Goal: Task Accomplishment & Management: Use online tool/utility

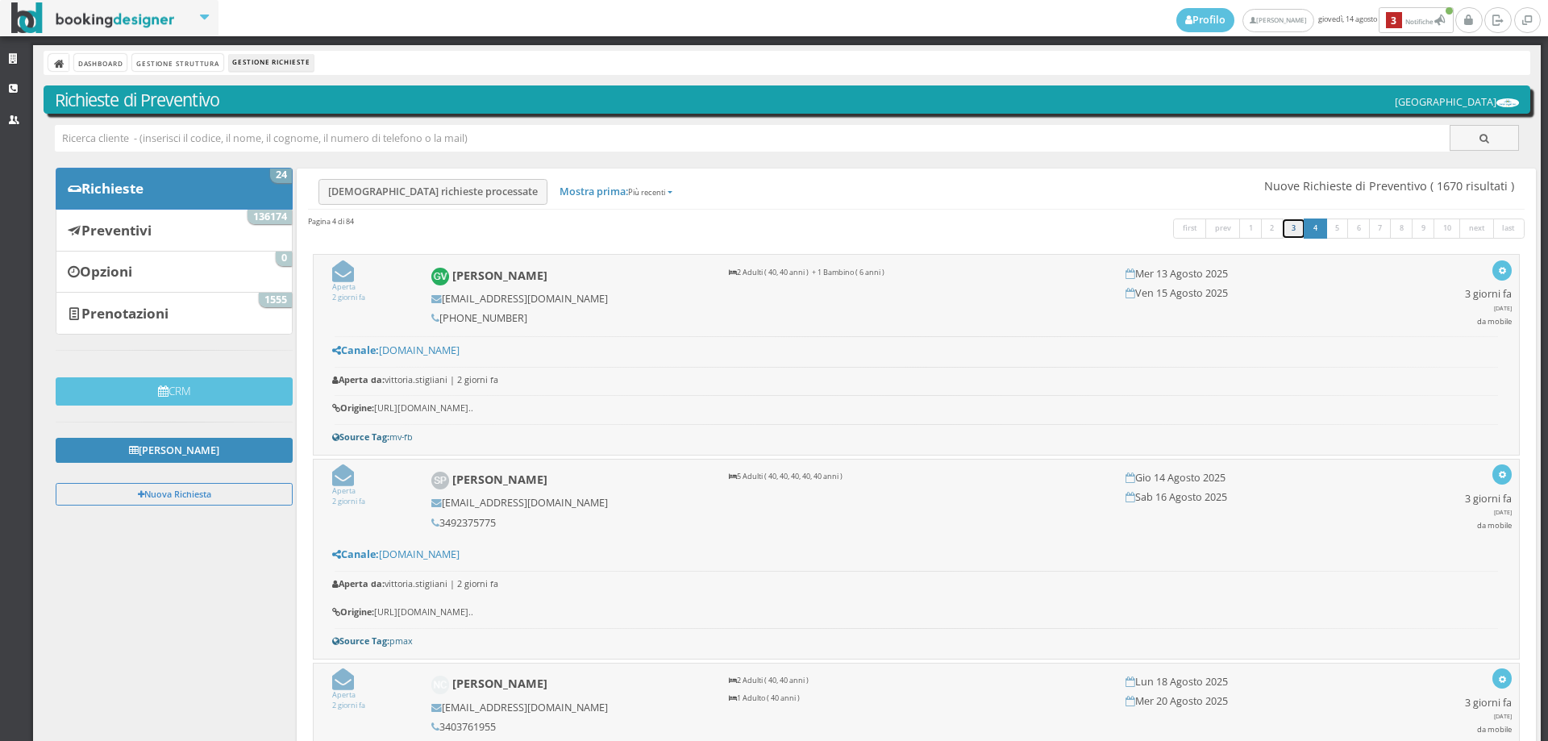
click at [1282, 228] on link "3" at bounding box center [1293, 228] width 23 height 21
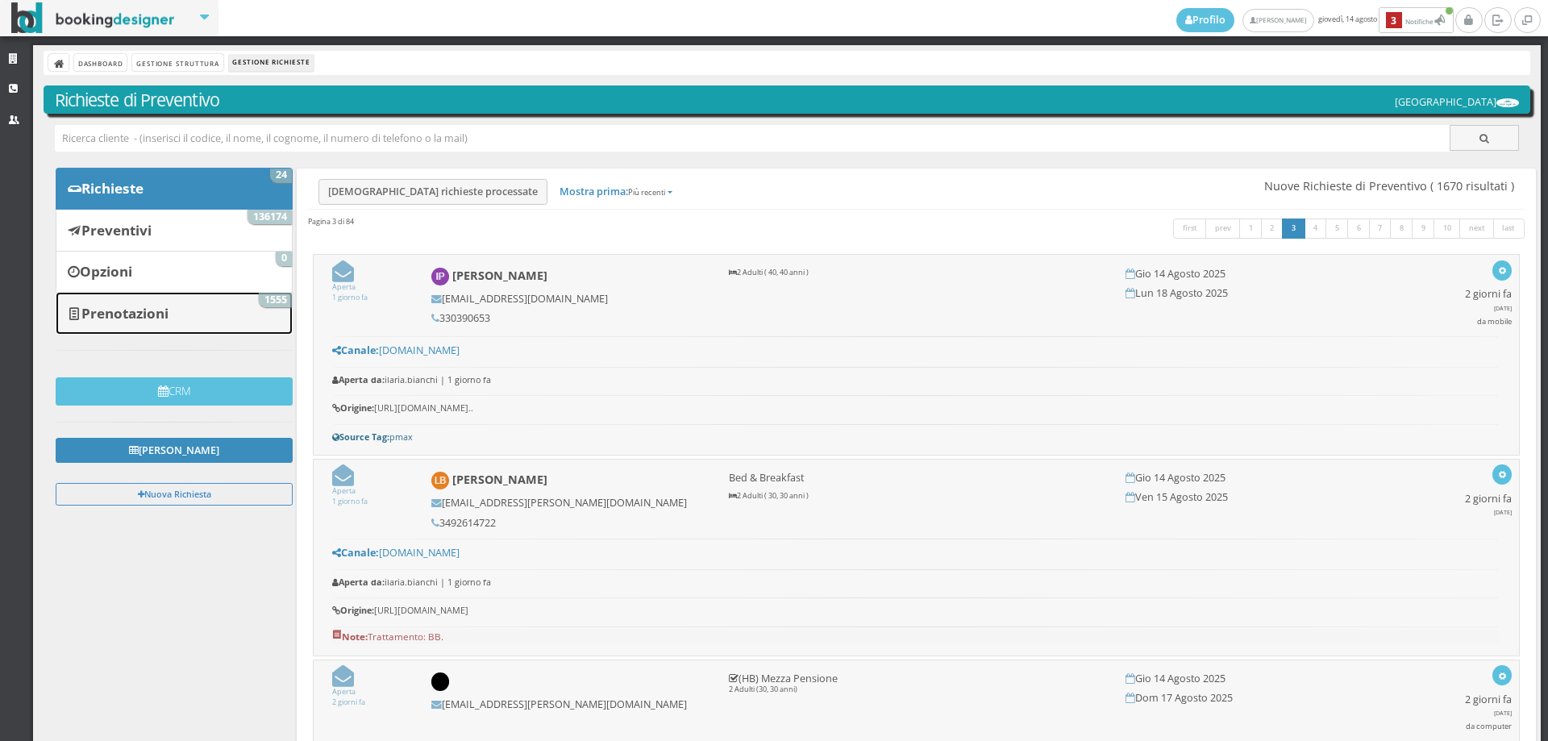
click at [197, 318] on link "Prenotazioni 1555" at bounding box center [174, 313] width 237 height 42
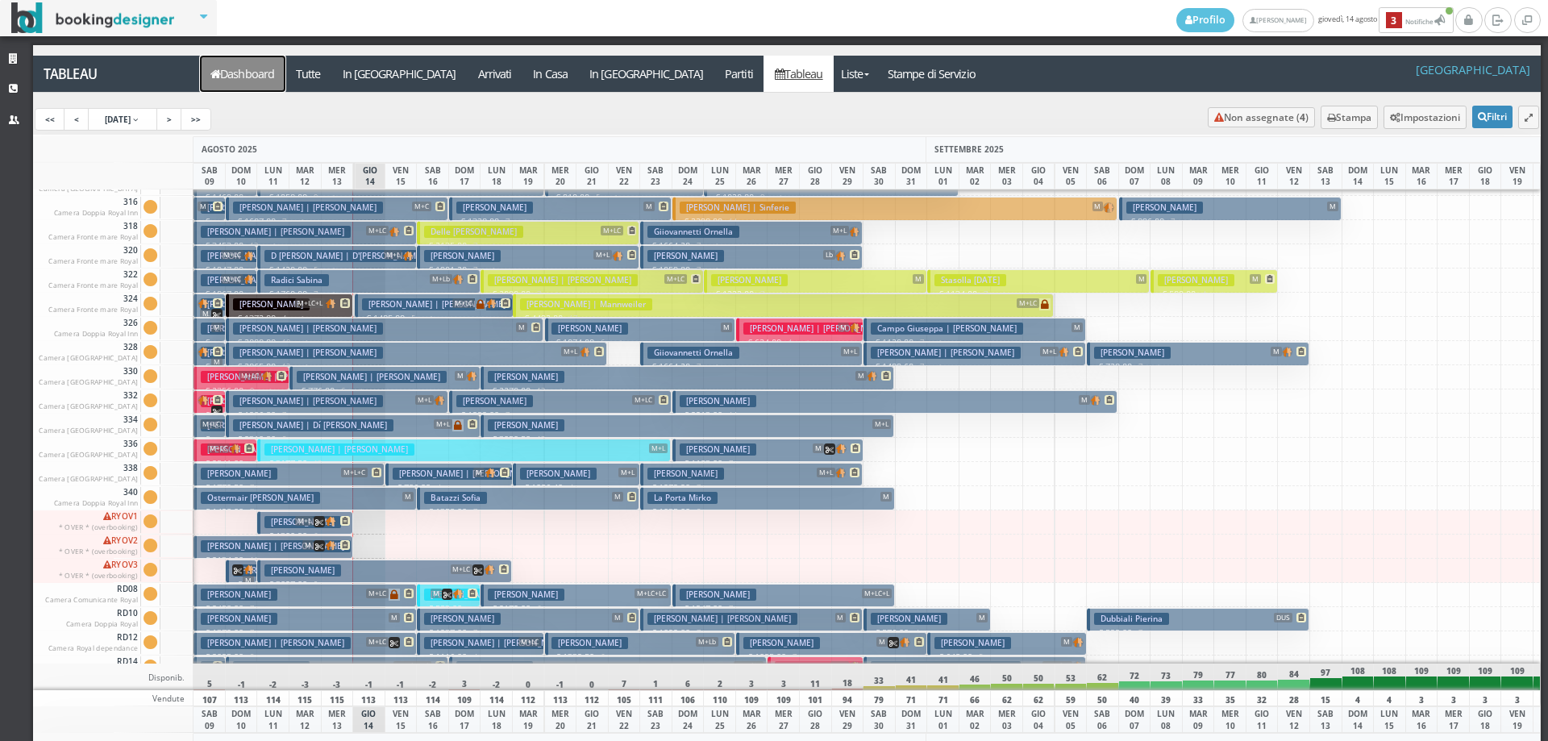
click at [231, 80] on link "Dashboard" at bounding box center [242, 74] width 85 height 36
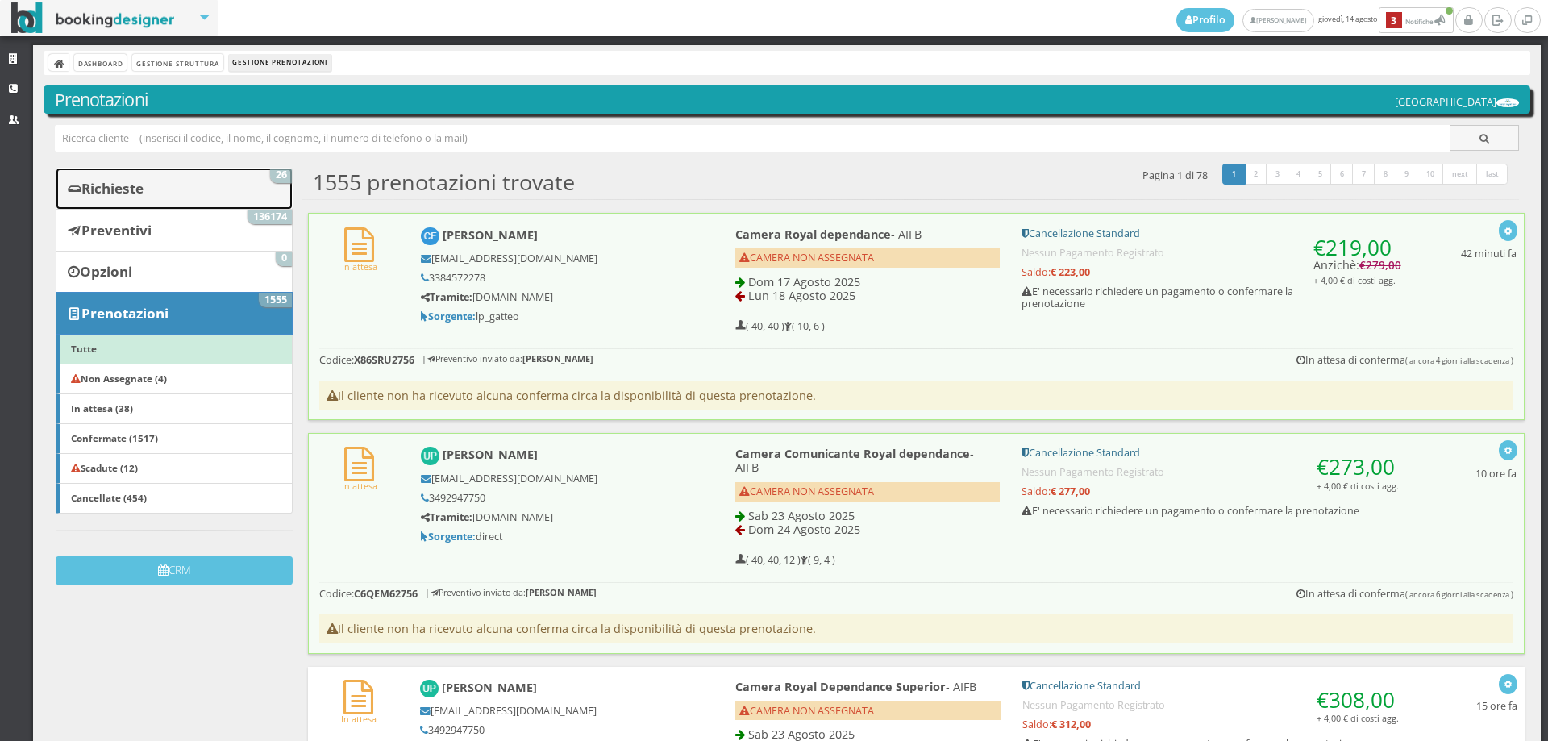
click at [235, 173] on link "Richieste 26" at bounding box center [174, 189] width 237 height 42
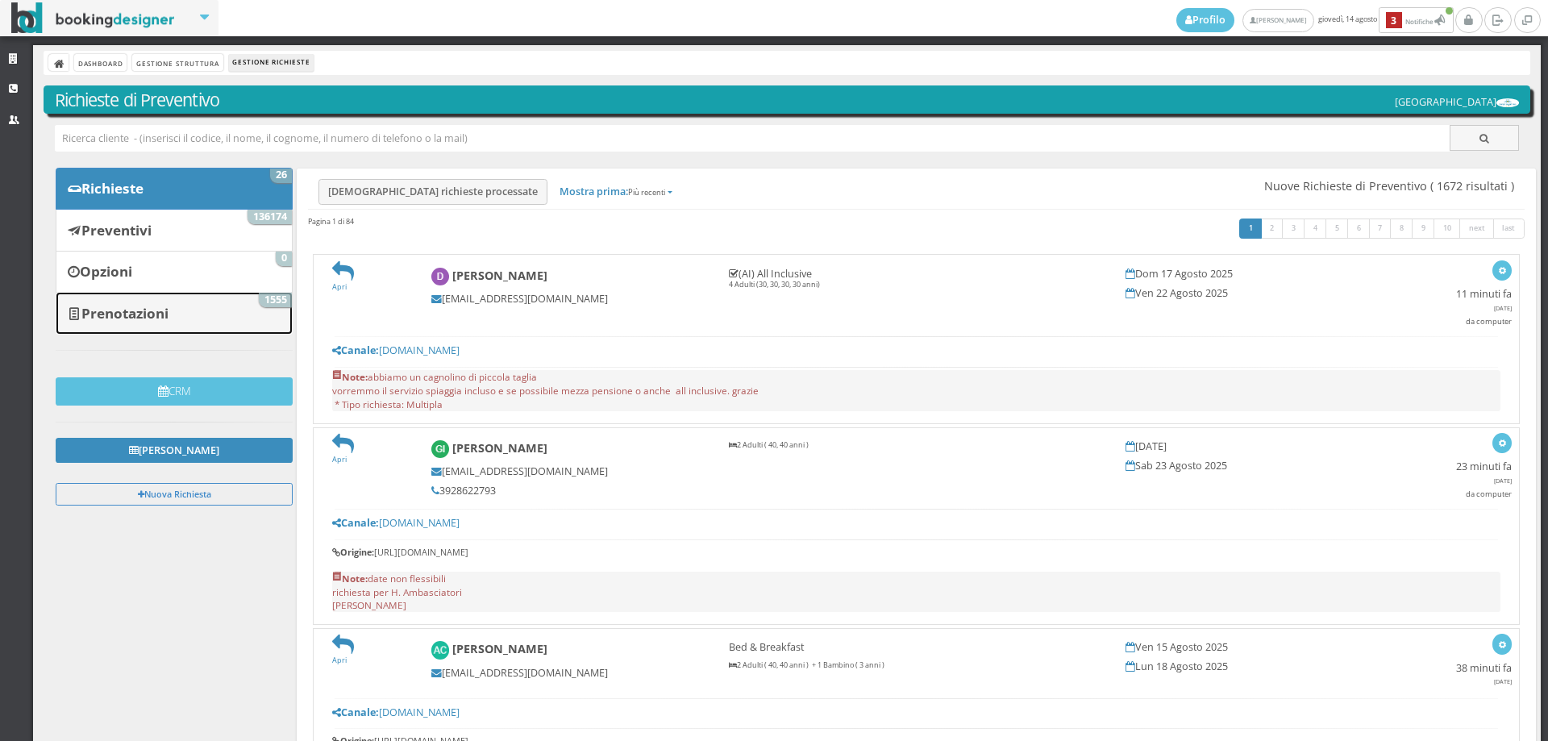
click at [160, 316] on b "Prenotazioni" at bounding box center [124, 313] width 87 height 19
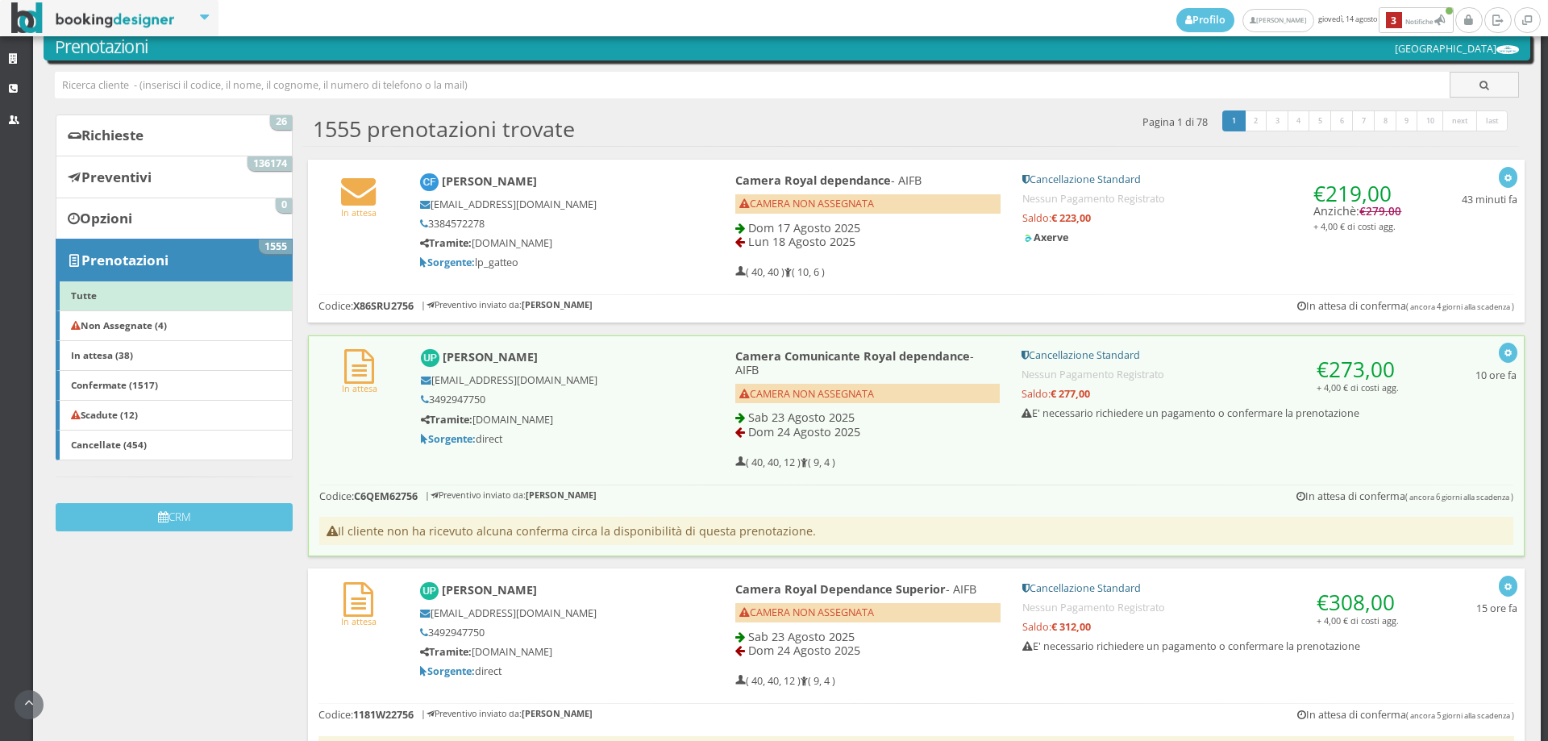
scroll to position [89, 0]
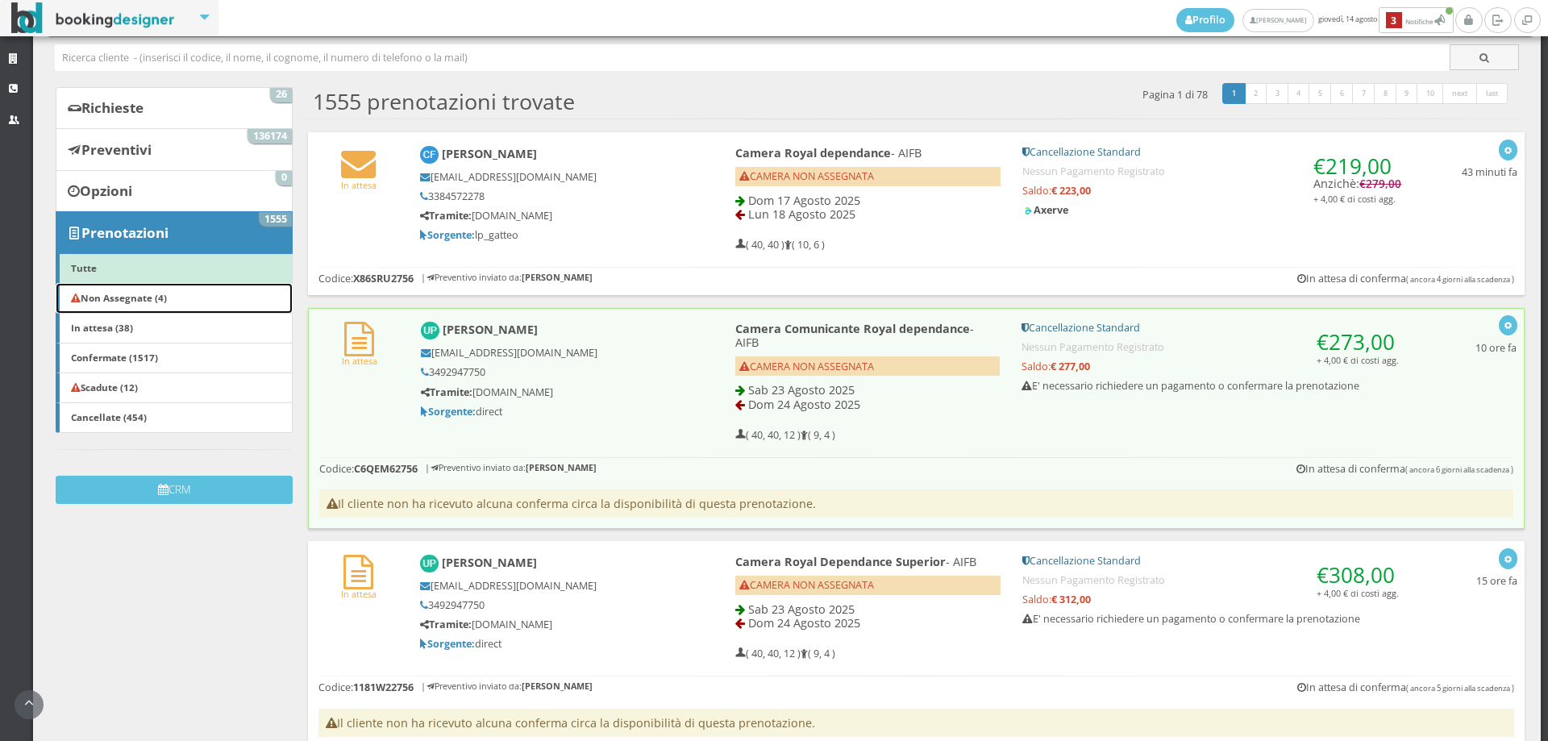
click at [181, 300] on link "Non Assegnate (4)" at bounding box center [174, 298] width 237 height 31
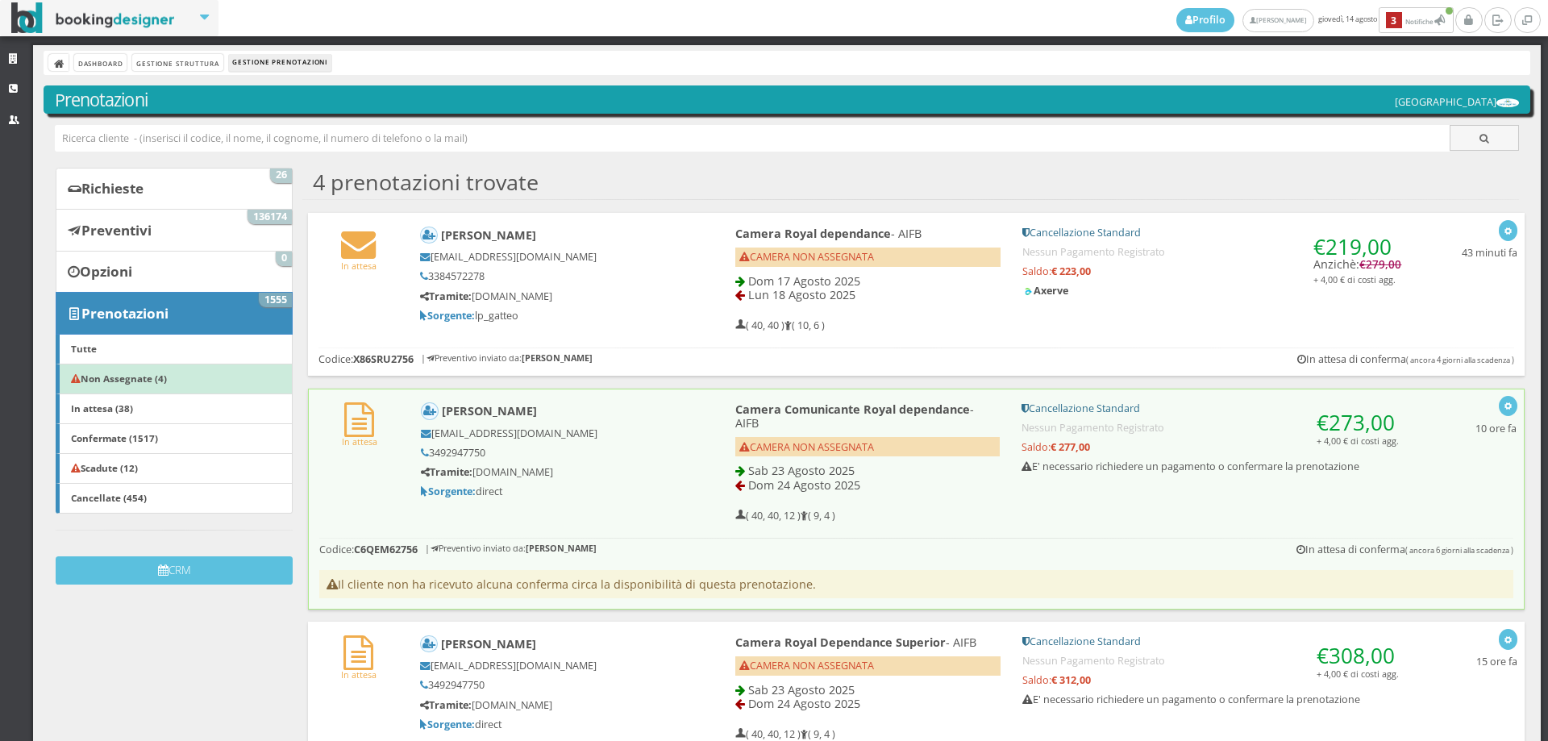
click at [663, 281] on h5 "3384572278" at bounding box center [550, 276] width 260 height 12
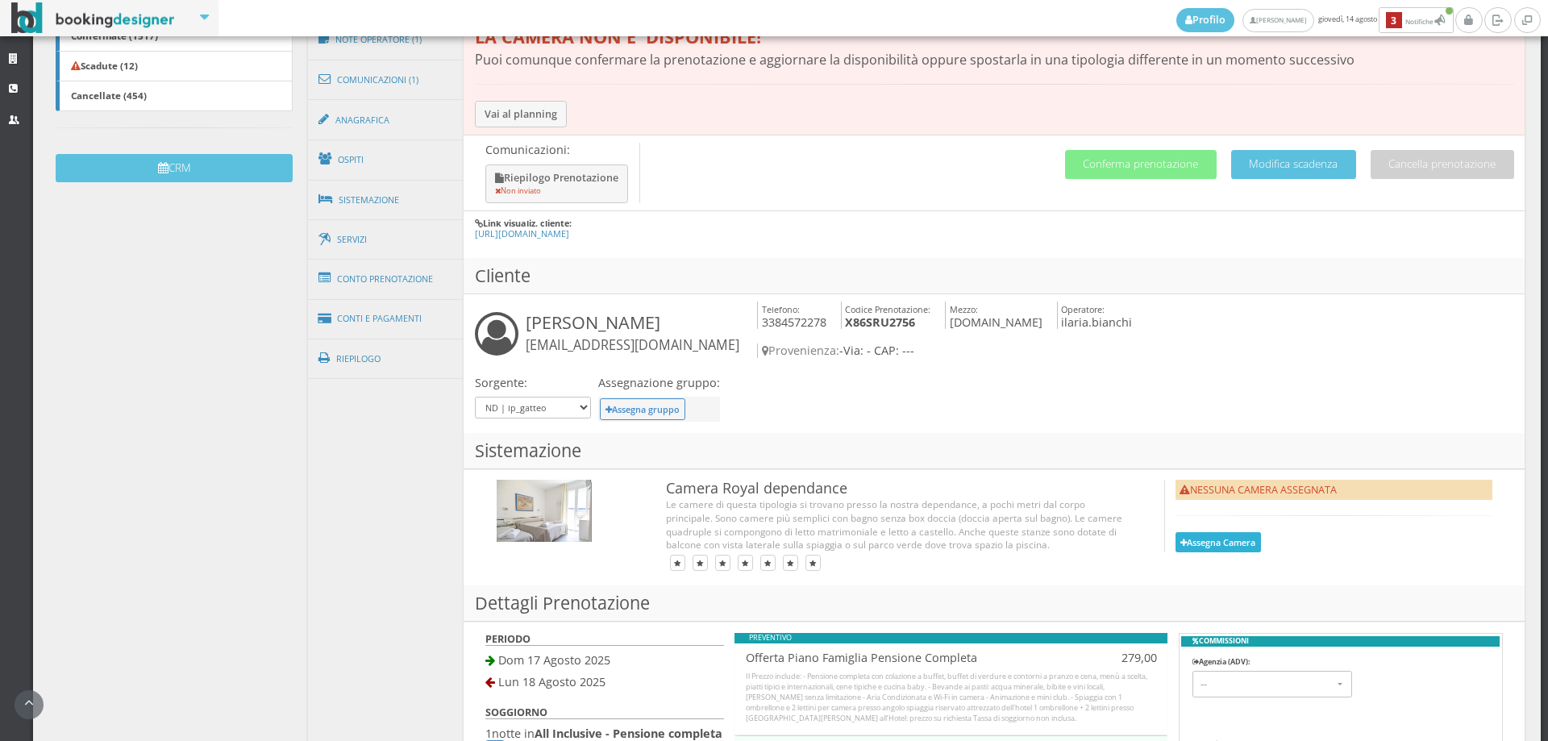
click at [1201, 532] on button "Assegna Camera" at bounding box center [1217, 542] width 85 height 20
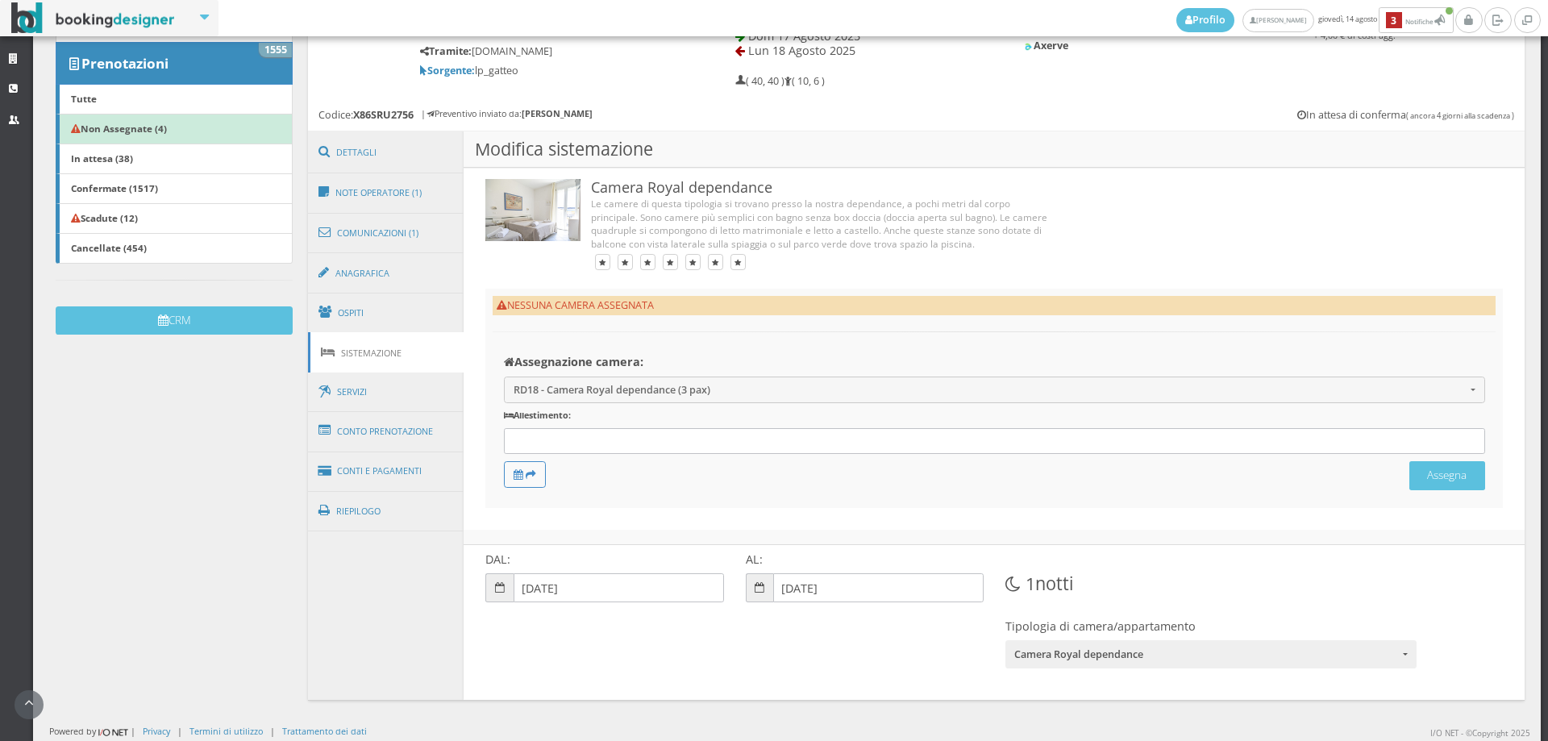
scroll to position [277, 0]
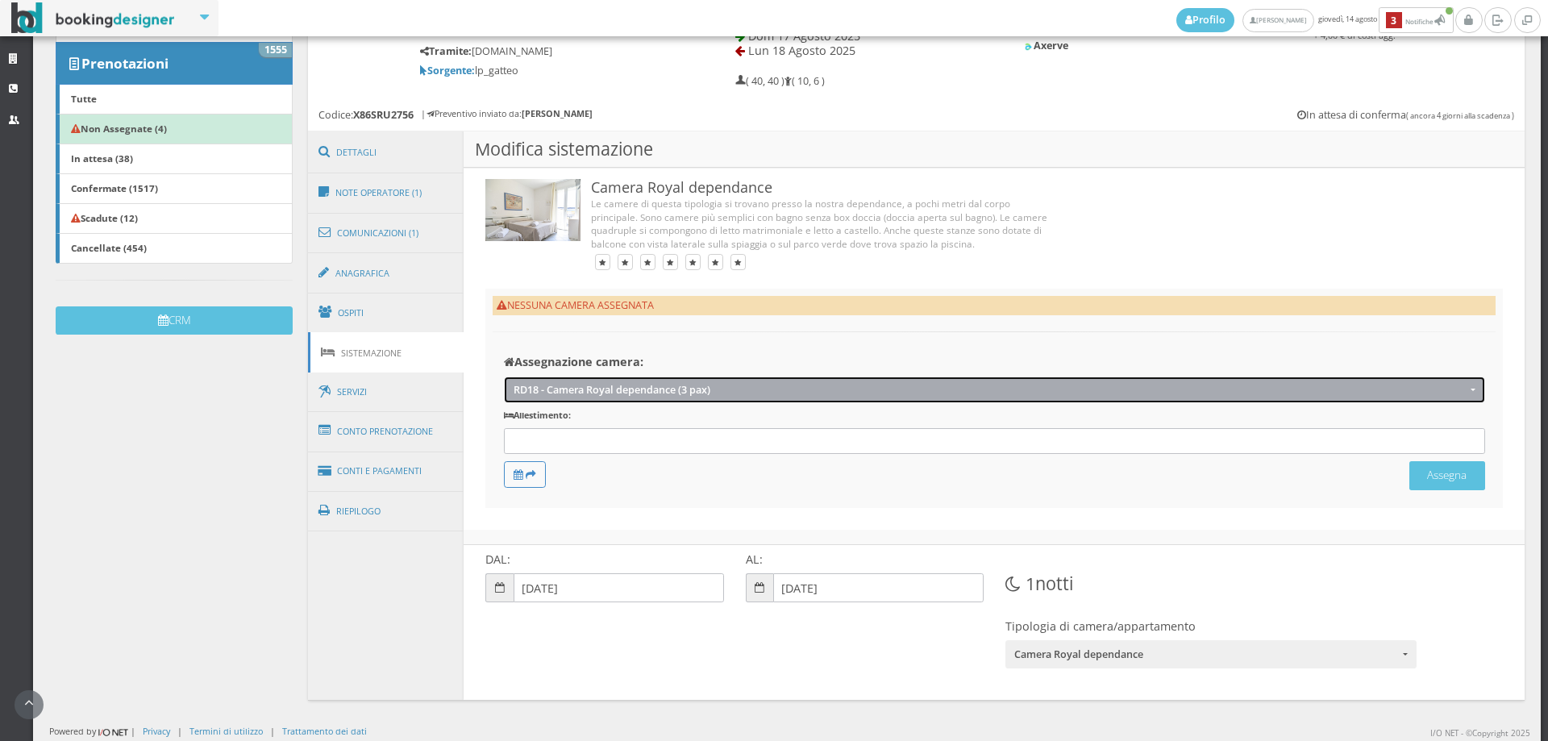
click at [584, 384] on span "RD18 - Camera Royal dependance (3 pax)" at bounding box center [989, 390] width 952 height 12
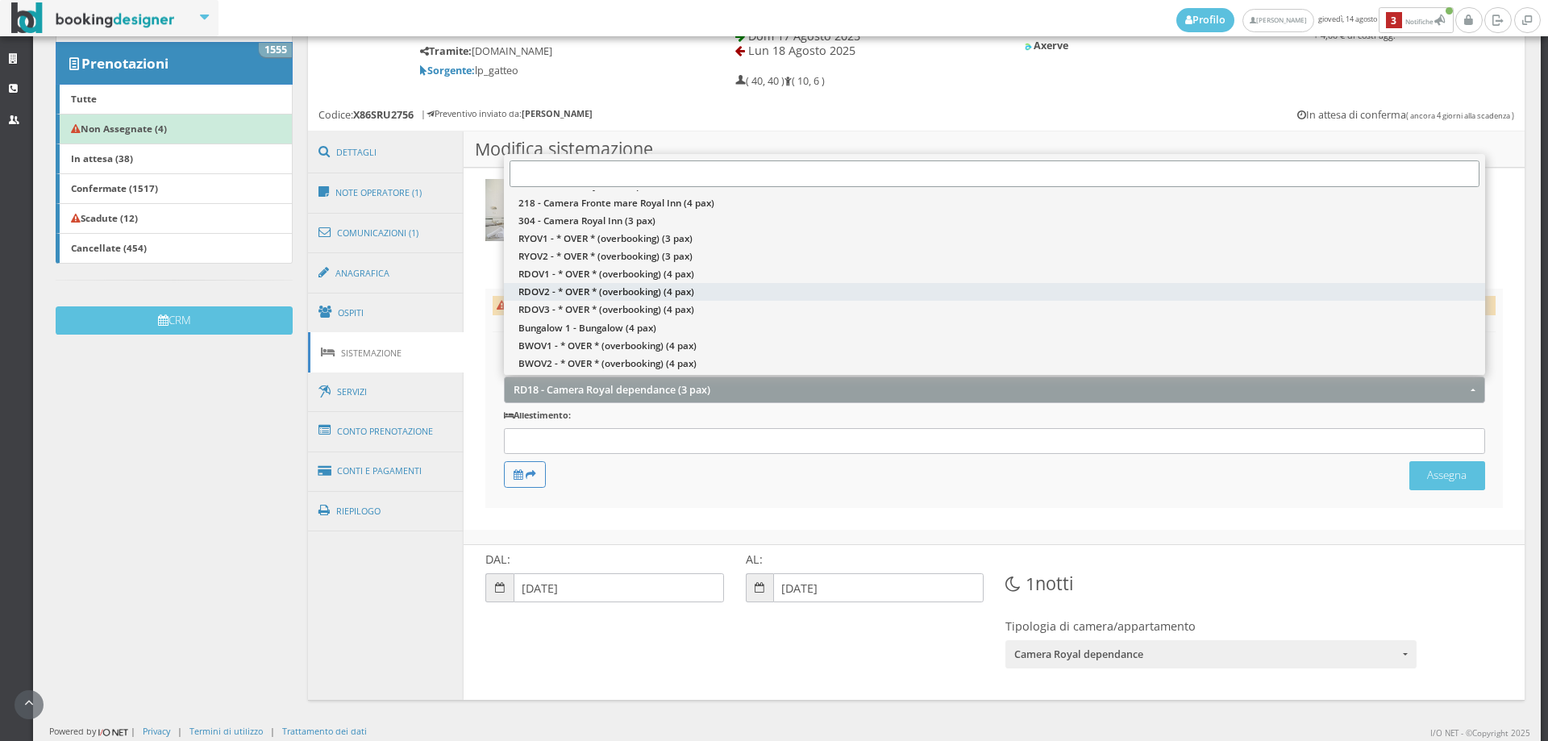
scroll to position [0, 0]
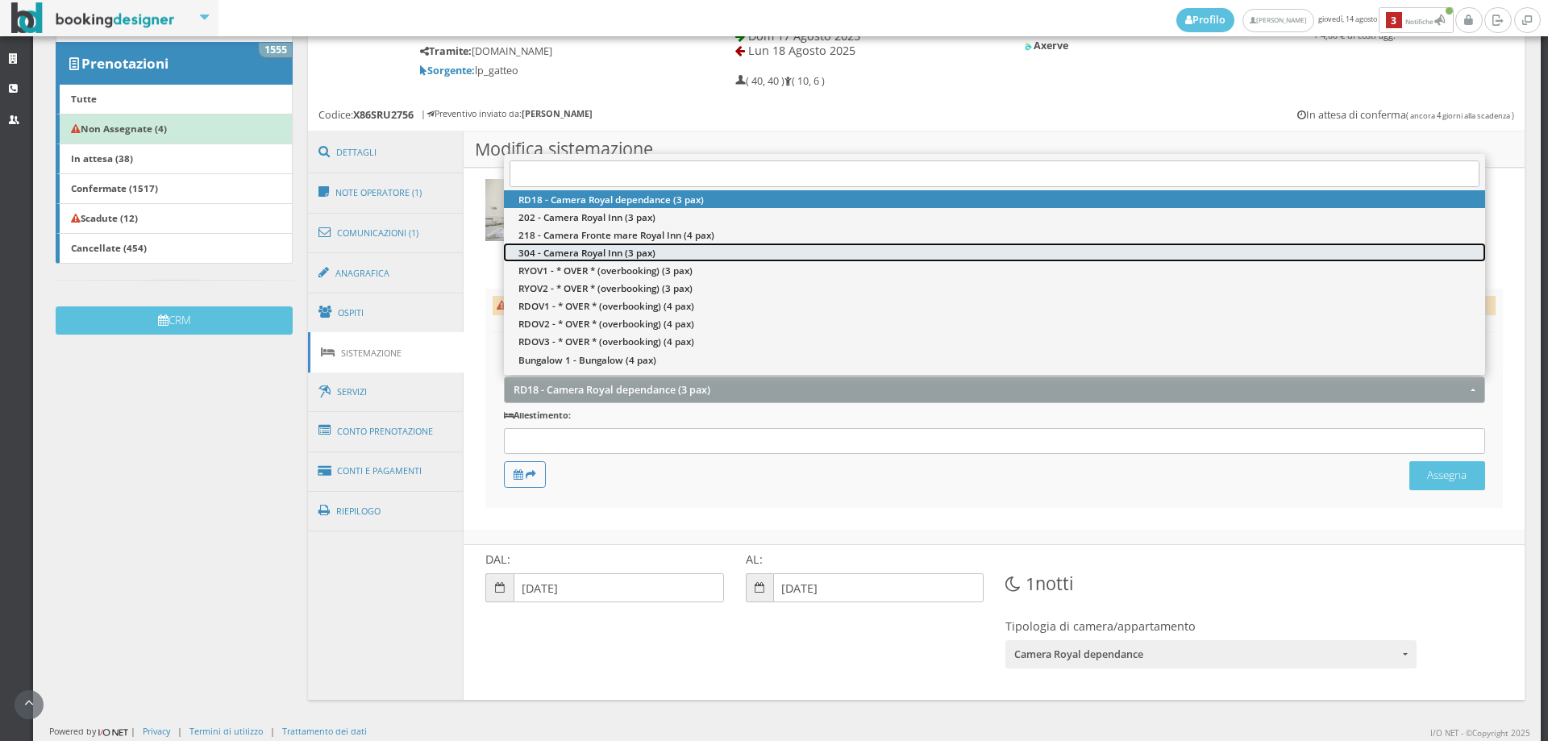
click at [578, 251] on span "304 - Camera Royal Inn (3 pax)" at bounding box center [586, 253] width 137 height 14
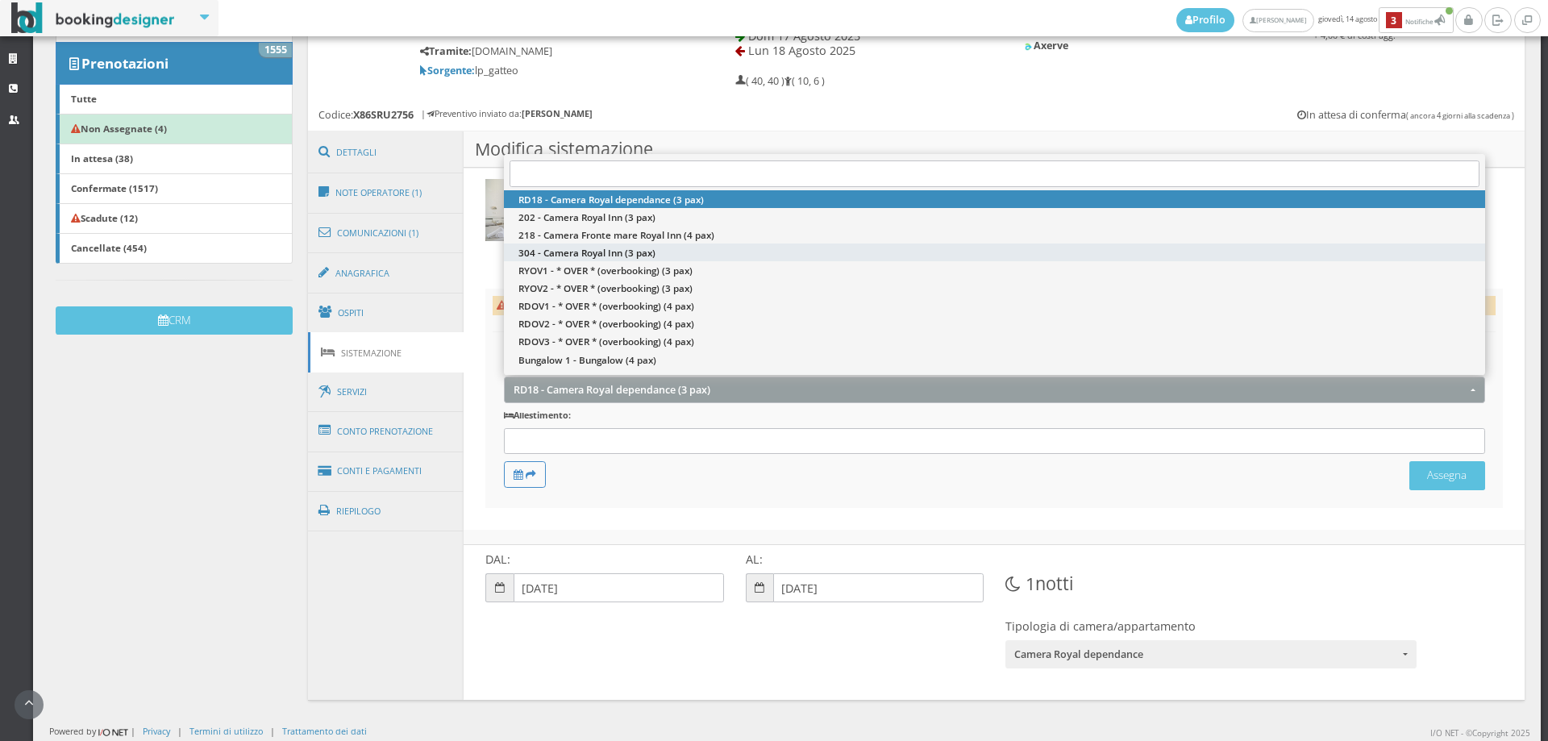
select select "11887"
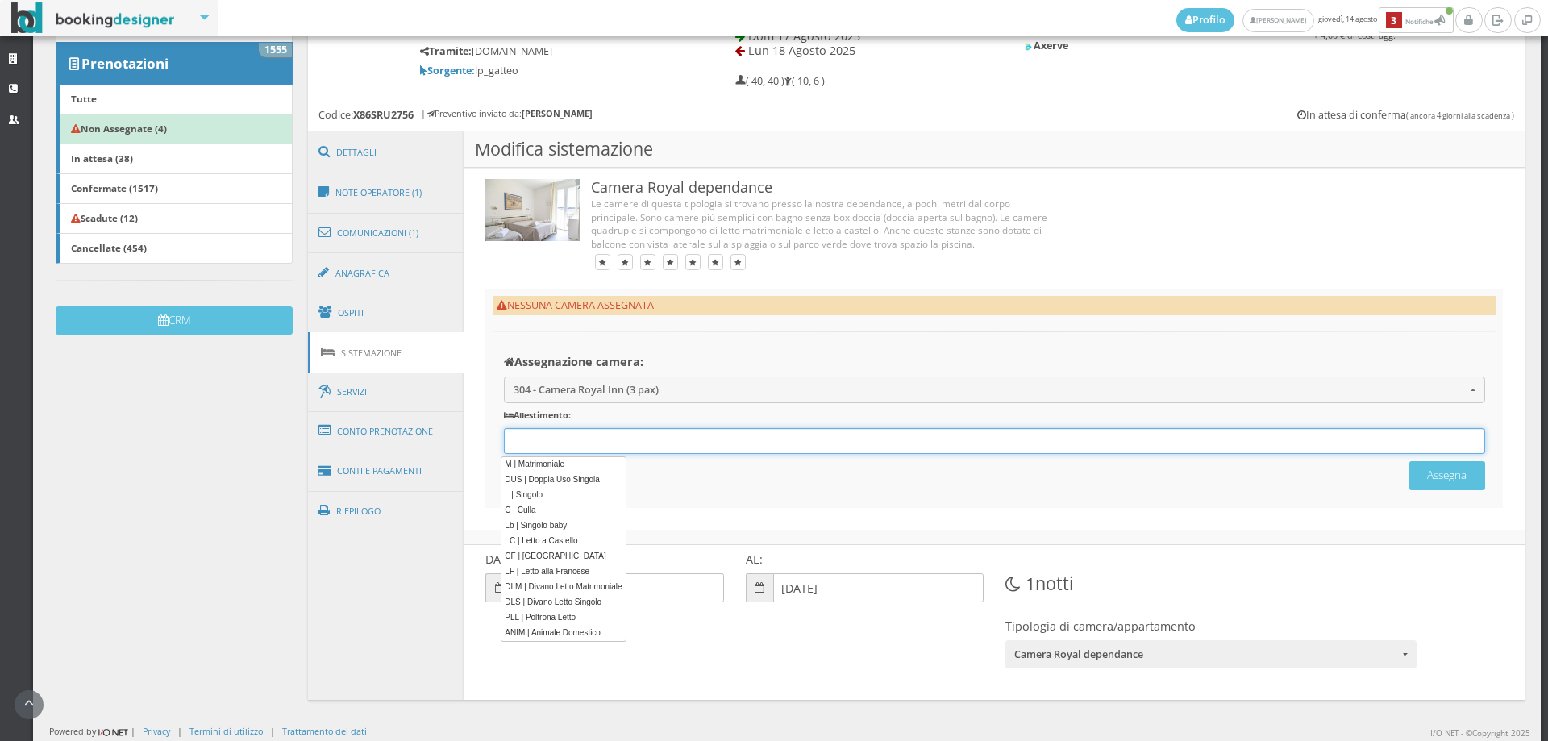
click at [555, 447] on input "text" at bounding box center [546, 441] width 77 height 15
click at [557, 461] on link "M | Matrimoniale" at bounding box center [563, 464] width 124 height 17
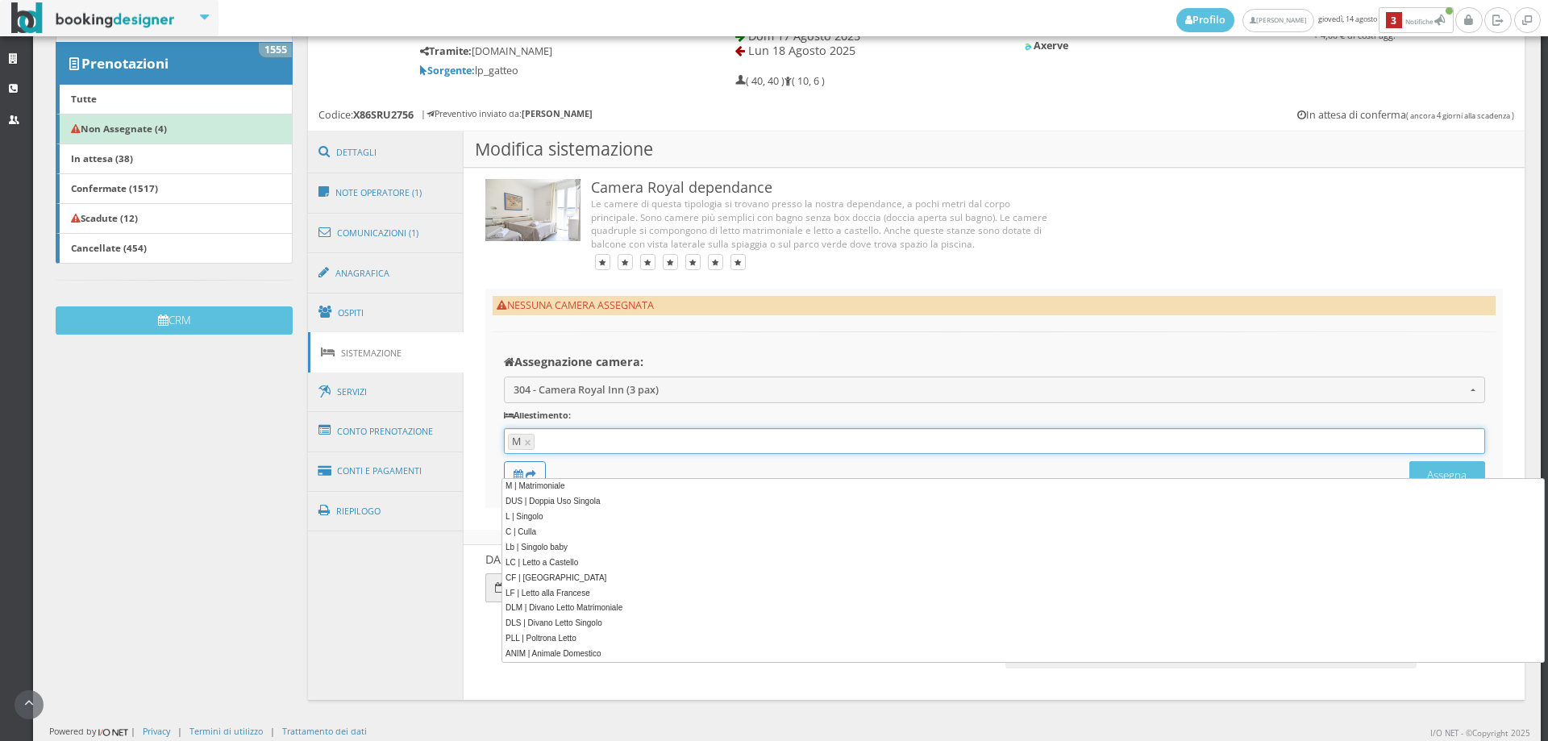
click at [567, 448] on div "M 12 results are available, use up and down arrow keys to navigate. M ×" at bounding box center [994, 441] width 981 height 27
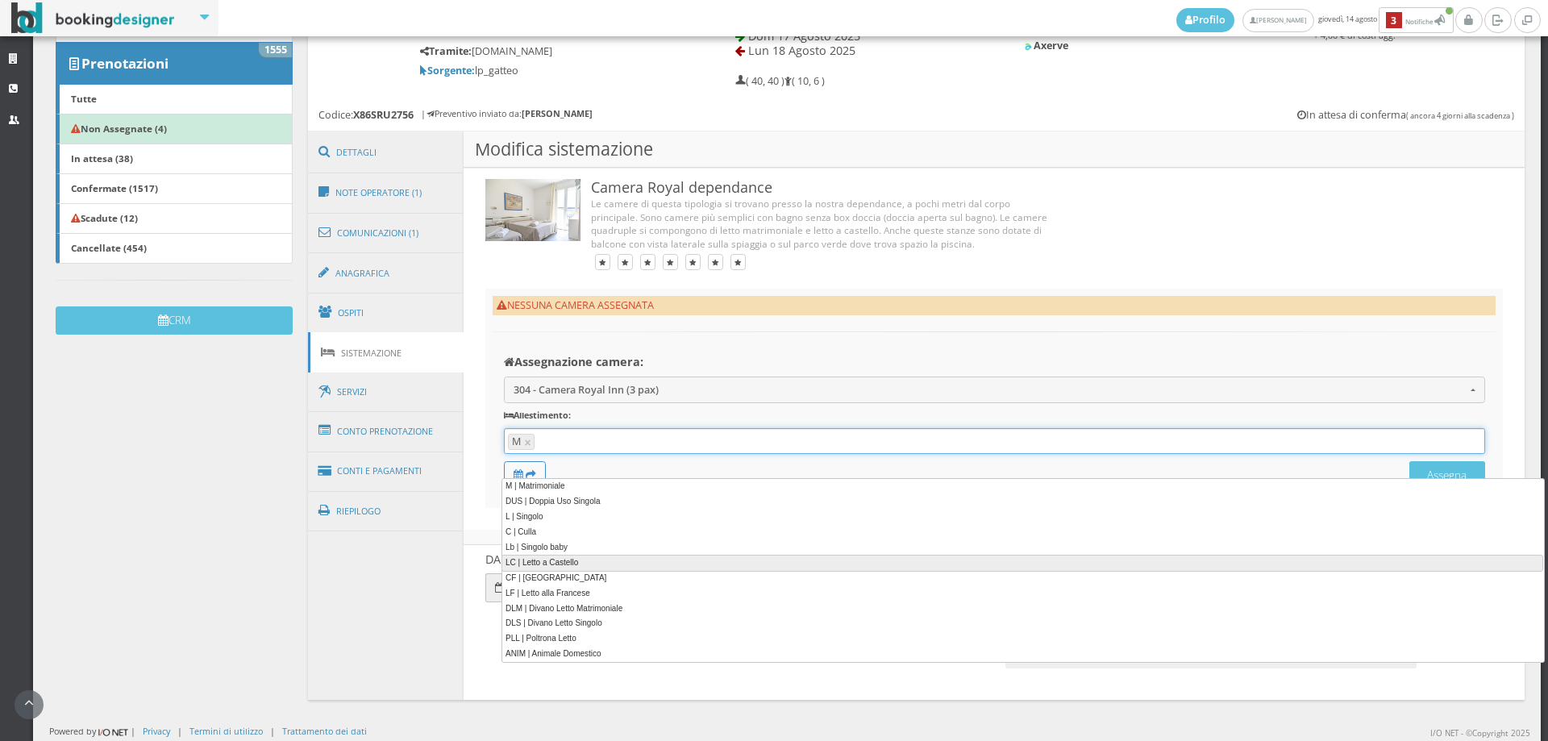
click at [564, 563] on link "LC | Letto a Castello" at bounding box center [1021, 563] width 1041 height 17
type input "M, LC"
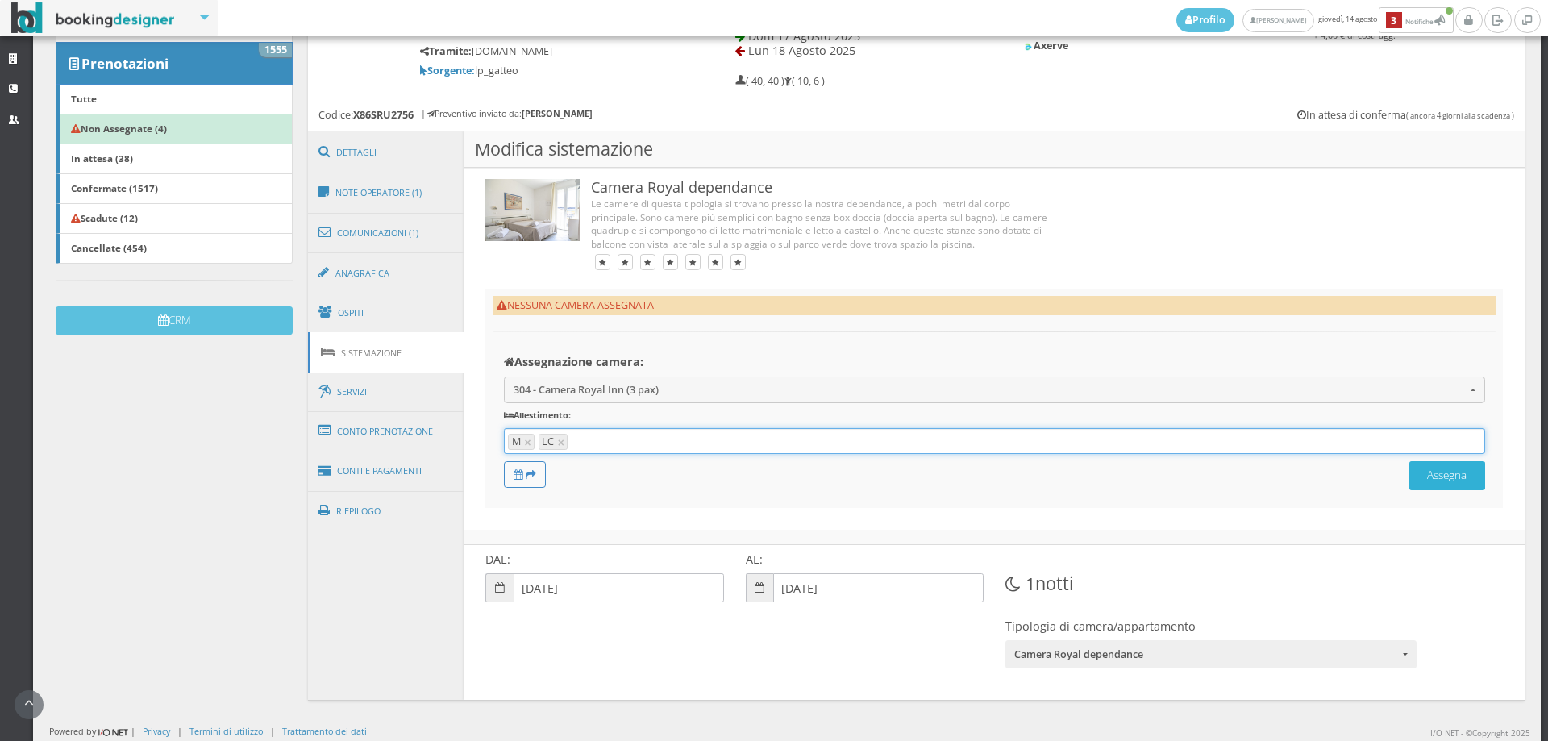
click at [1429, 489] on button "Assegna" at bounding box center [1447, 475] width 76 height 28
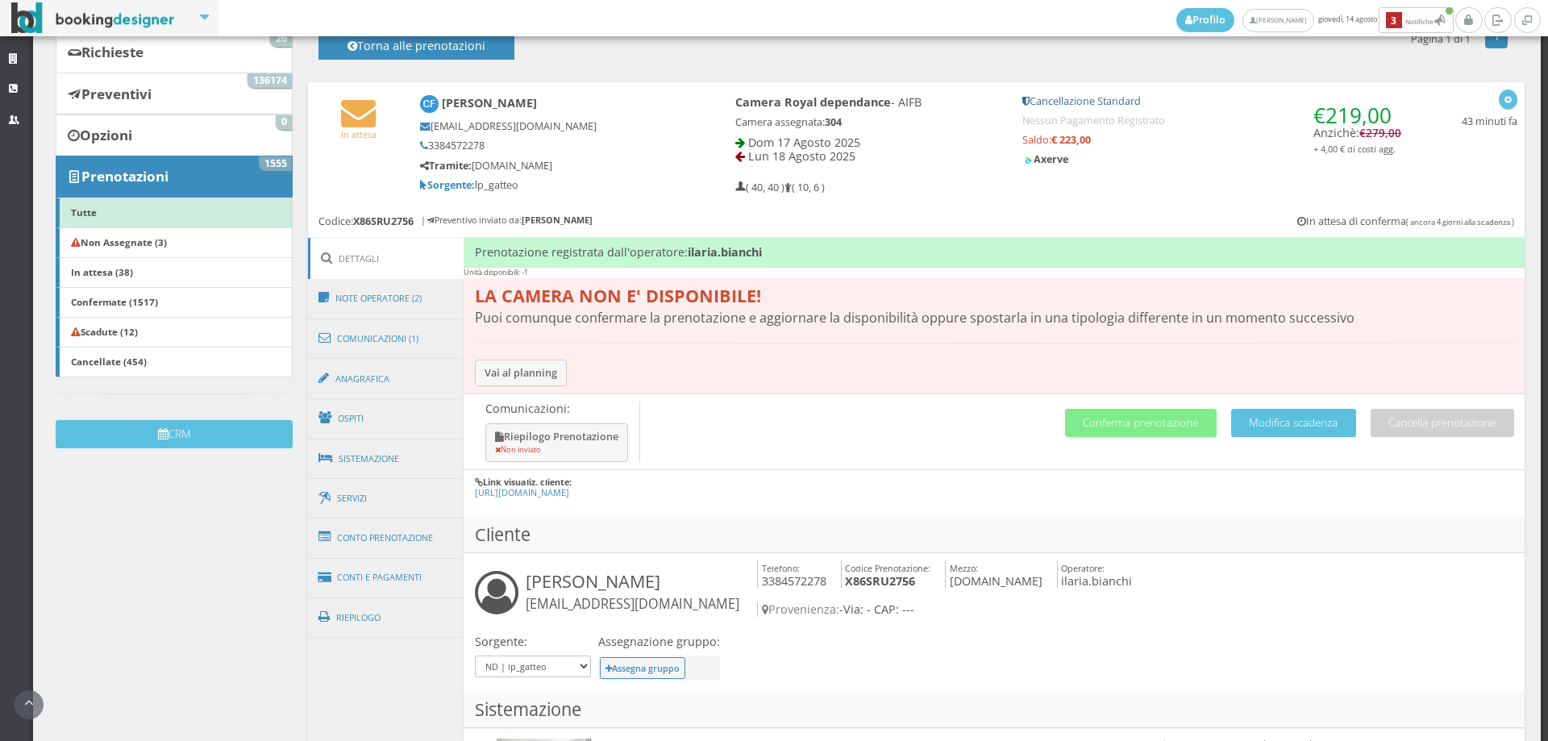
scroll to position [358, 0]
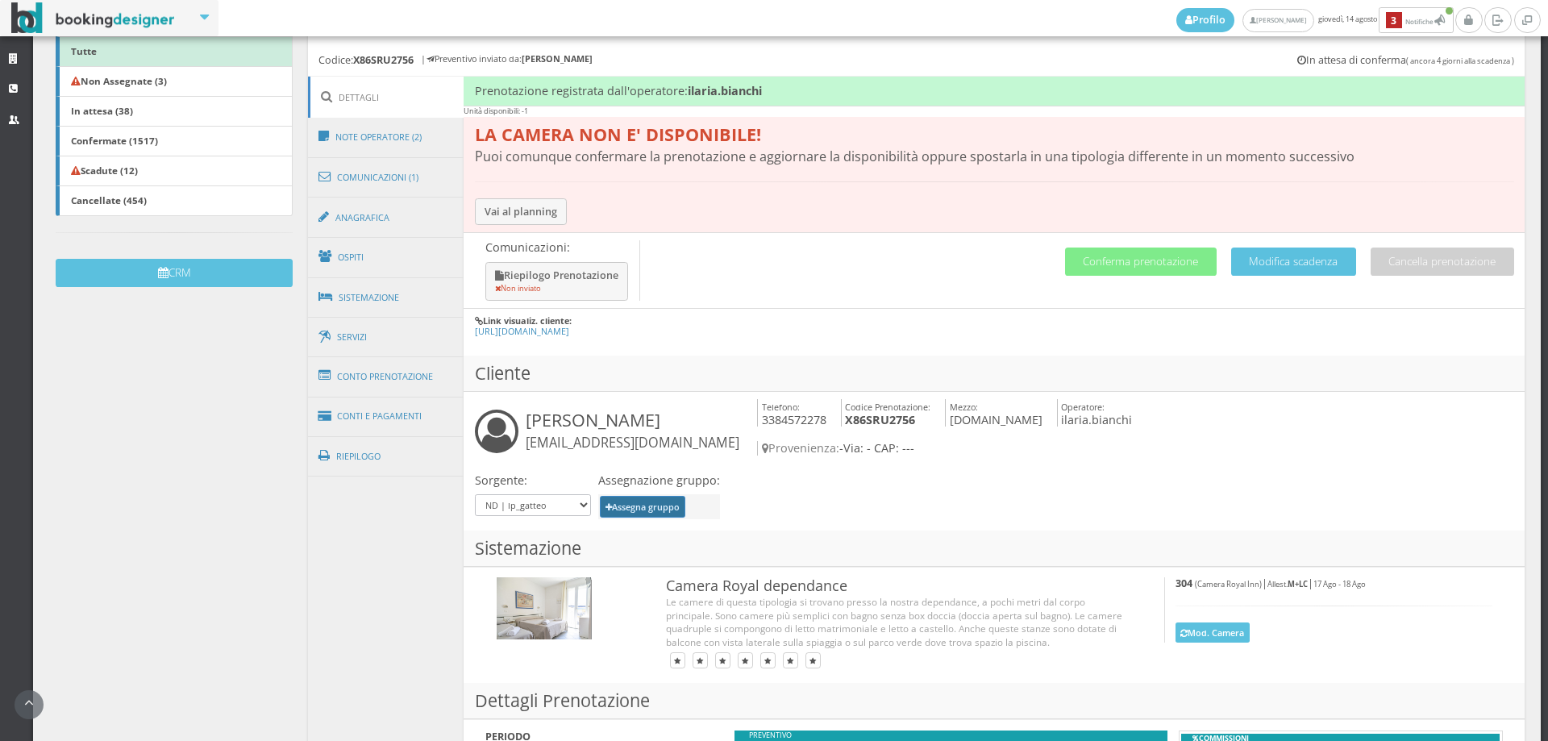
click at [686, 496] on button "Assegna gruppo" at bounding box center [643, 507] width 86 height 22
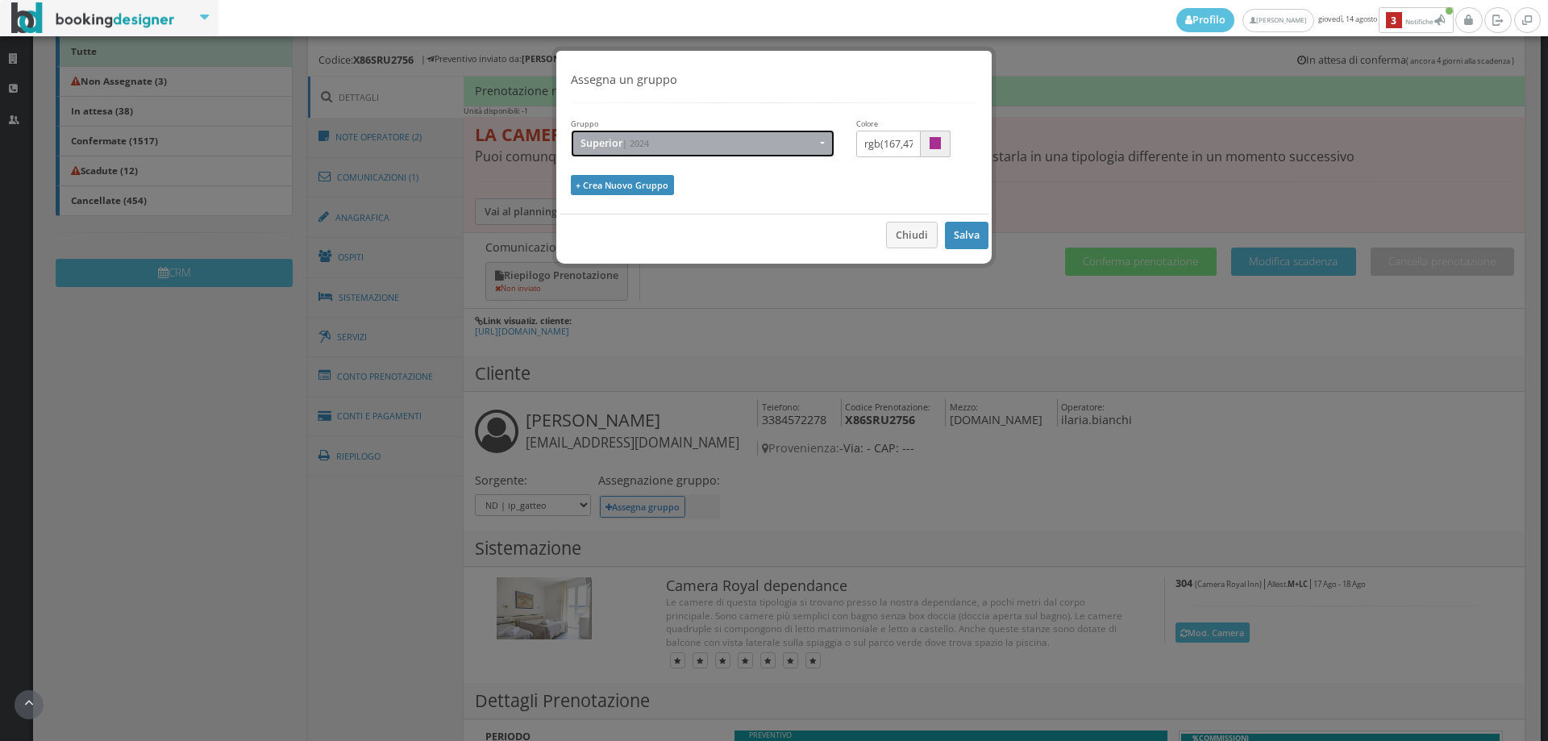
click at [705, 139] on span "Superior | 2024" at bounding box center [697, 143] width 235 height 13
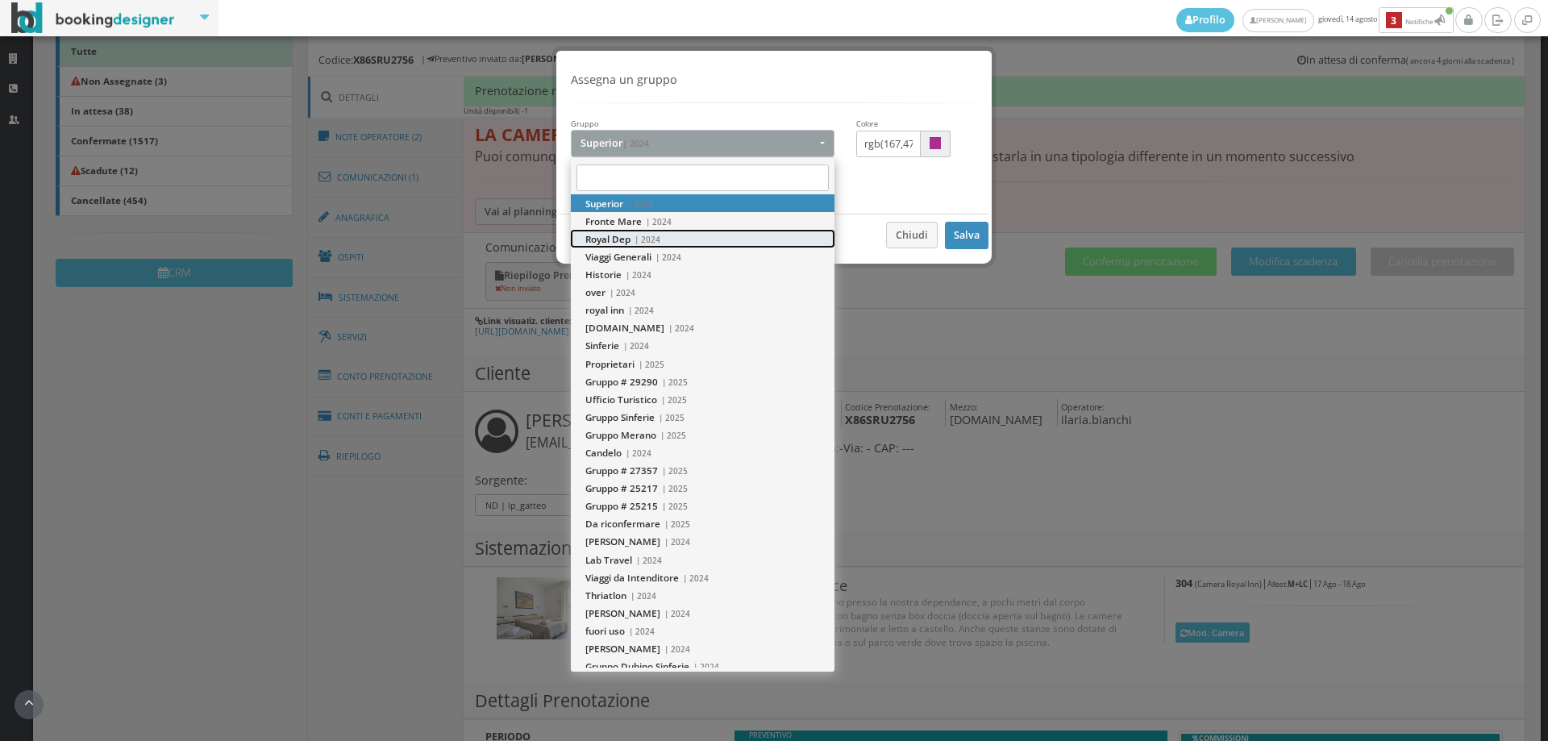
click at [645, 236] on small "| 2024" at bounding box center [645, 239] width 30 height 11
select select "2da6614c015711efa0790ad97ef9a2eb"
type input "rgb(238,36,80)"
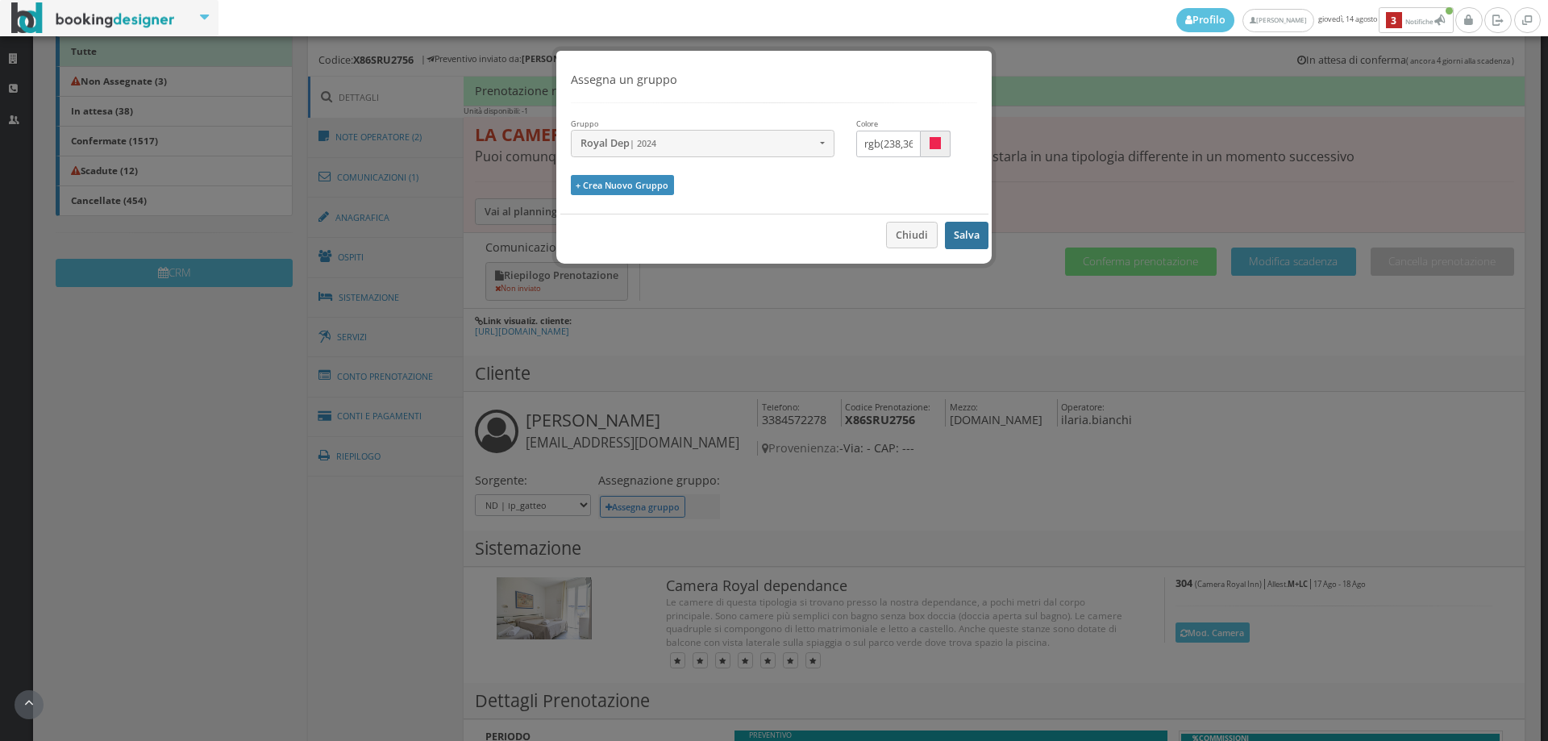
click at [970, 235] on button "Salva" at bounding box center [967, 235] width 44 height 27
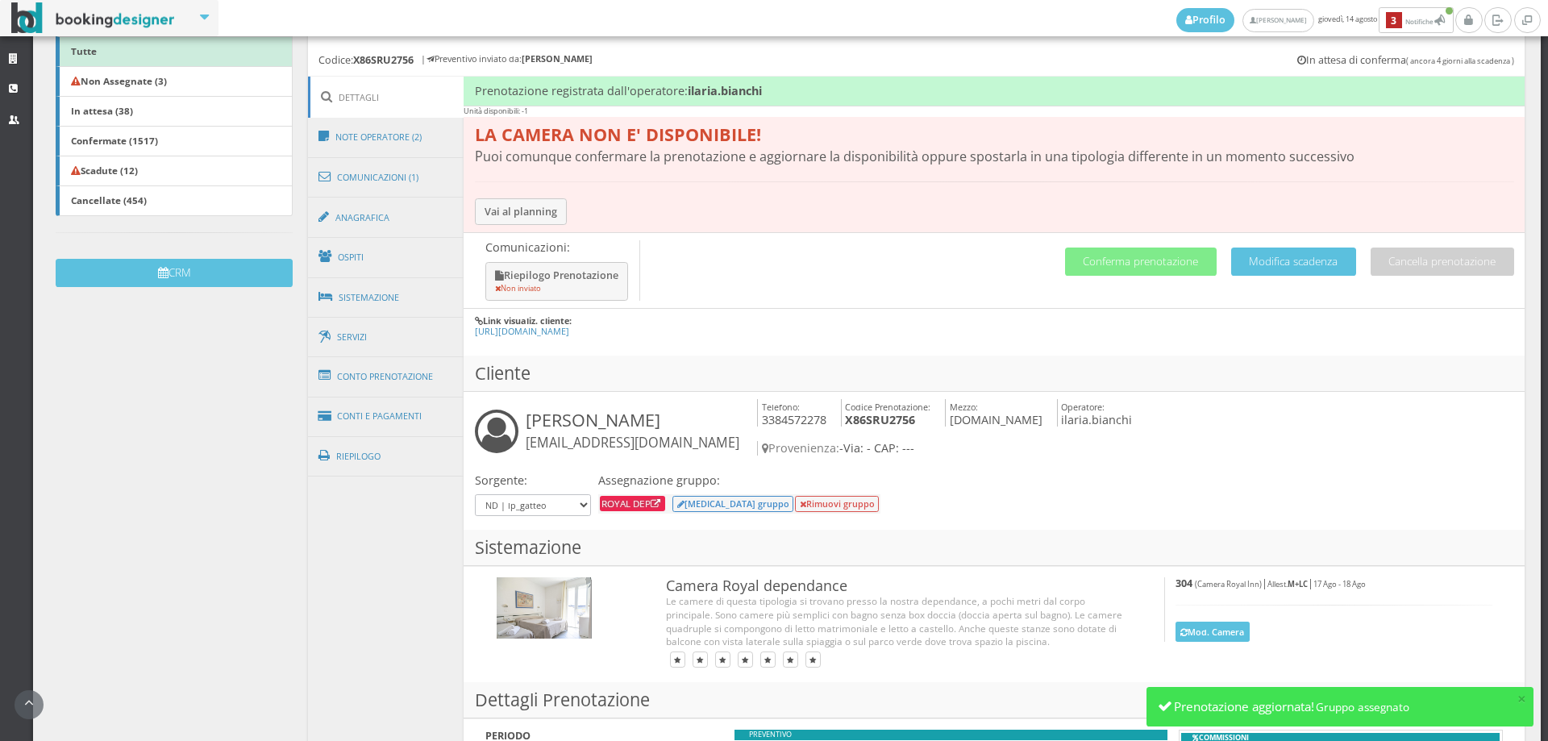
scroll to position [0, 0]
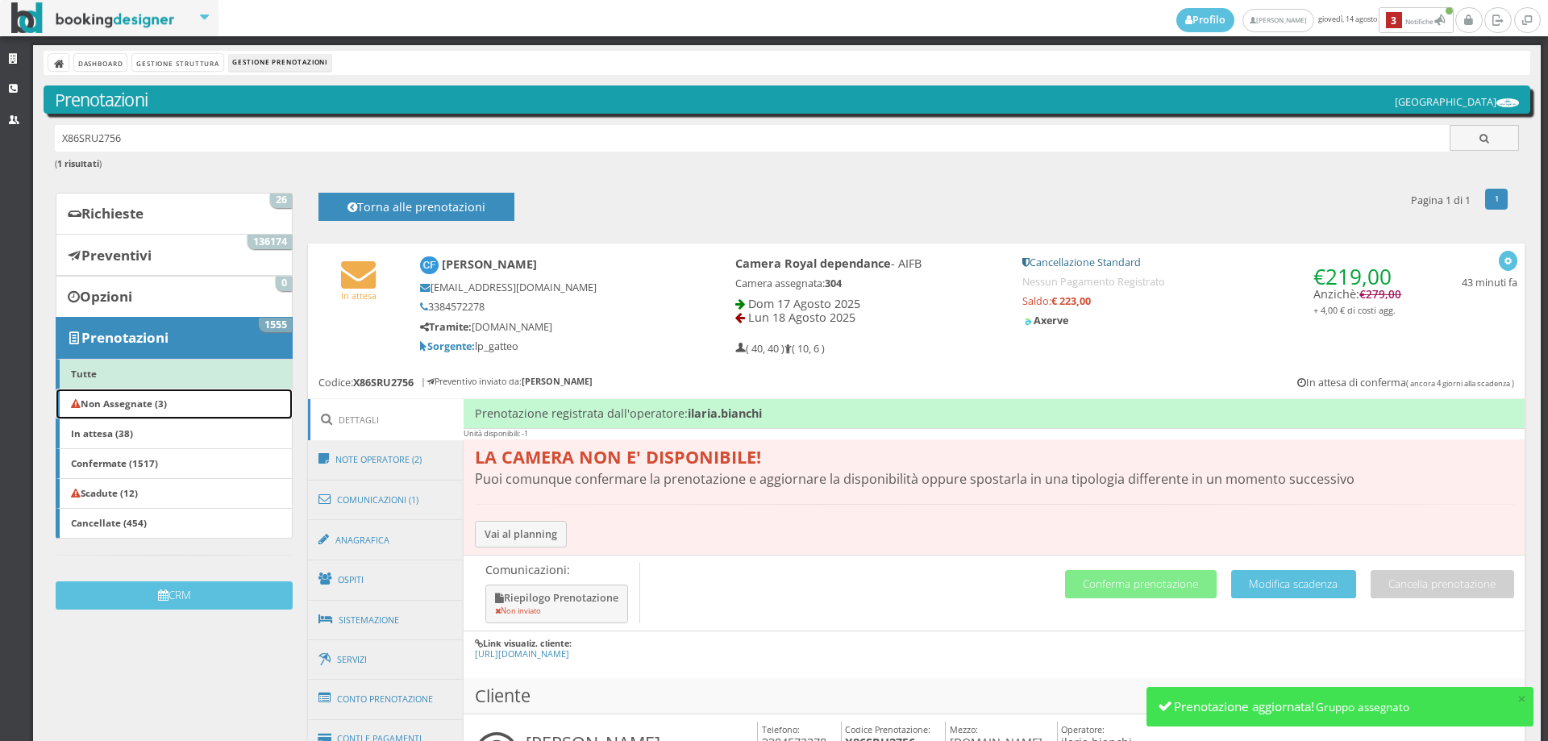
click at [133, 401] on b "Non Assegnate (3)" at bounding box center [119, 403] width 96 height 13
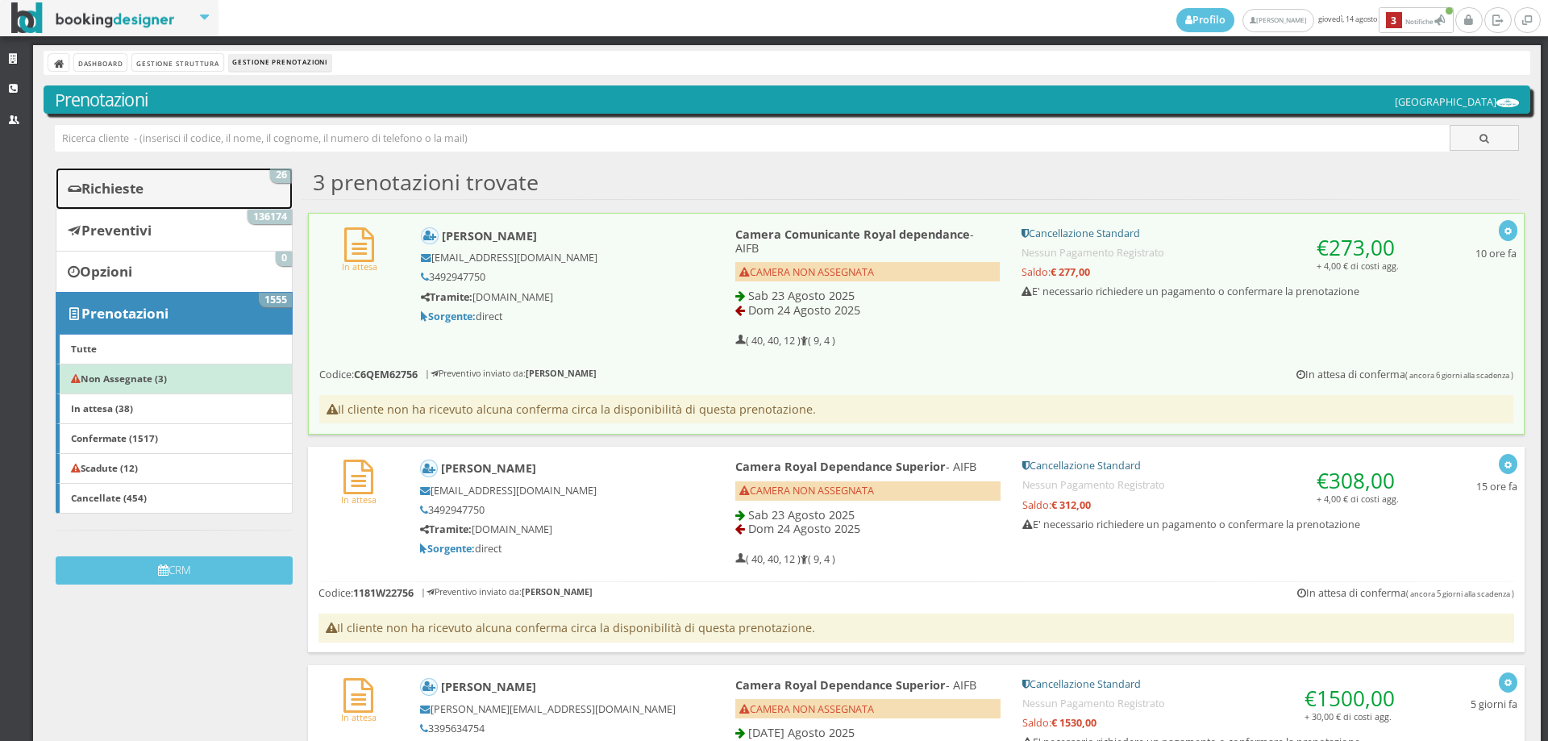
click at [227, 192] on link "Richieste 26" at bounding box center [174, 189] width 237 height 42
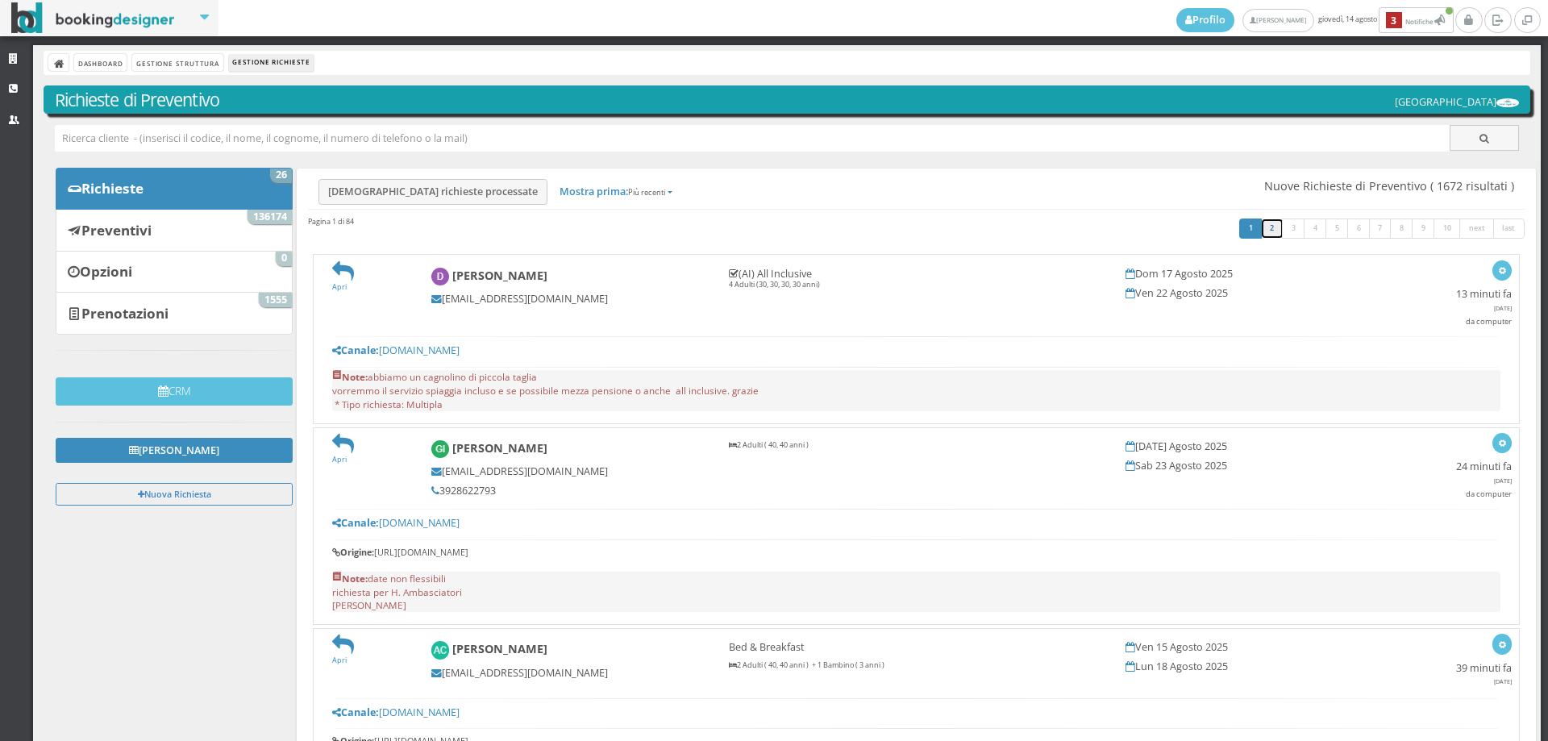
click at [1261, 228] on link "2" at bounding box center [1272, 228] width 23 height 21
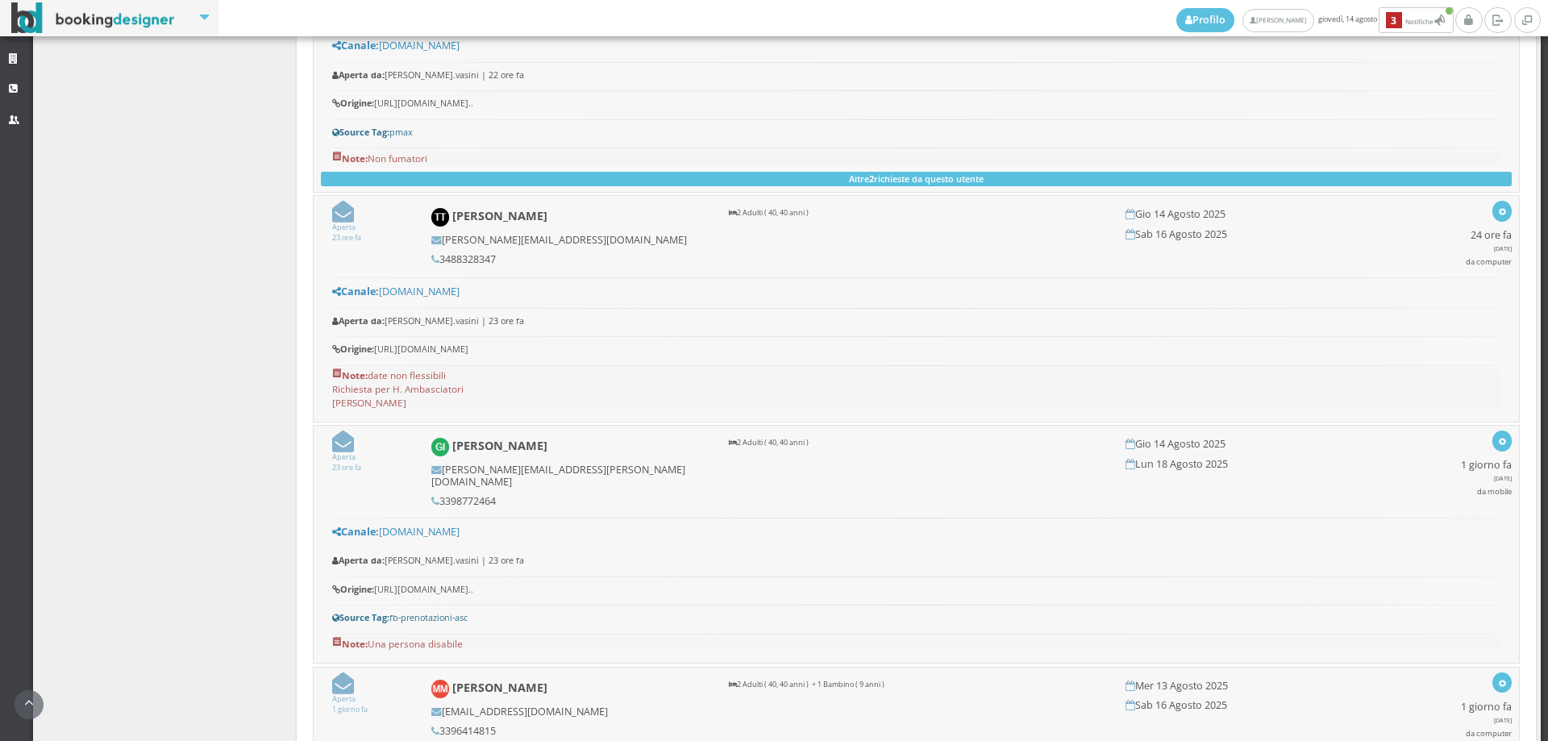
scroll to position [3910, 0]
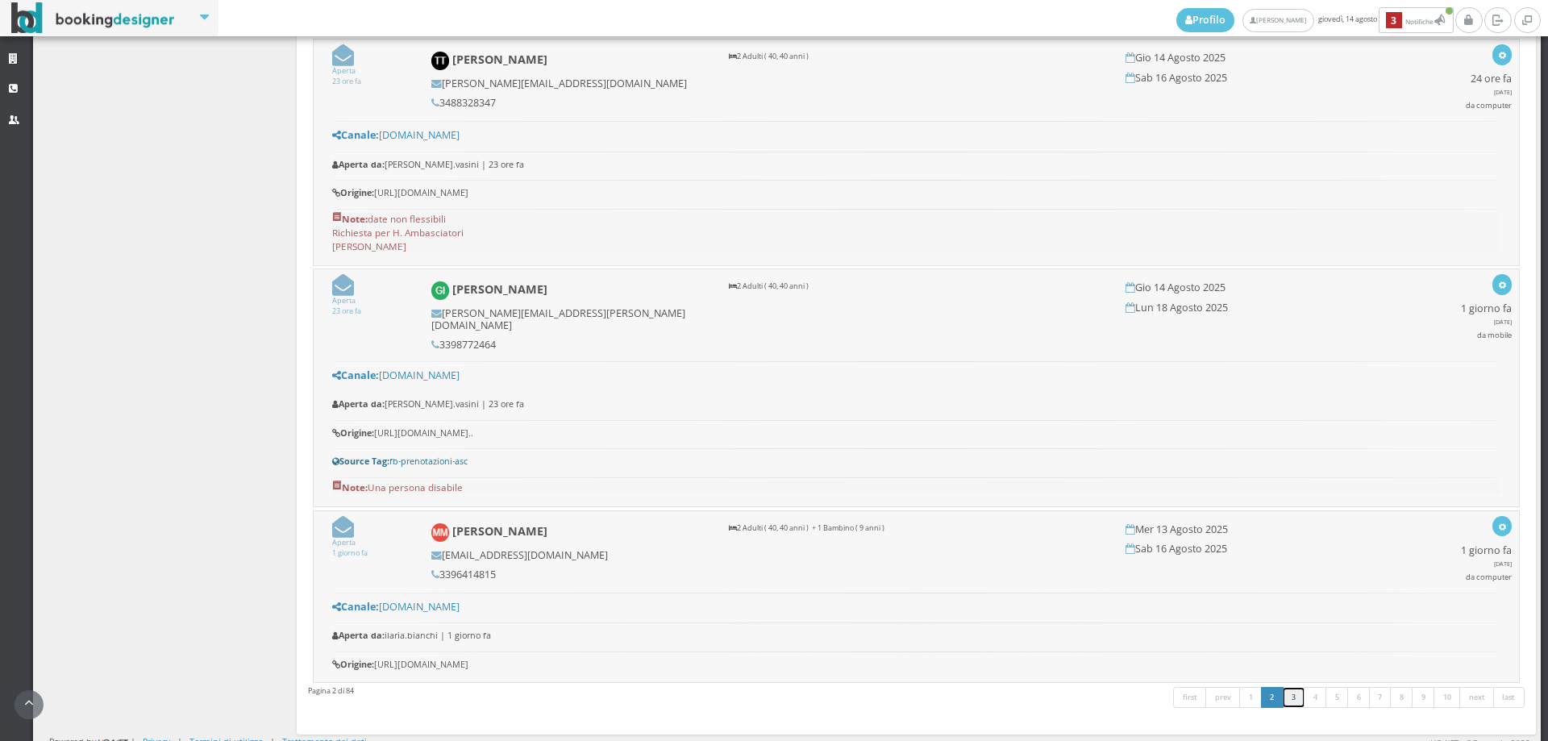
click at [1282, 692] on link "3" at bounding box center [1293, 697] width 23 height 21
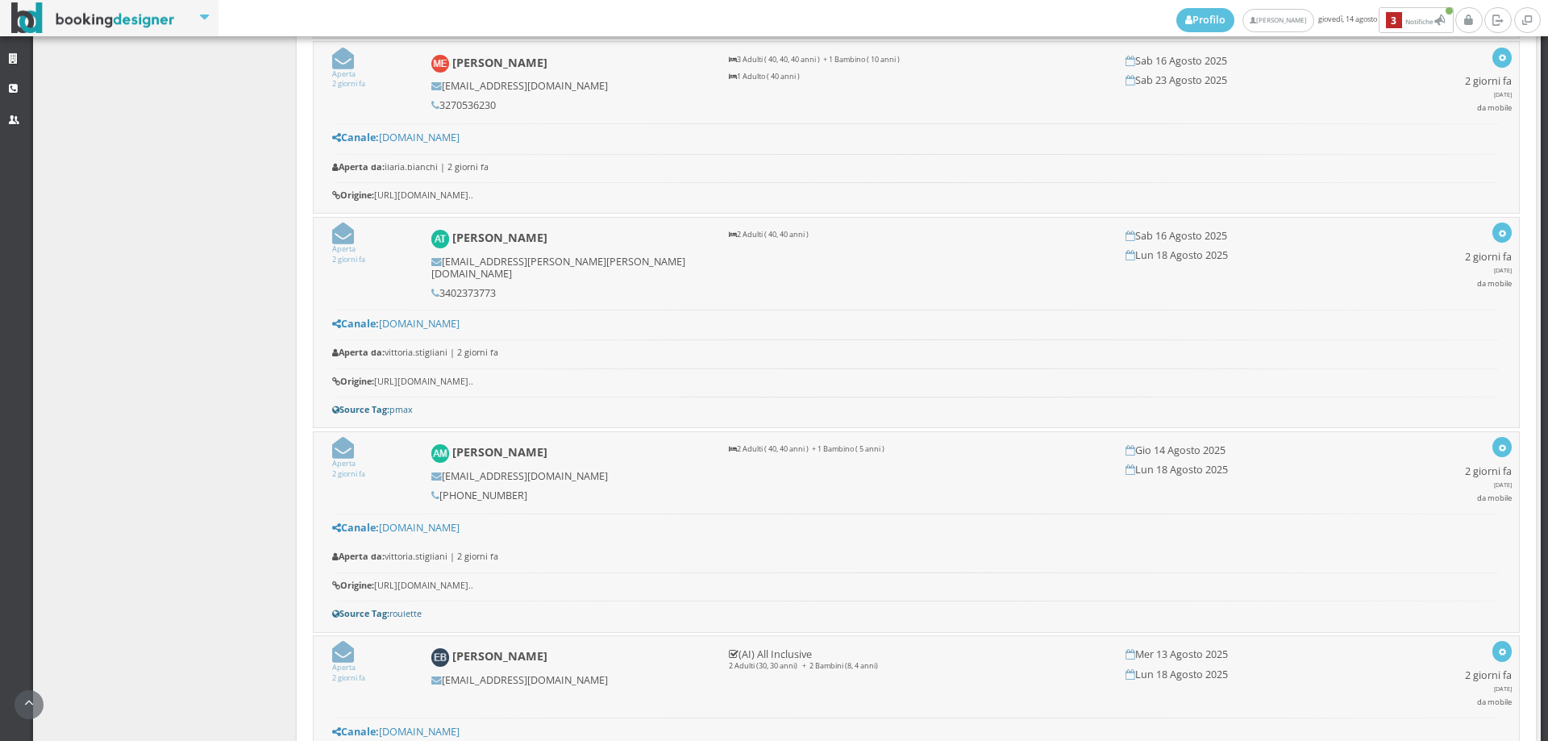
scroll to position [3224, 0]
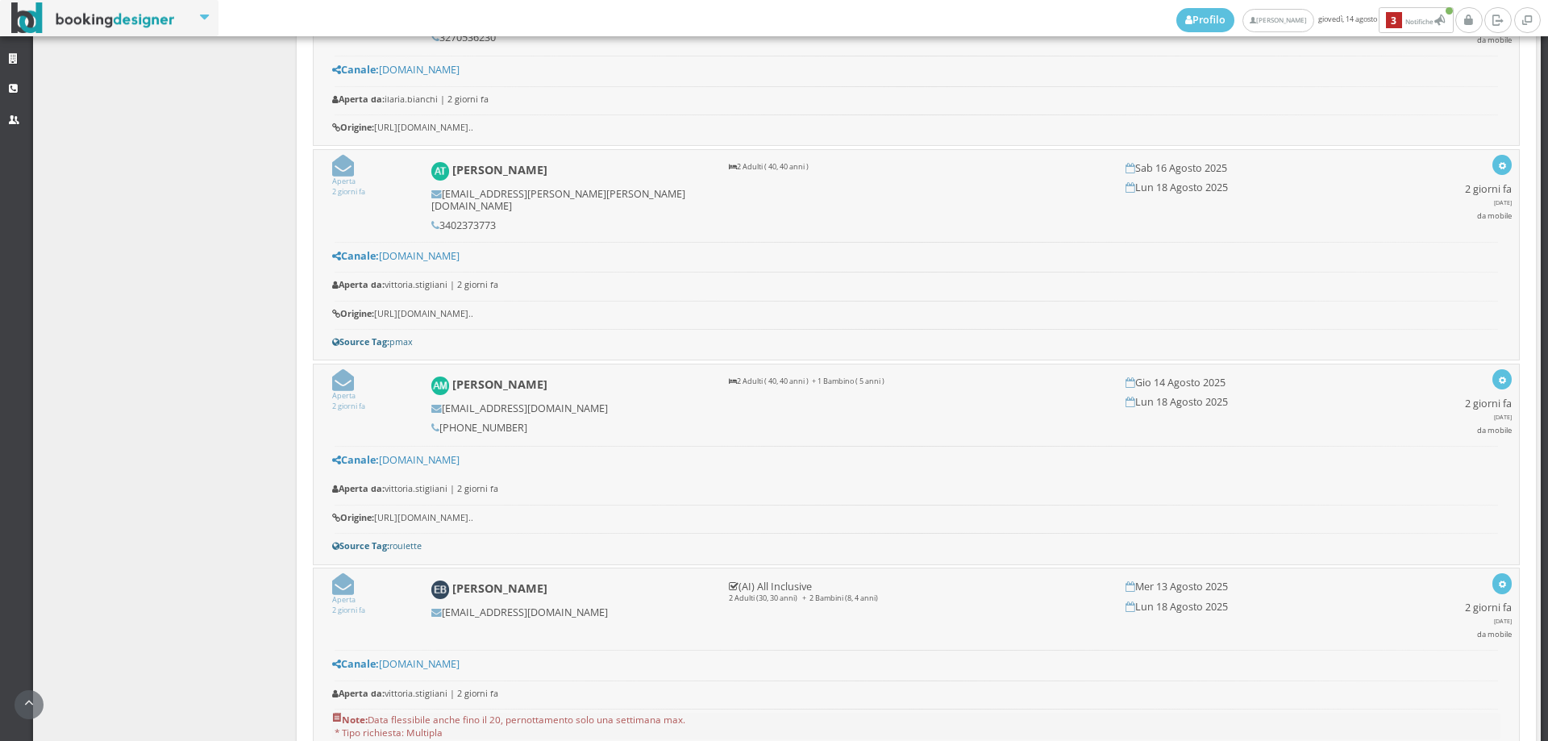
click at [336, 170] on icon at bounding box center [343, 166] width 22 height 22
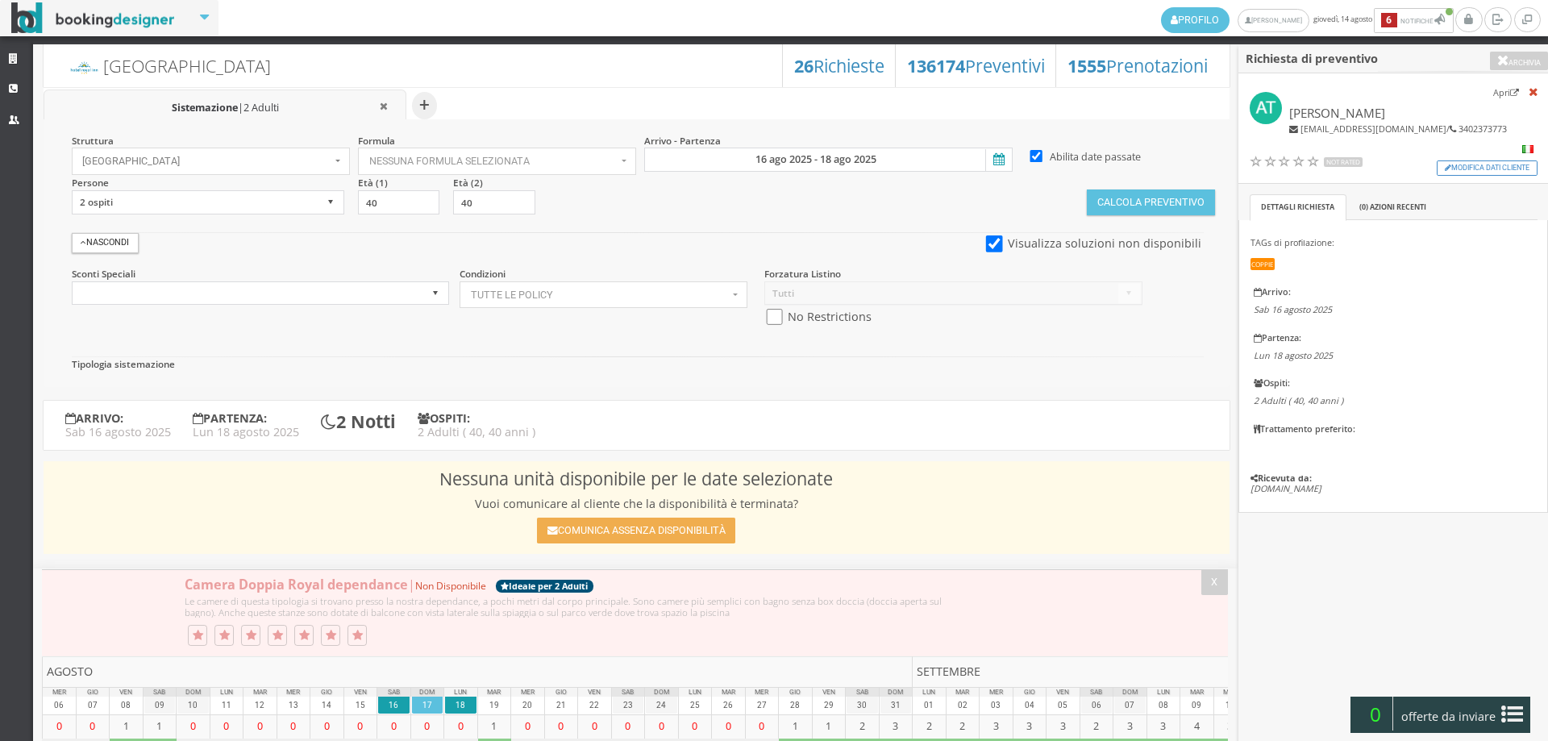
select select
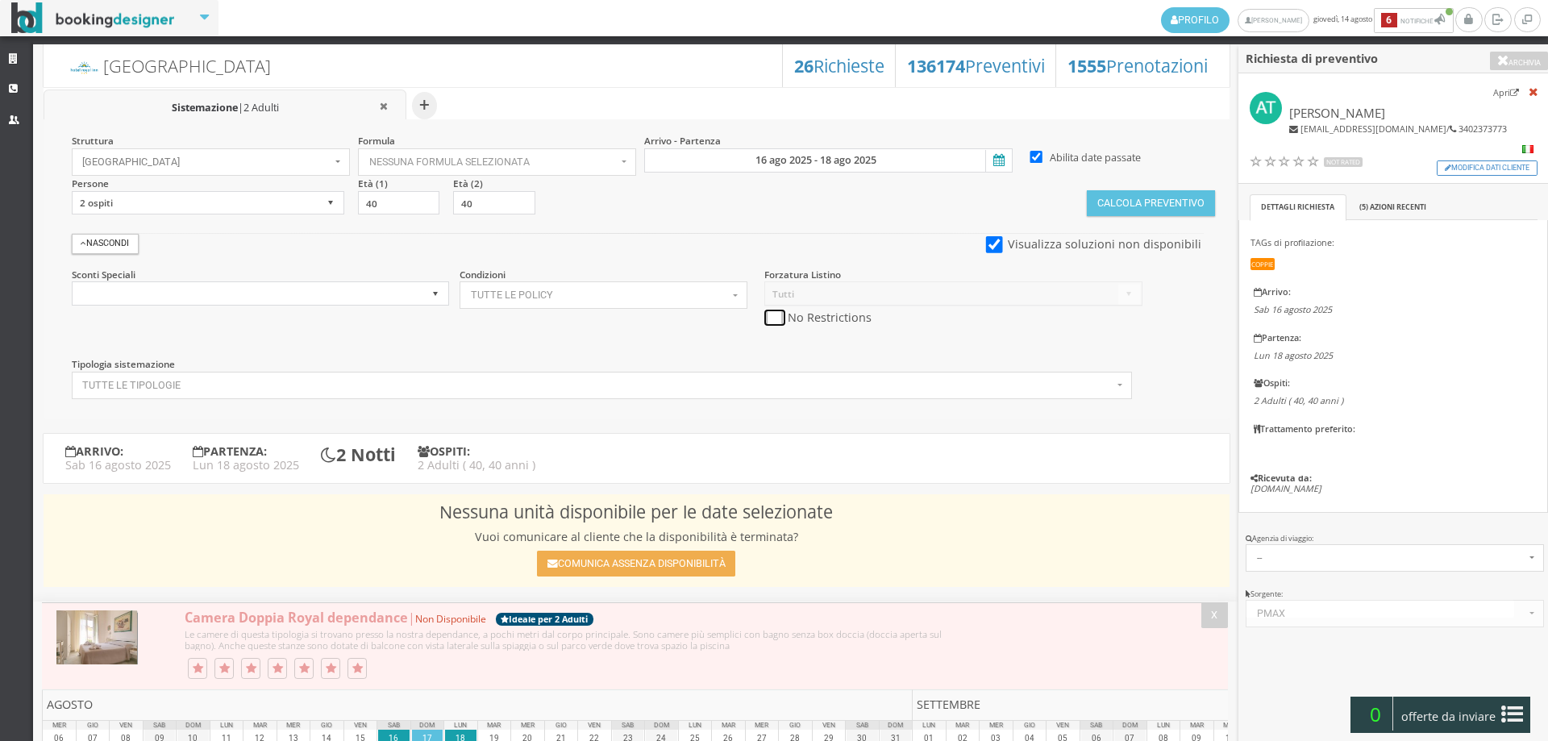
click at [774, 316] on input "checkbox" at bounding box center [774, 318] width 20 height 17
checkbox input "true"
click at [197, 173] on button "[GEOGRAPHIC_DATA]" at bounding box center [211, 161] width 278 height 27
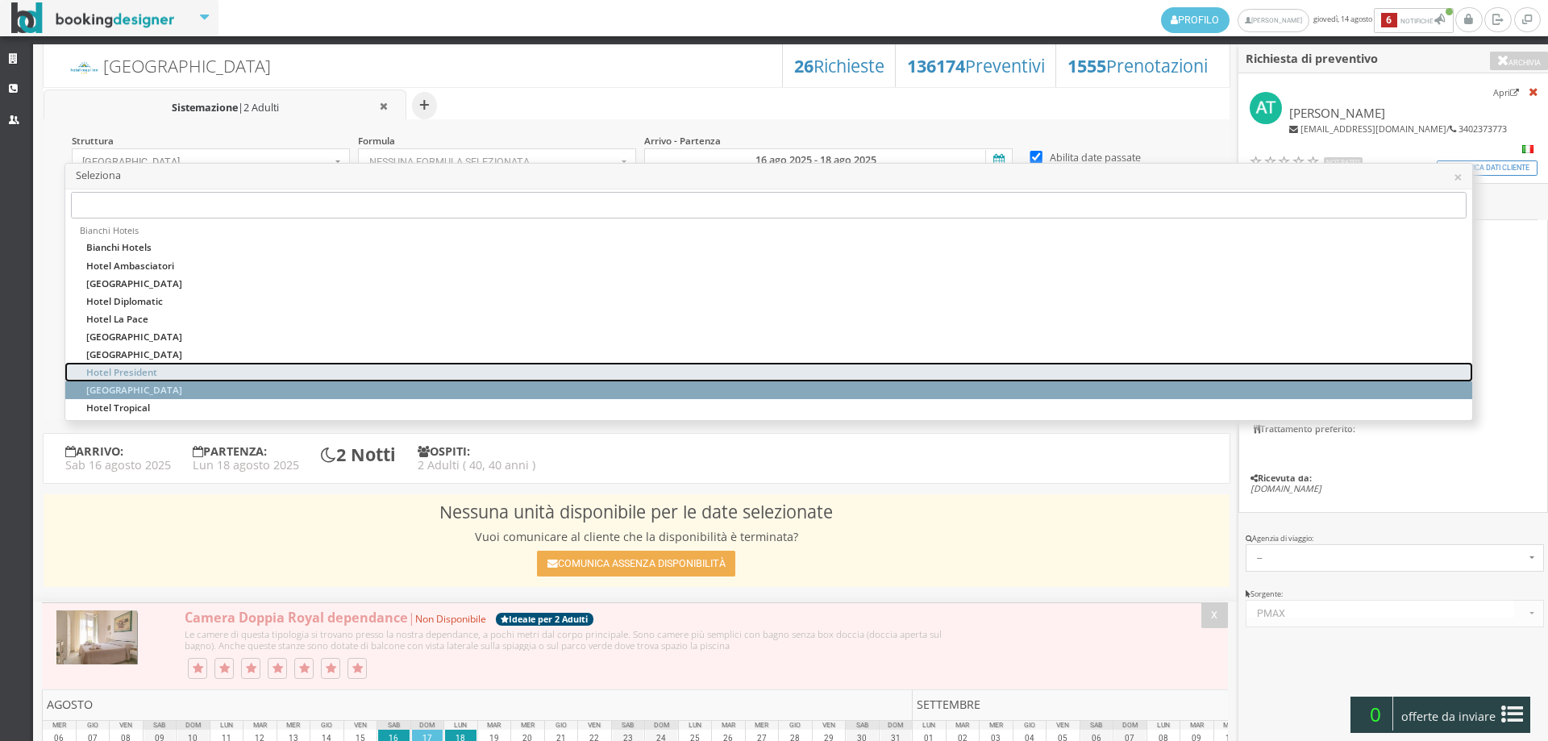
click at [165, 368] on link "Hotel President" at bounding box center [768, 372] width 1407 height 18
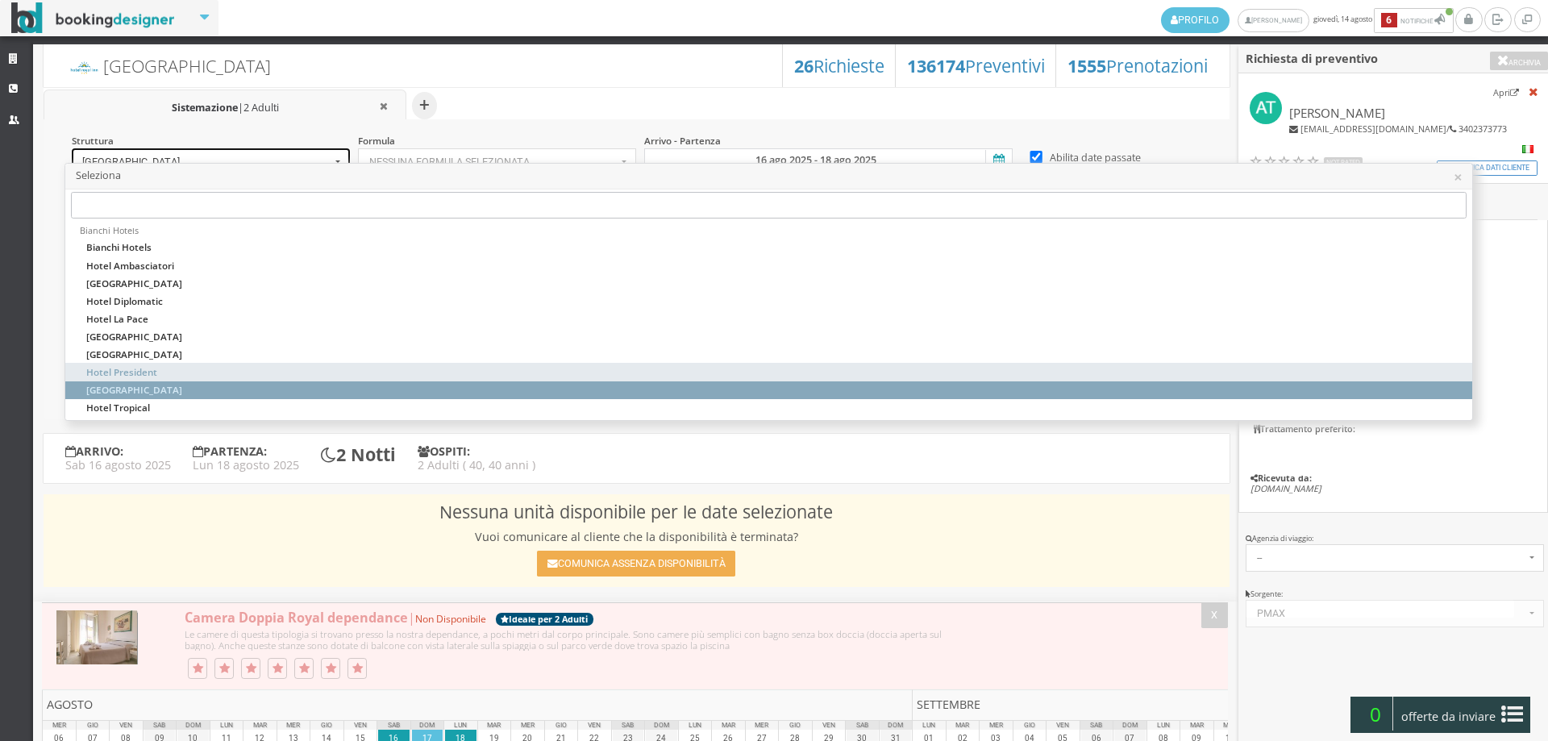
select select "hotelpresident4"
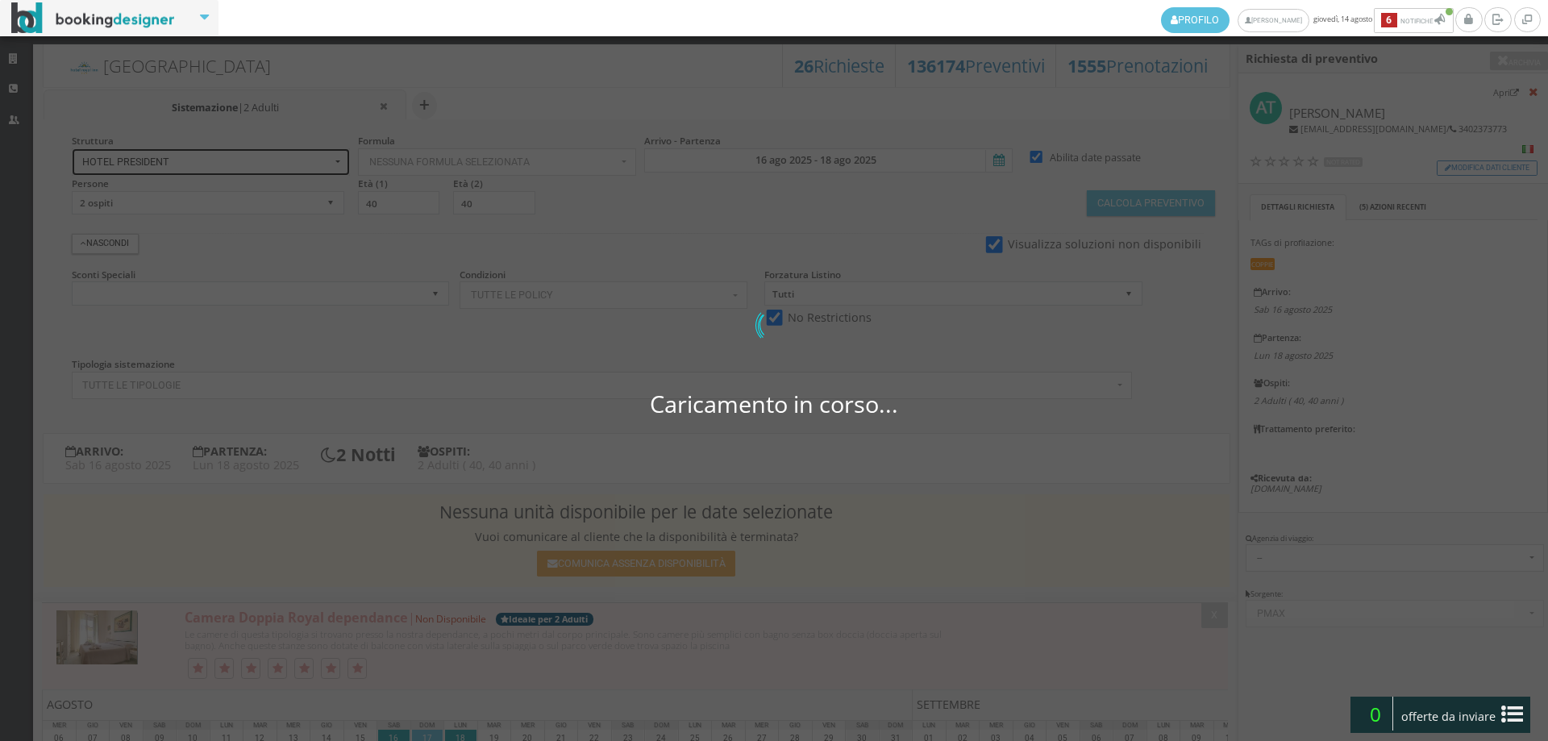
select select
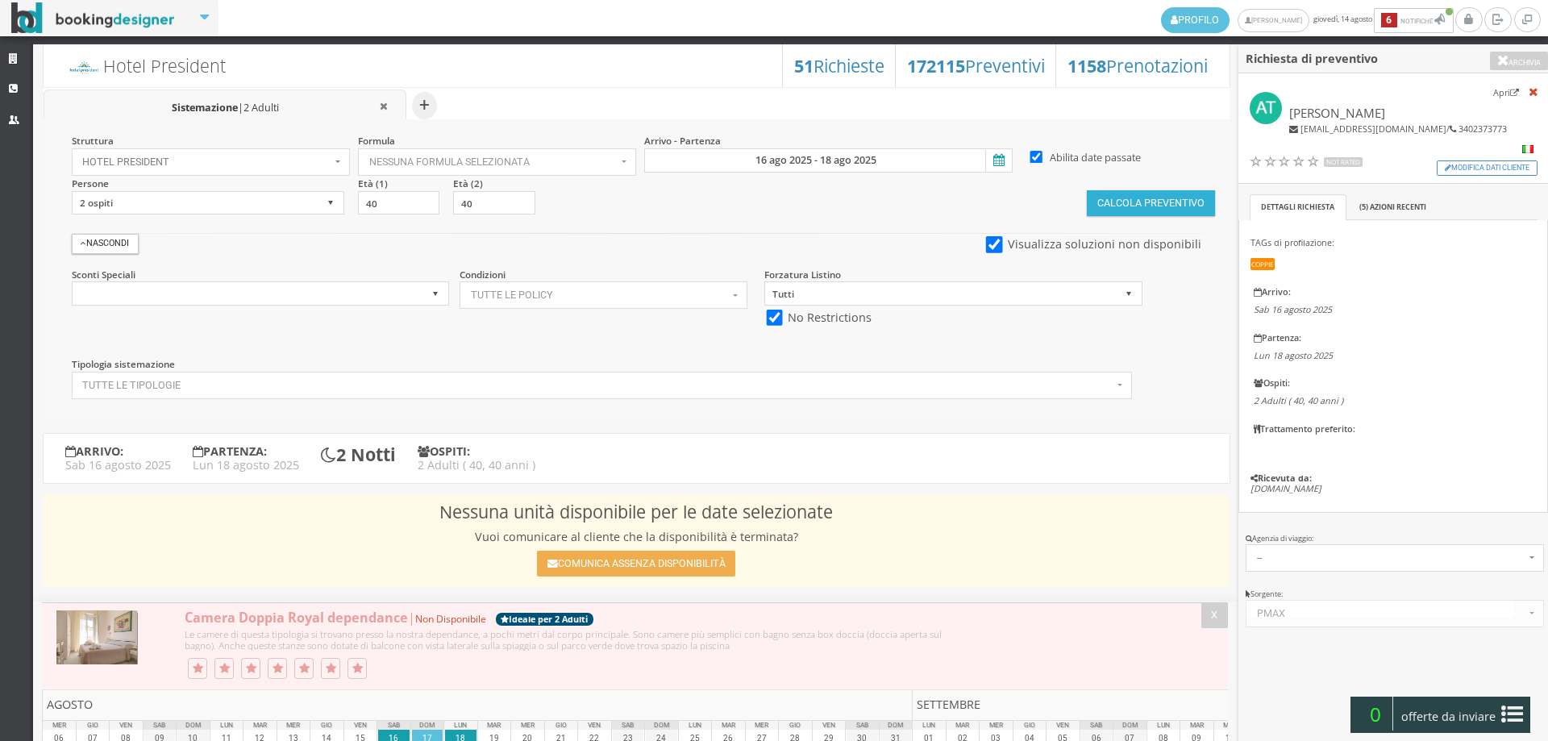
click at [1111, 215] on button "Calcola Preventivo" at bounding box center [1150, 203] width 127 height 26
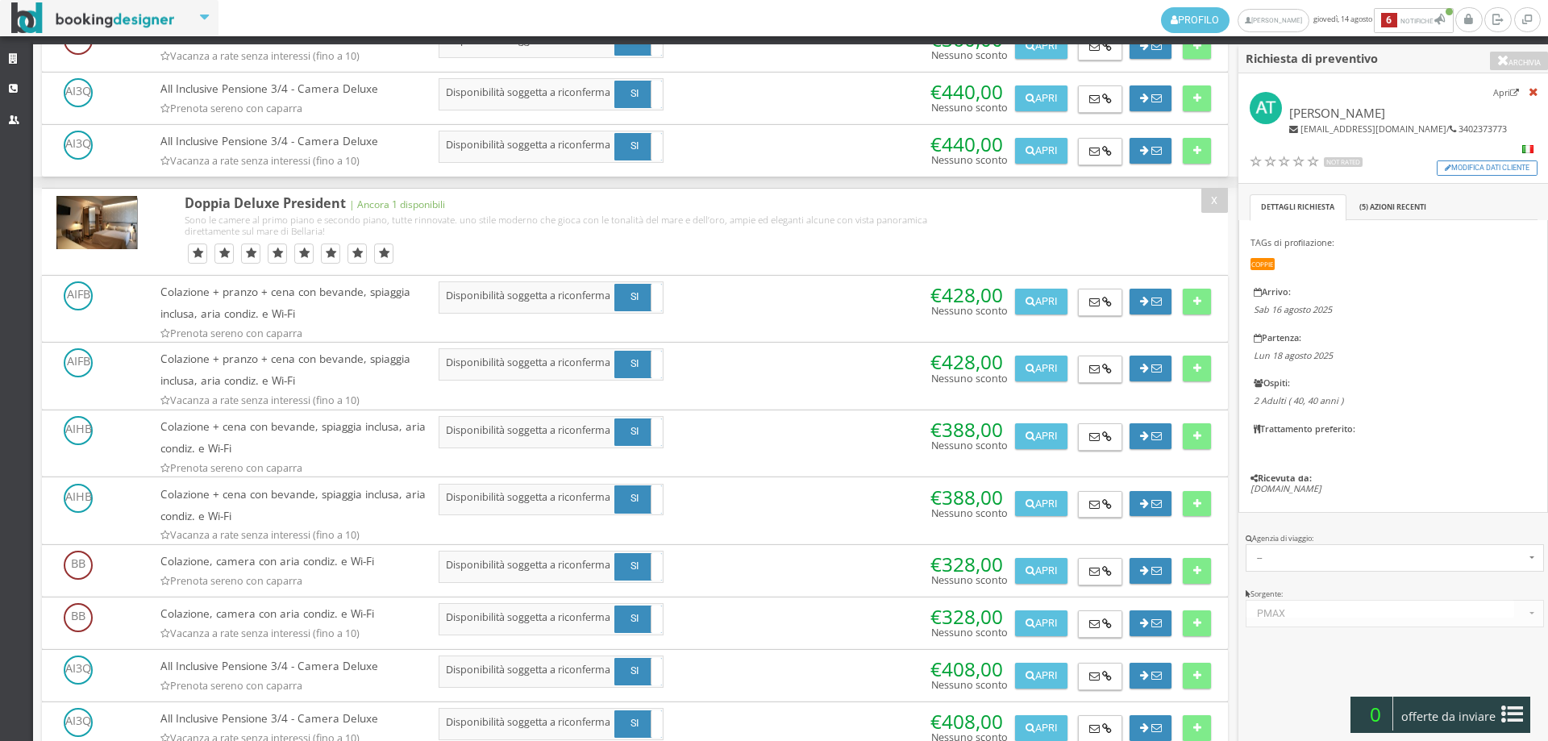
scroll to position [626, 0]
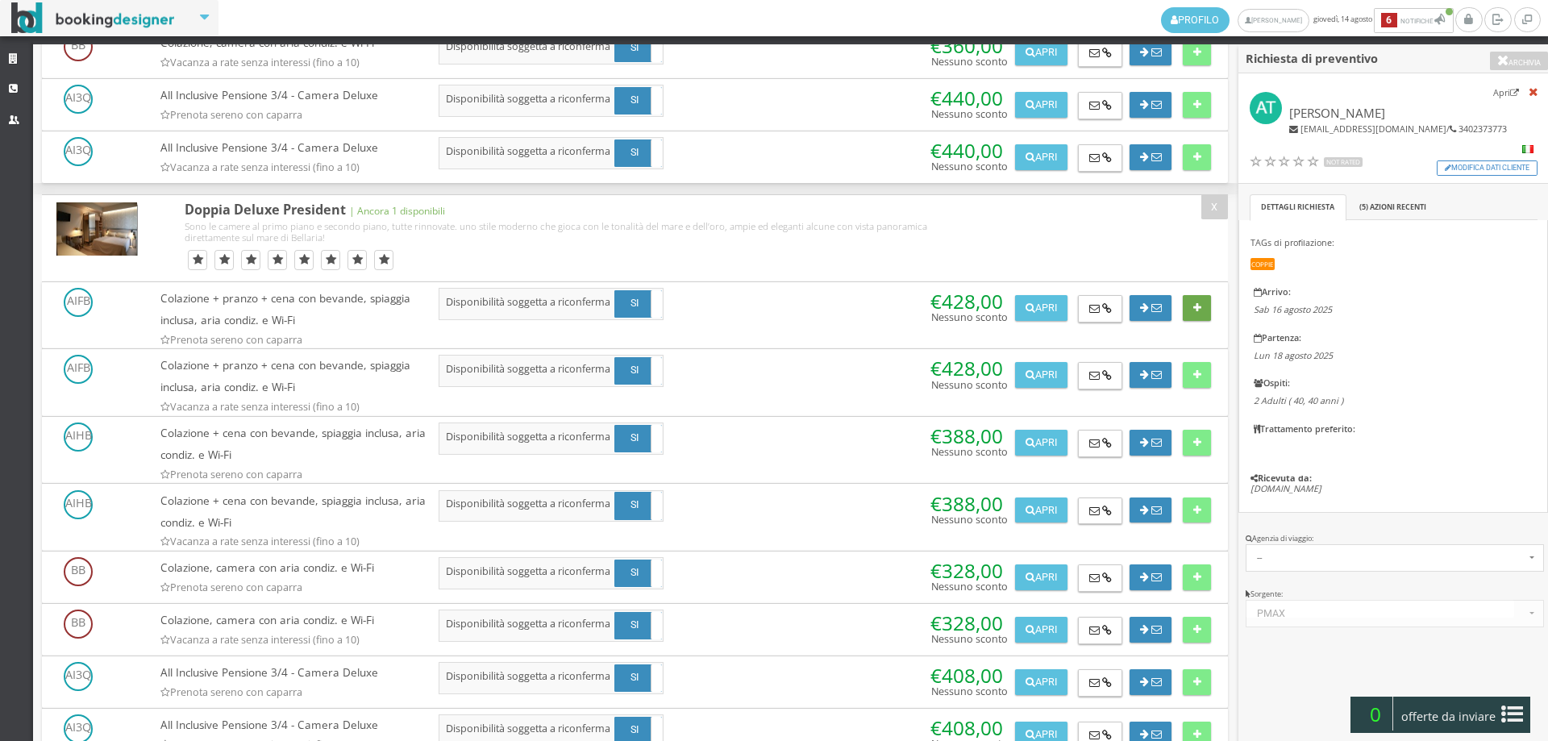
click at [1204, 310] on button at bounding box center [1197, 308] width 28 height 26
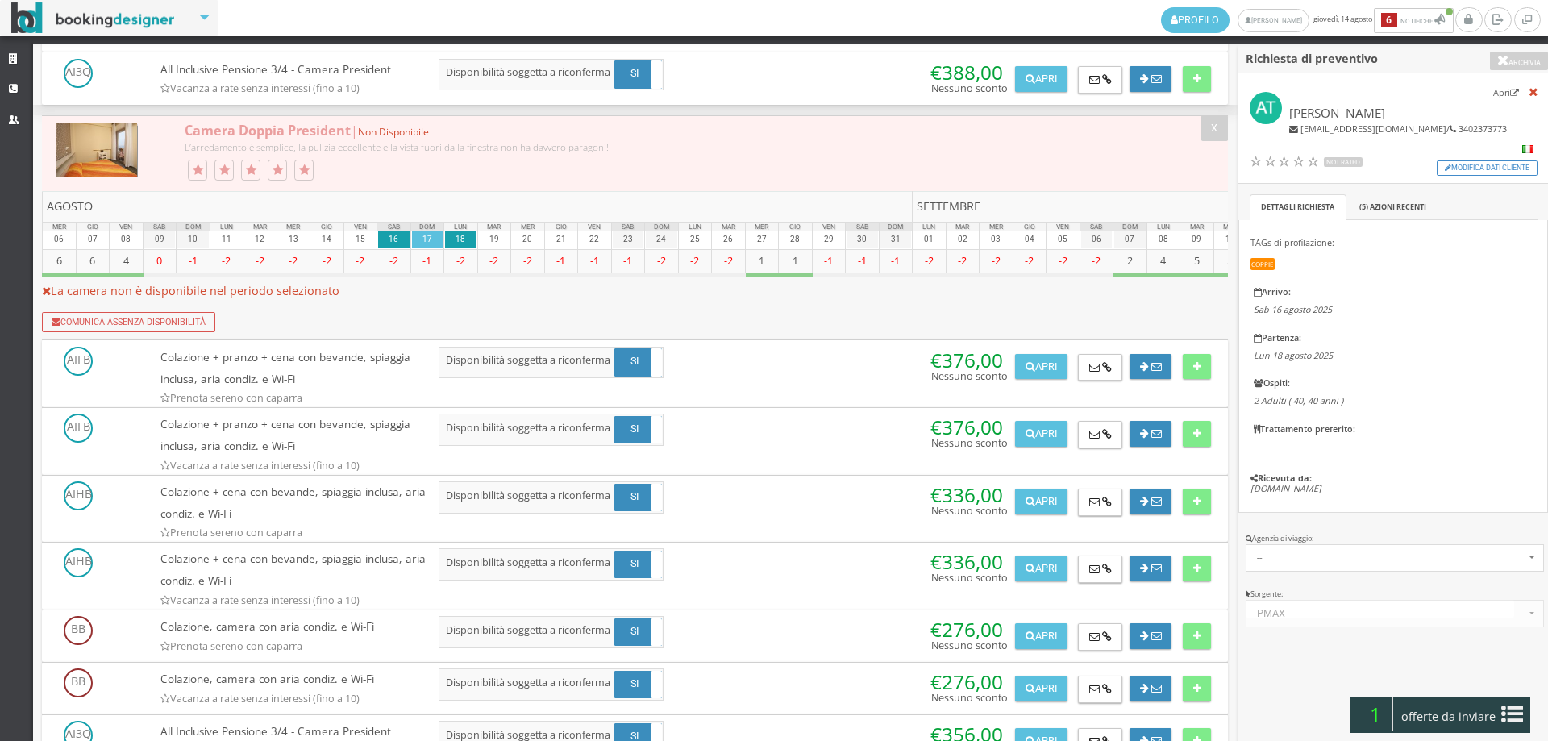
scroll to position [2328, 0]
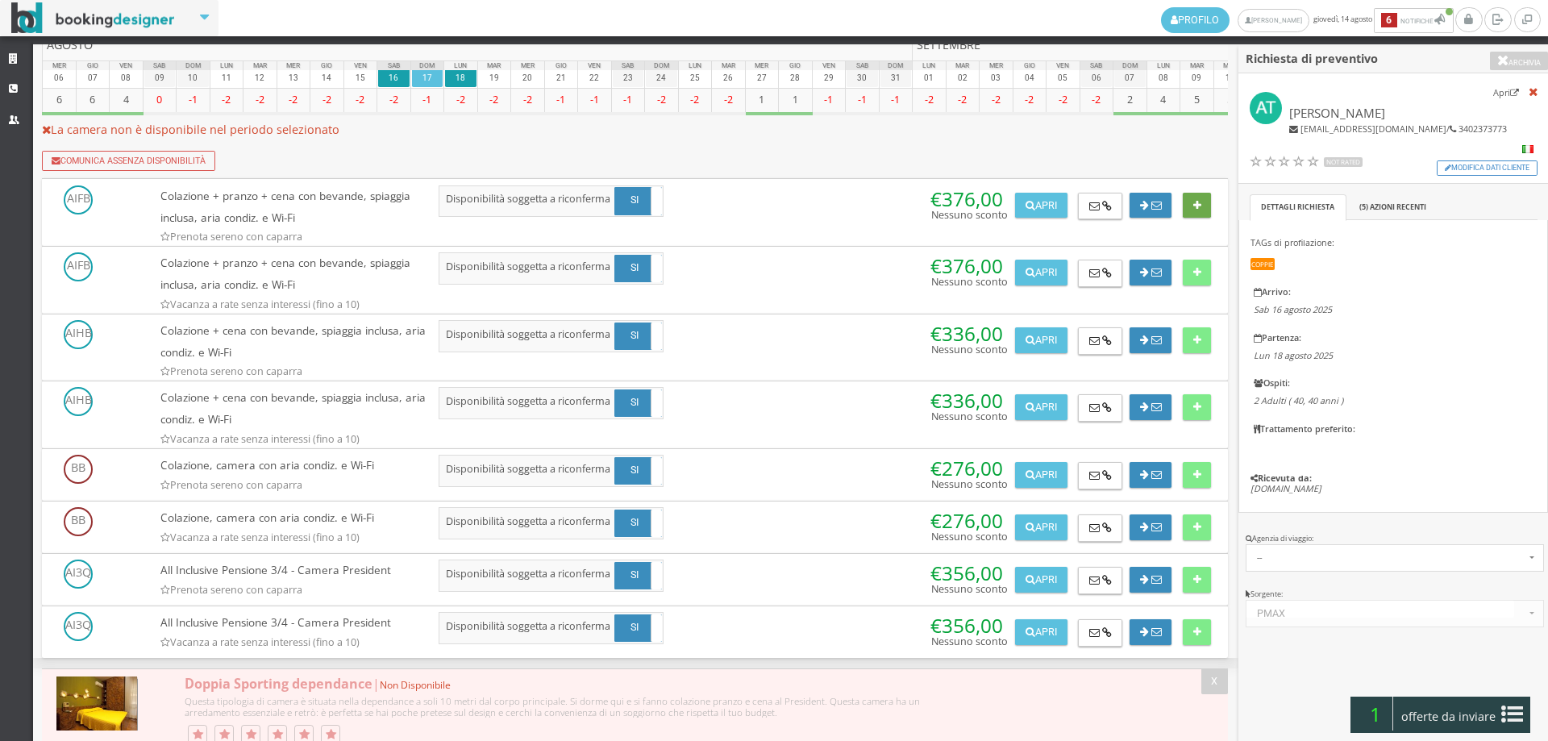
click at [1193, 204] on icon at bounding box center [1197, 206] width 8 height 10
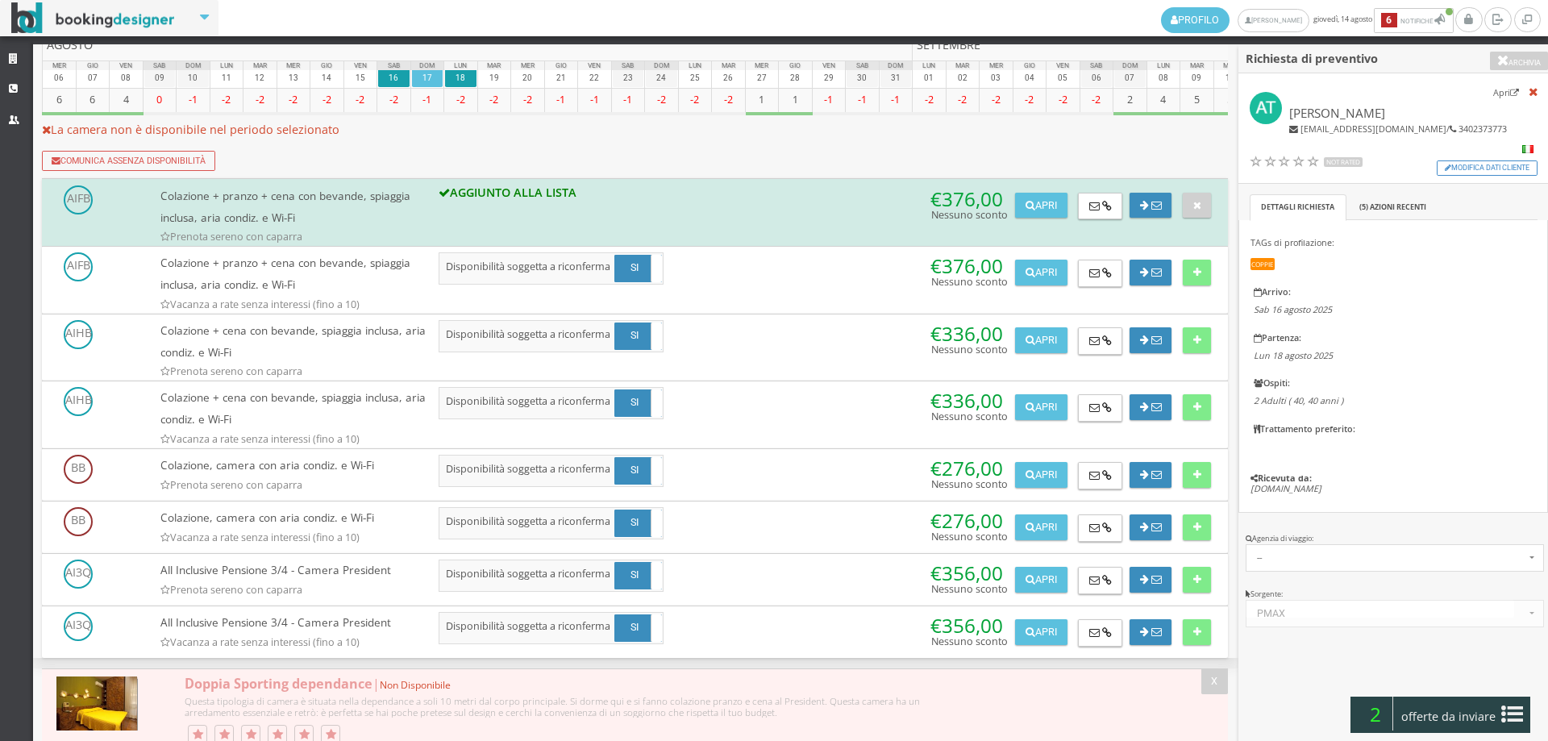
drag, startPoint x: 1532, startPoint y: 713, endPoint x: 1485, endPoint y: 719, distance: 47.1
click at [1530, 714] on div at bounding box center [1393, 686] width 310 height 87
click at [1485, 719] on span "offerte da inviare" at bounding box center [1448, 717] width 105 height 26
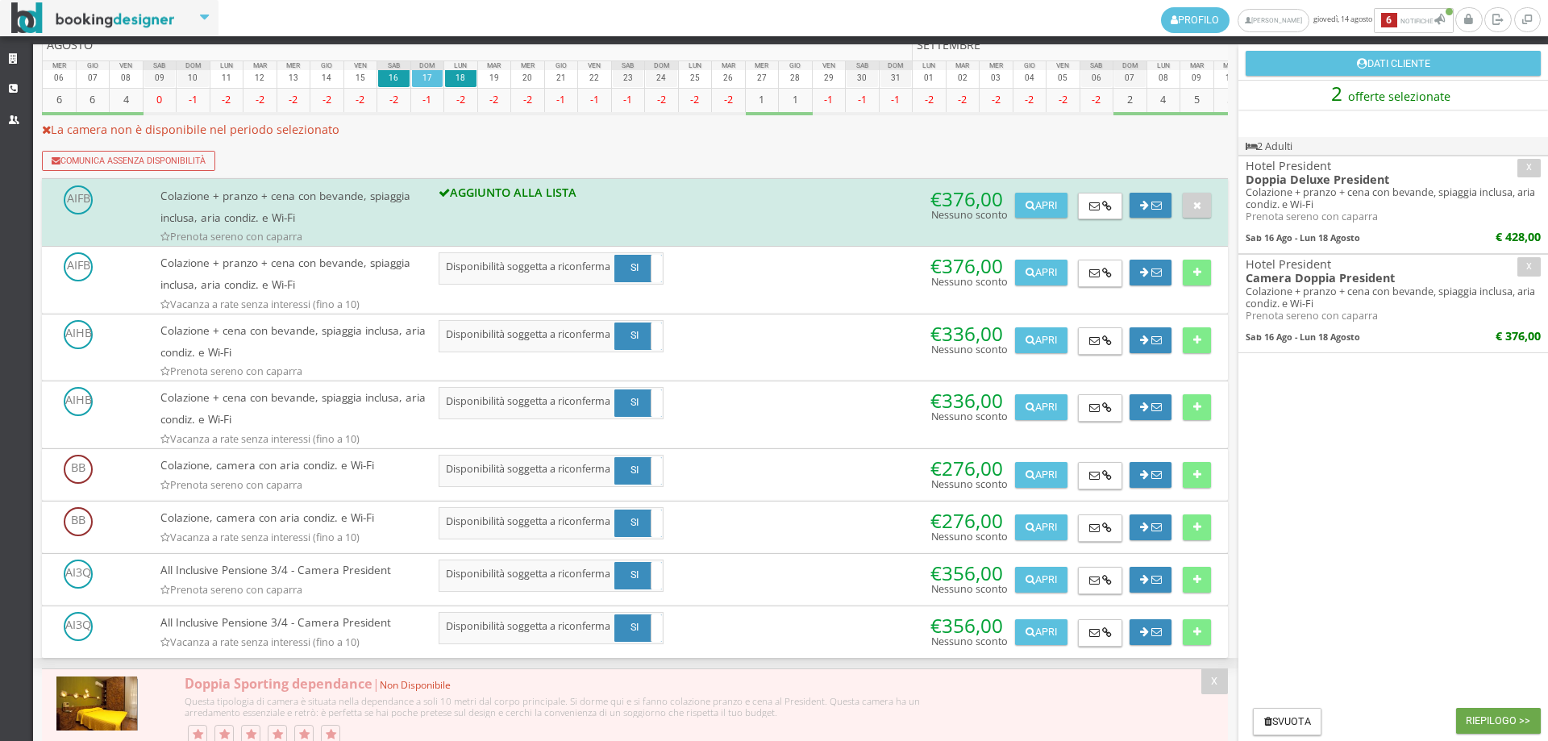
click at [1485, 719] on button "Riepilogo >>" at bounding box center [1498, 721] width 85 height 26
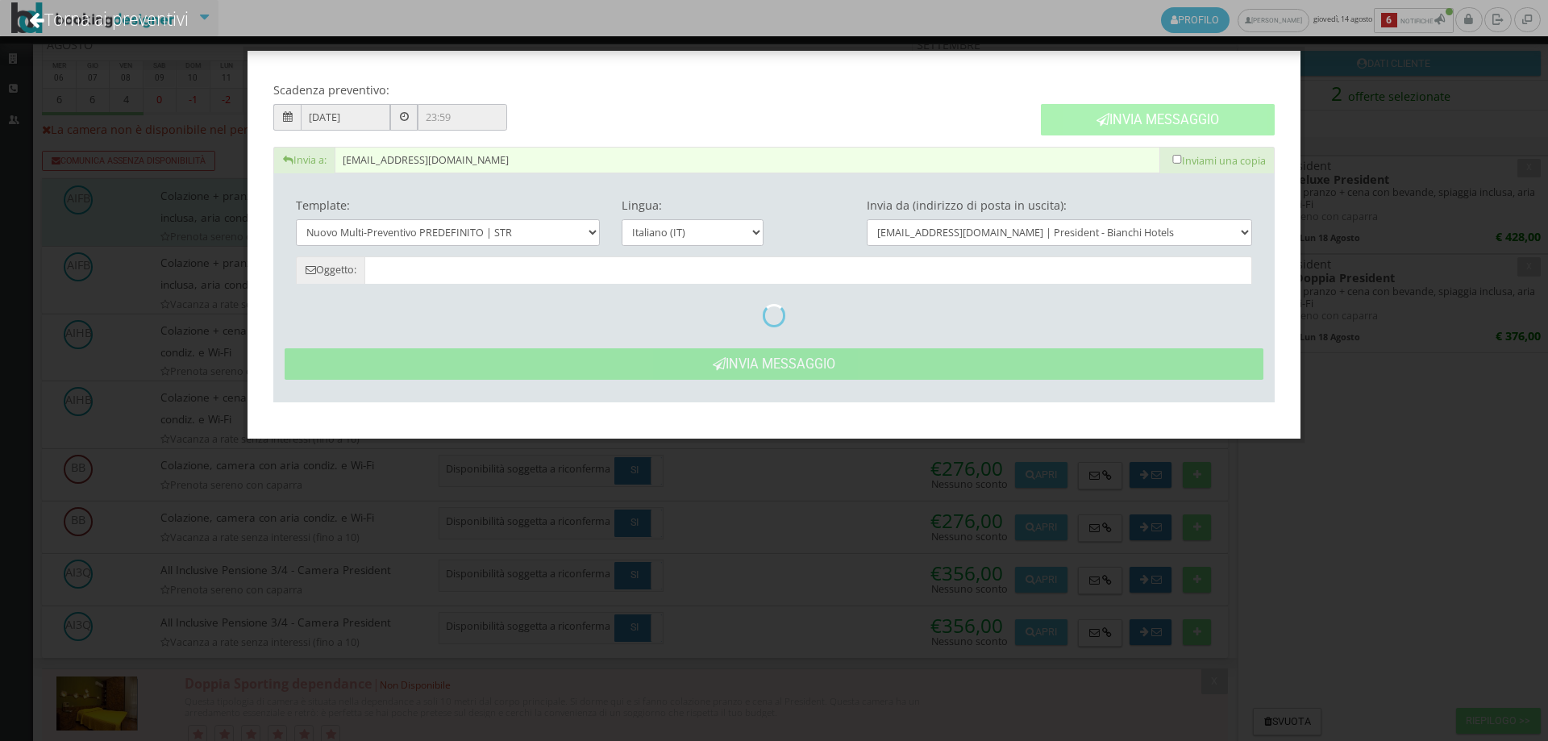
type input "Nuovo Preventivo - Antonio Tarantola dal 16/08/2025 al 18/08/2025"
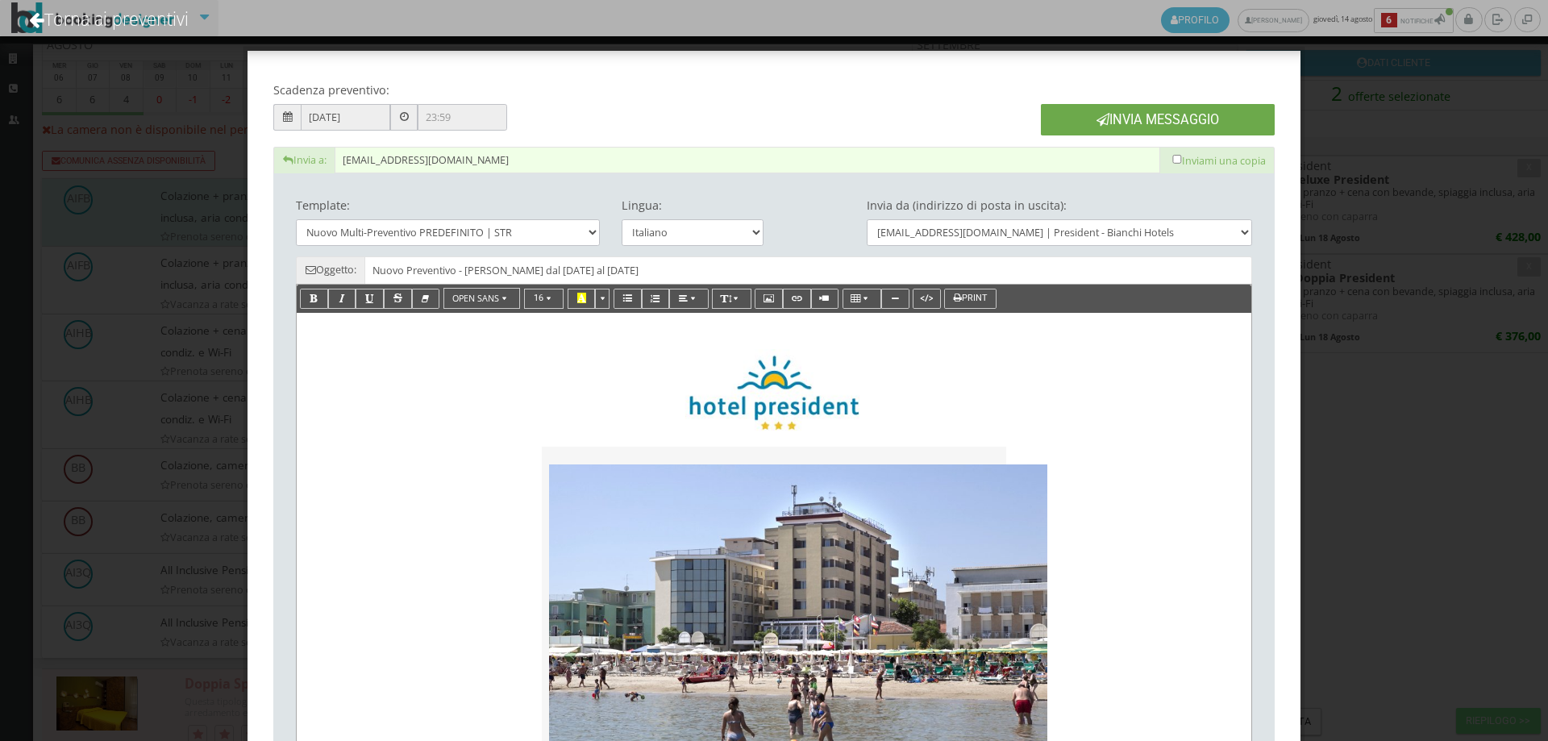
click at [1105, 118] on button "Invia Messaggio" at bounding box center [1158, 119] width 234 height 31
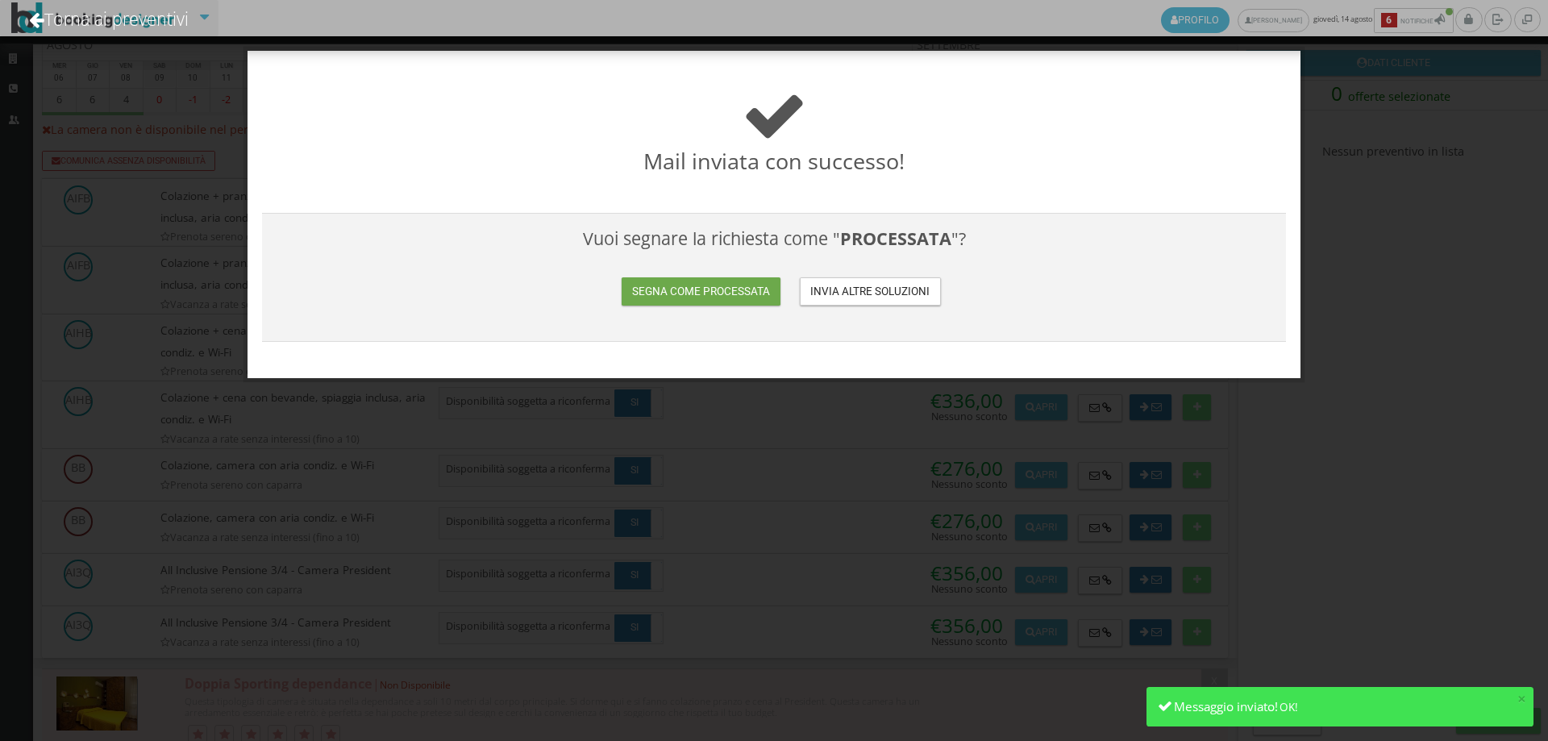
click at [680, 295] on button "Segna come processata" at bounding box center [700, 291] width 158 height 28
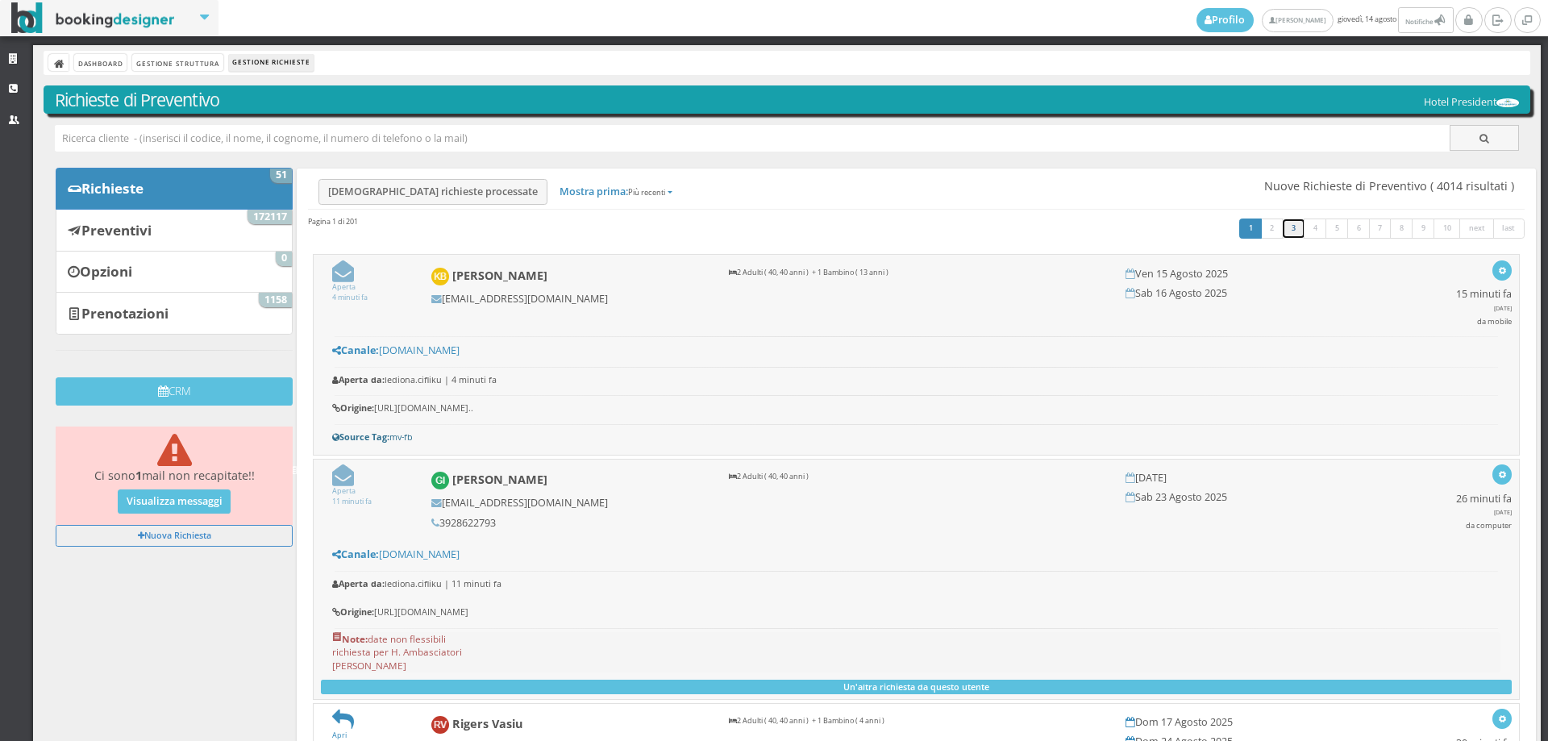
click at [1282, 232] on link "3" at bounding box center [1293, 228] width 23 height 21
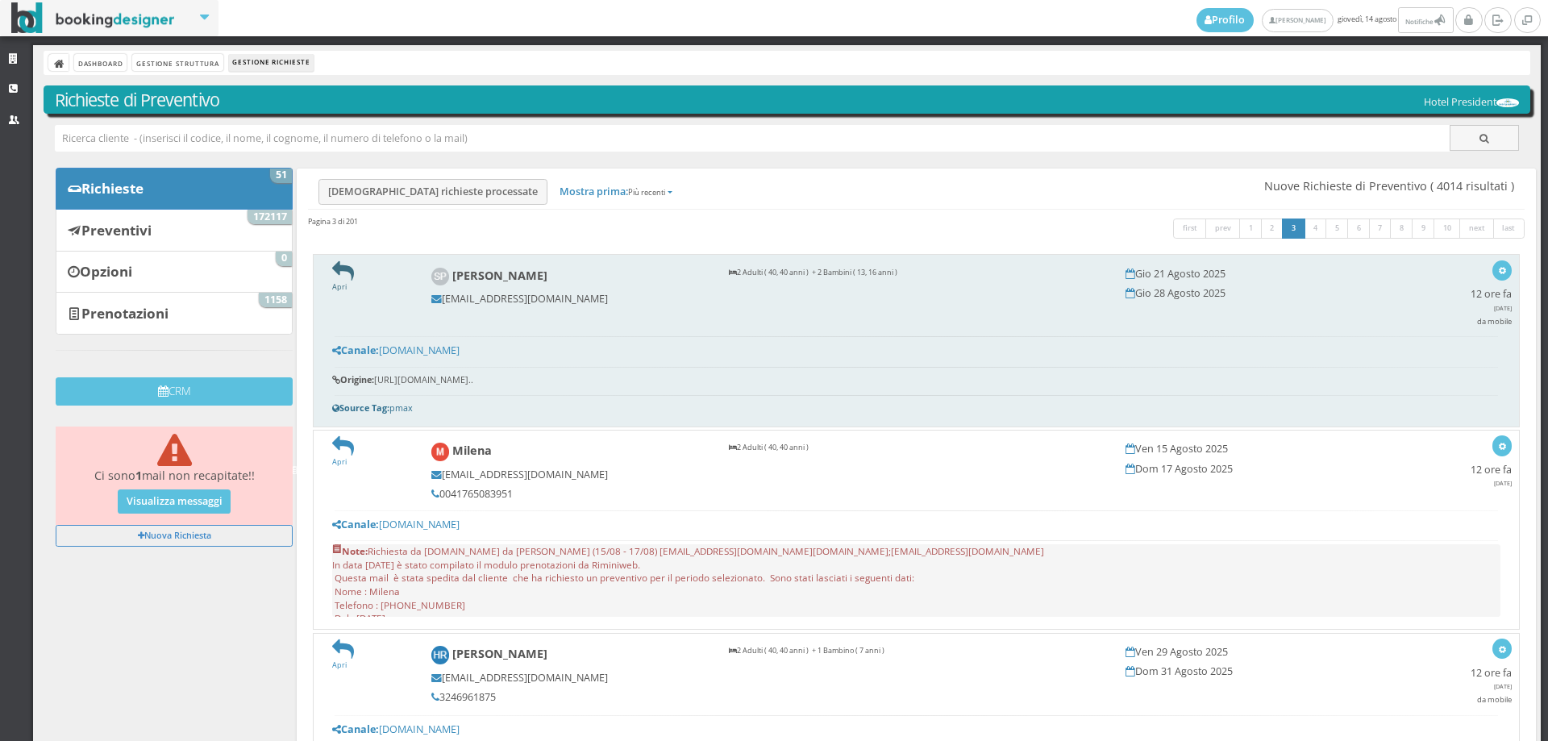
click at [343, 276] on icon at bounding box center [343, 271] width 22 height 22
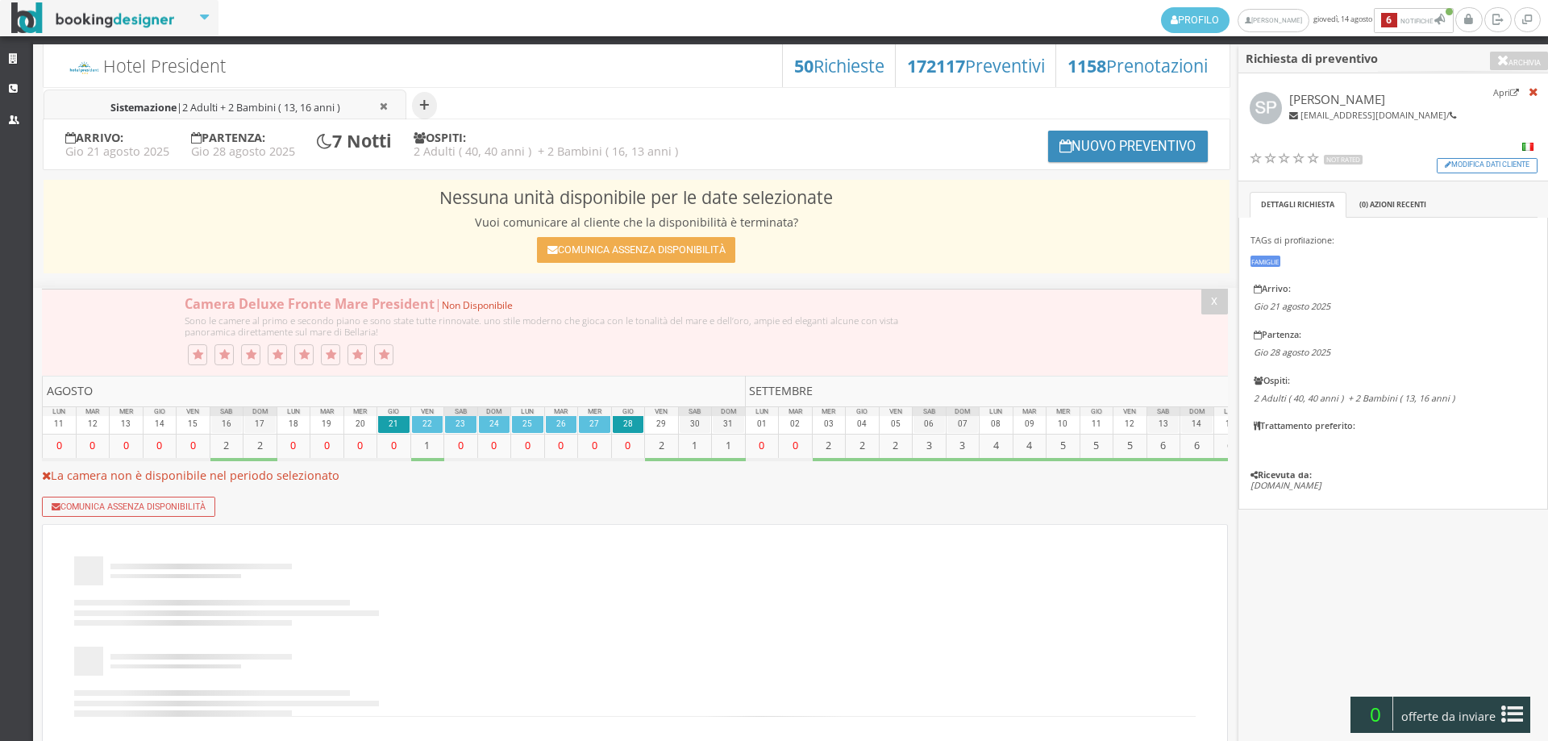
select select
click at [1151, 158] on button "Nuovo Preventivo" at bounding box center [1128, 146] width 160 height 31
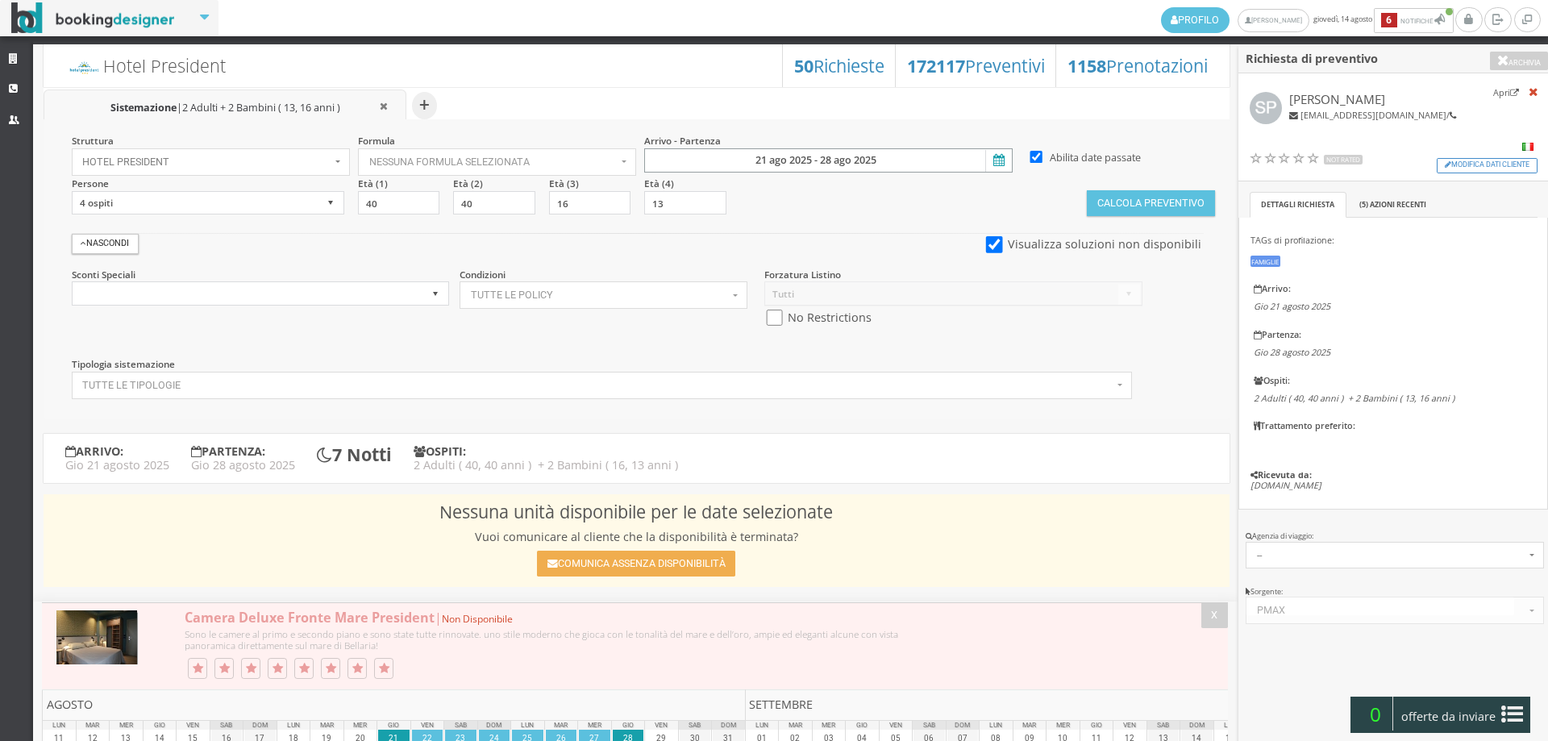
click at [738, 155] on input "21 ago 2025 - 28 ago 2025" at bounding box center [828, 160] width 368 height 24
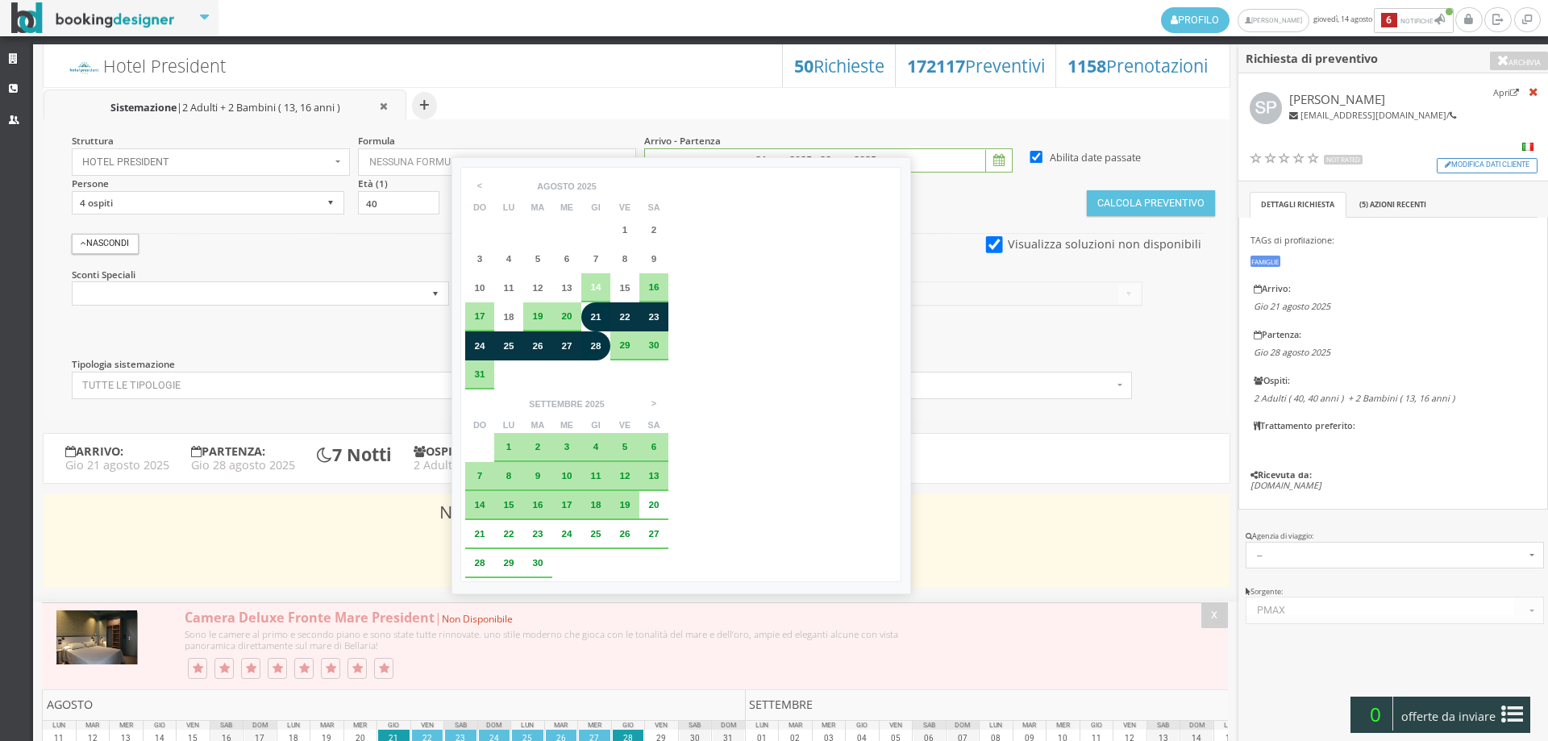
click at [626, 316] on span "22" at bounding box center [624, 316] width 10 height 10
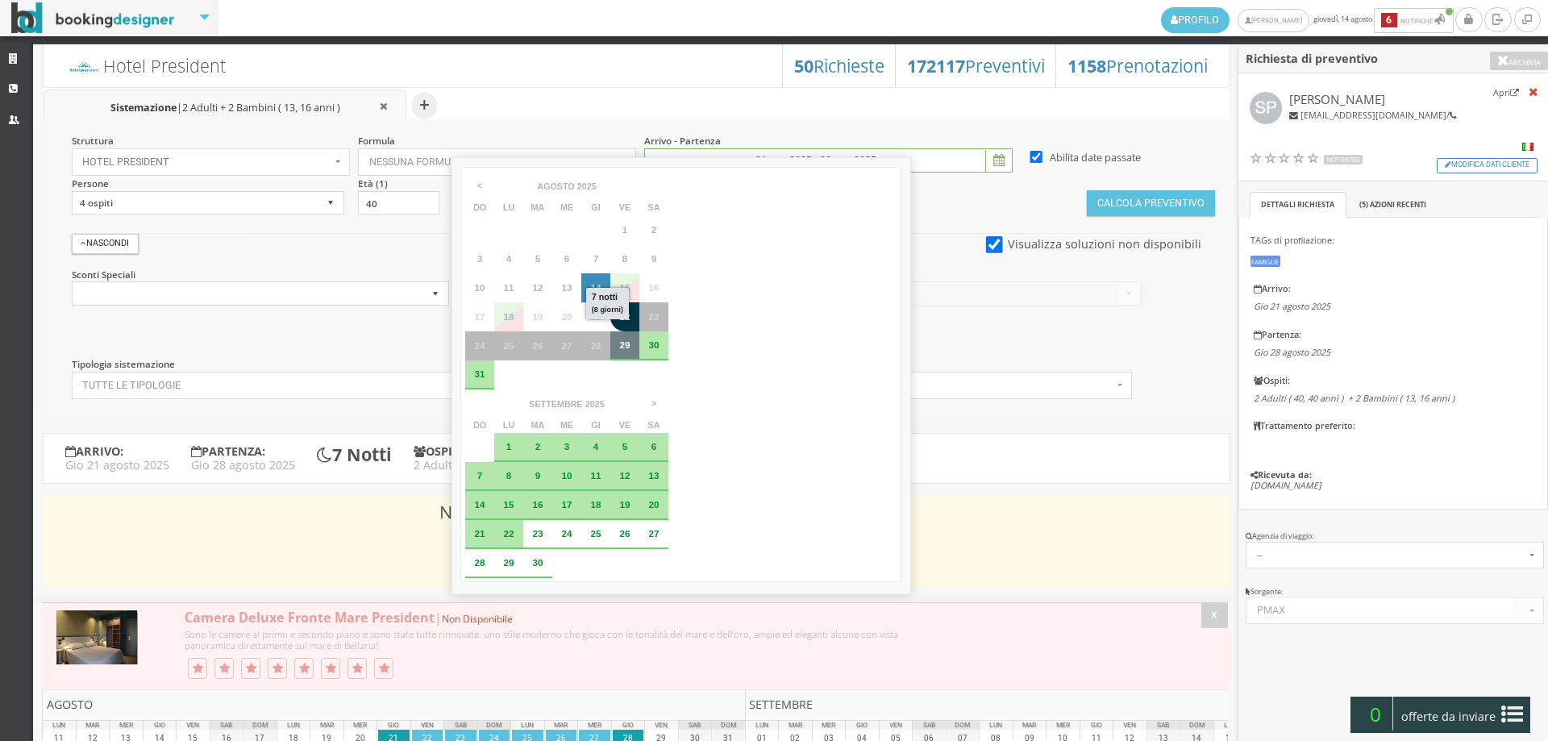
click at [619, 347] on span "29" at bounding box center [624, 344] width 10 height 10
type input "22 ago 2025 - 29 ago 2025"
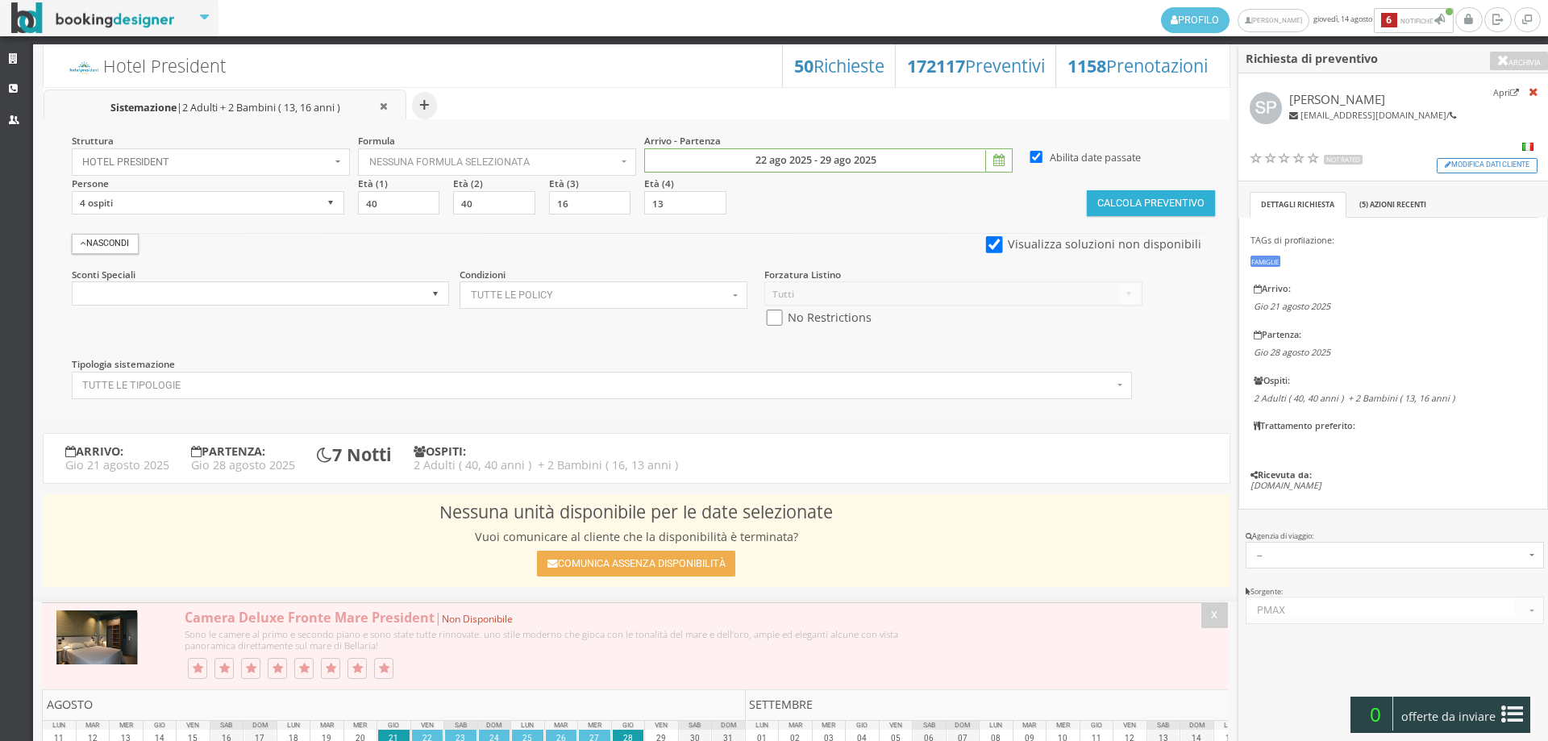
click at [1096, 207] on button "Calcola Preventivo" at bounding box center [1150, 203] width 127 height 26
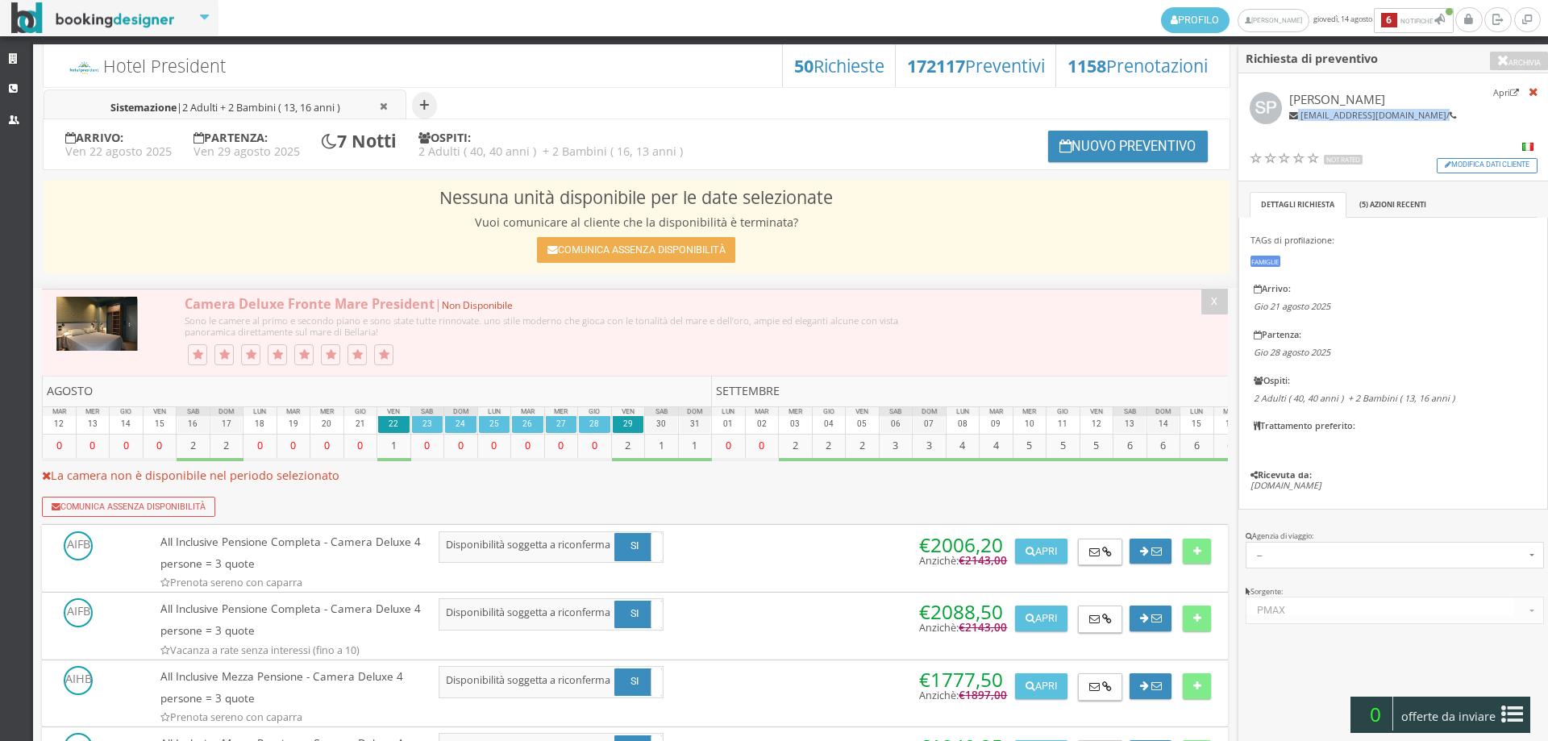
drag, startPoint x: 1412, startPoint y: 118, endPoint x: 1299, endPoint y: 116, distance: 113.7
click at [1299, 116] on h6 "[EMAIL_ADDRESS][DOMAIN_NAME] /" at bounding box center [1372, 115] width 167 height 10
copy h6 "sarapelucchi74@gmail.com"
click at [831, 59] on h3 "50 Richieste" at bounding box center [839, 66] width 90 height 21
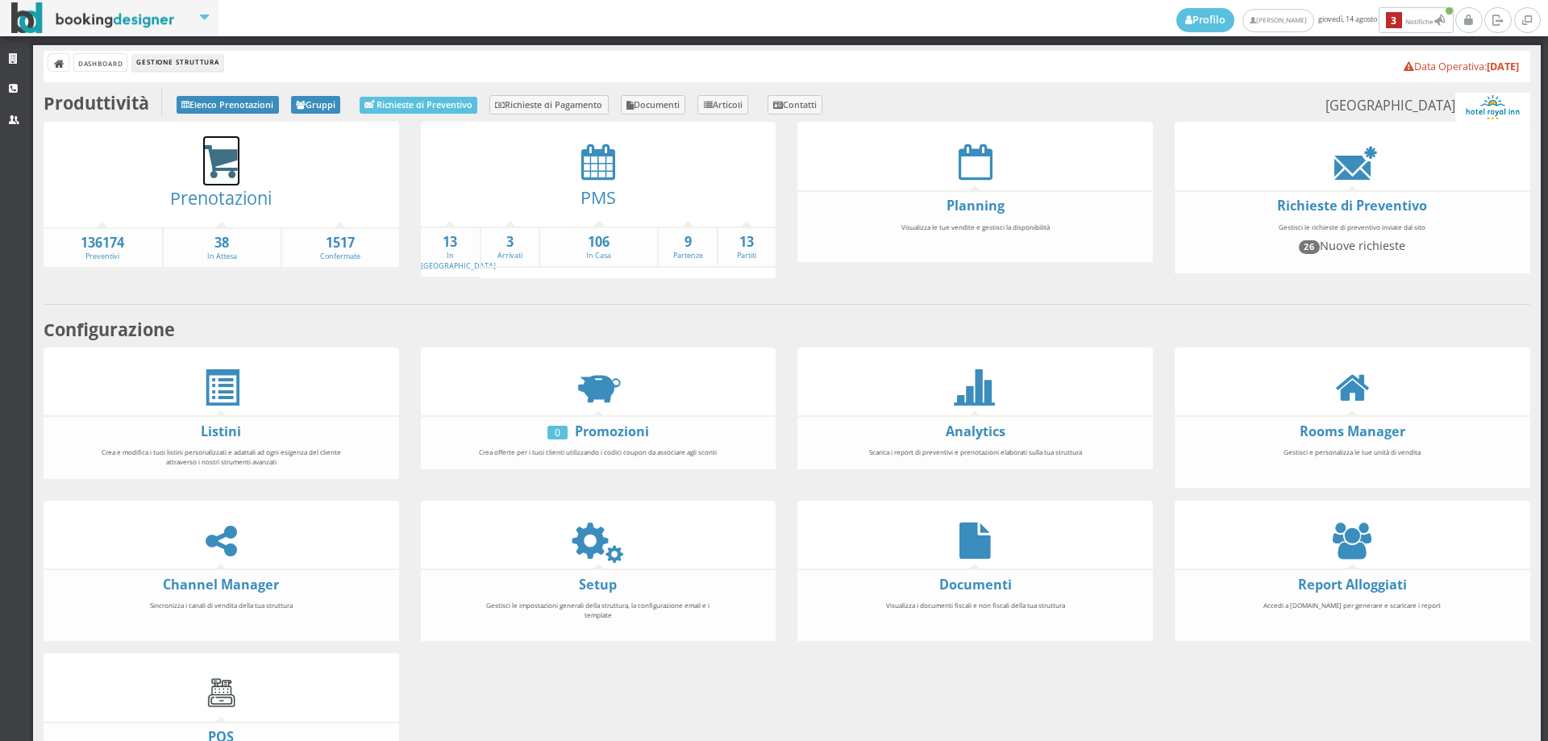
click at [216, 166] on icon at bounding box center [221, 161] width 36 height 37
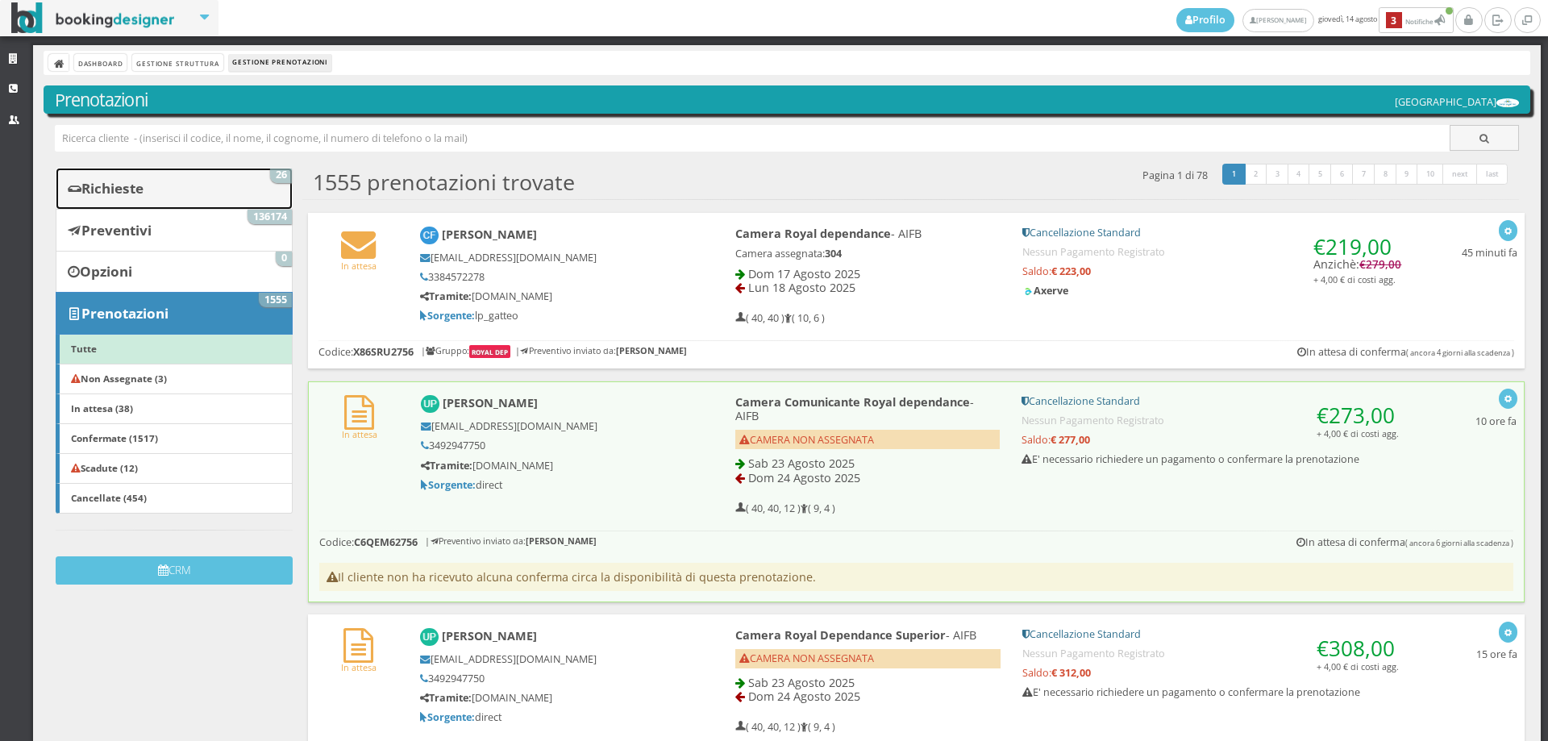
click at [163, 203] on link "Richieste 26" at bounding box center [174, 189] width 237 height 42
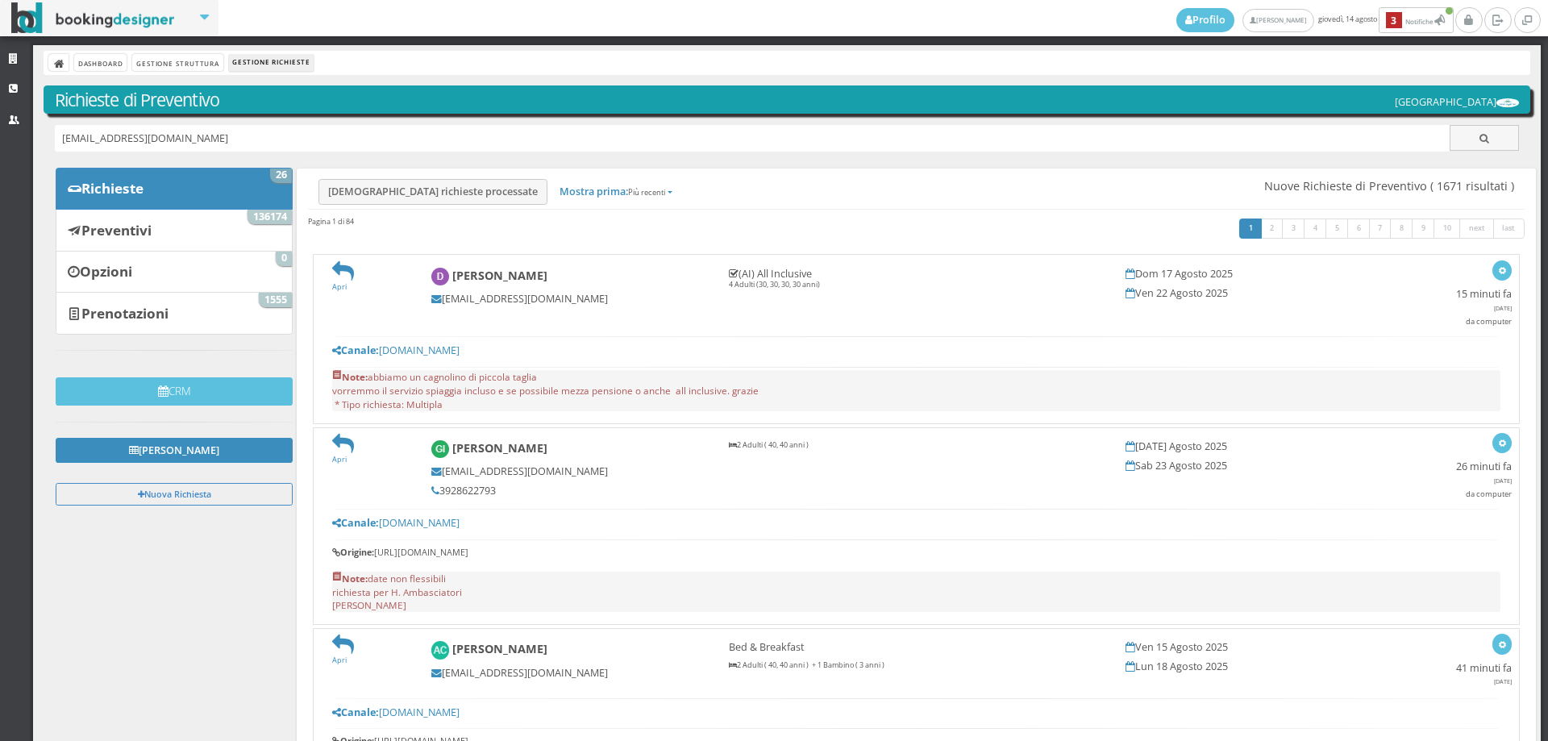
type input "[EMAIL_ADDRESS][DOMAIN_NAME]"
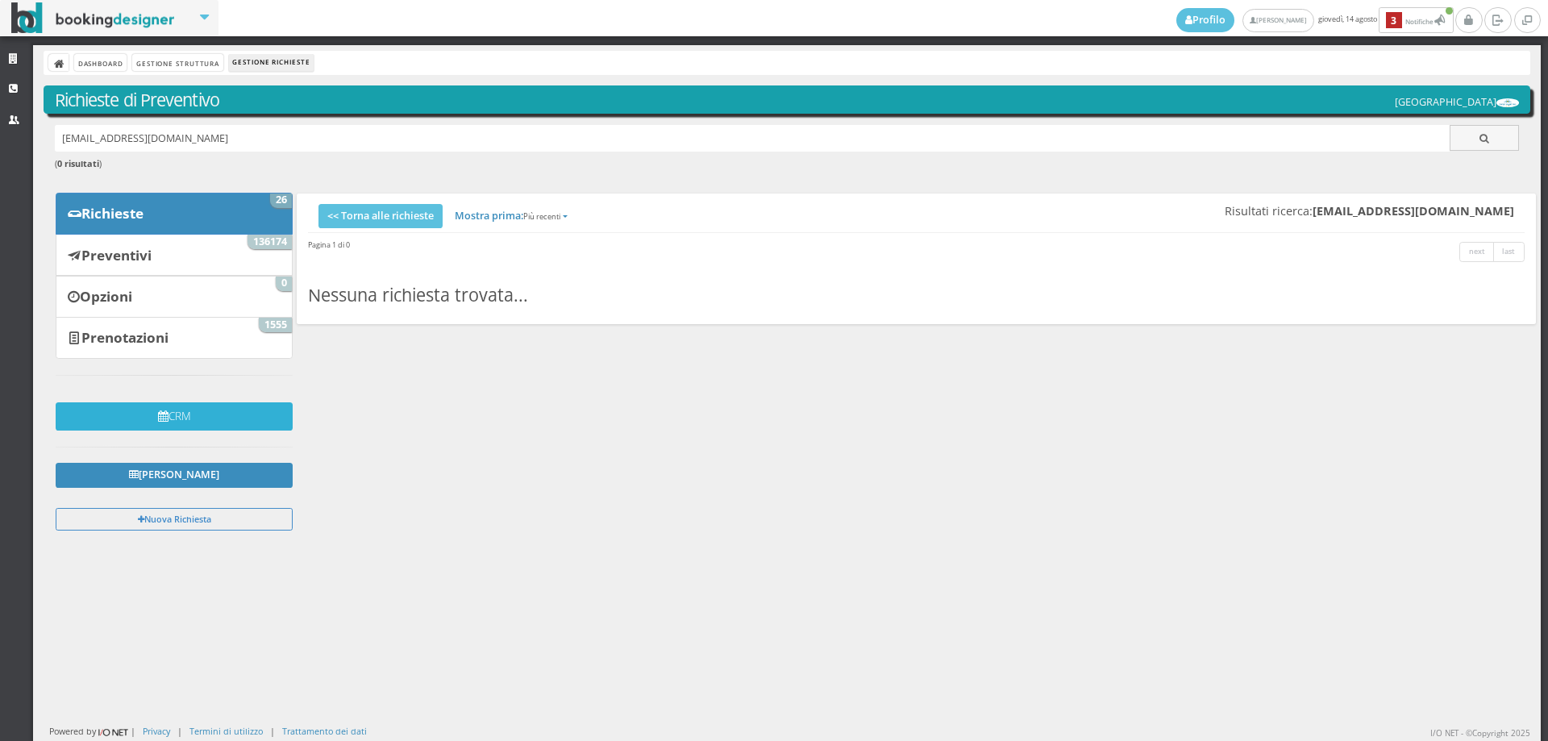
click at [185, 426] on button "CRM" at bounding box center [174, 416] width 237 height 28
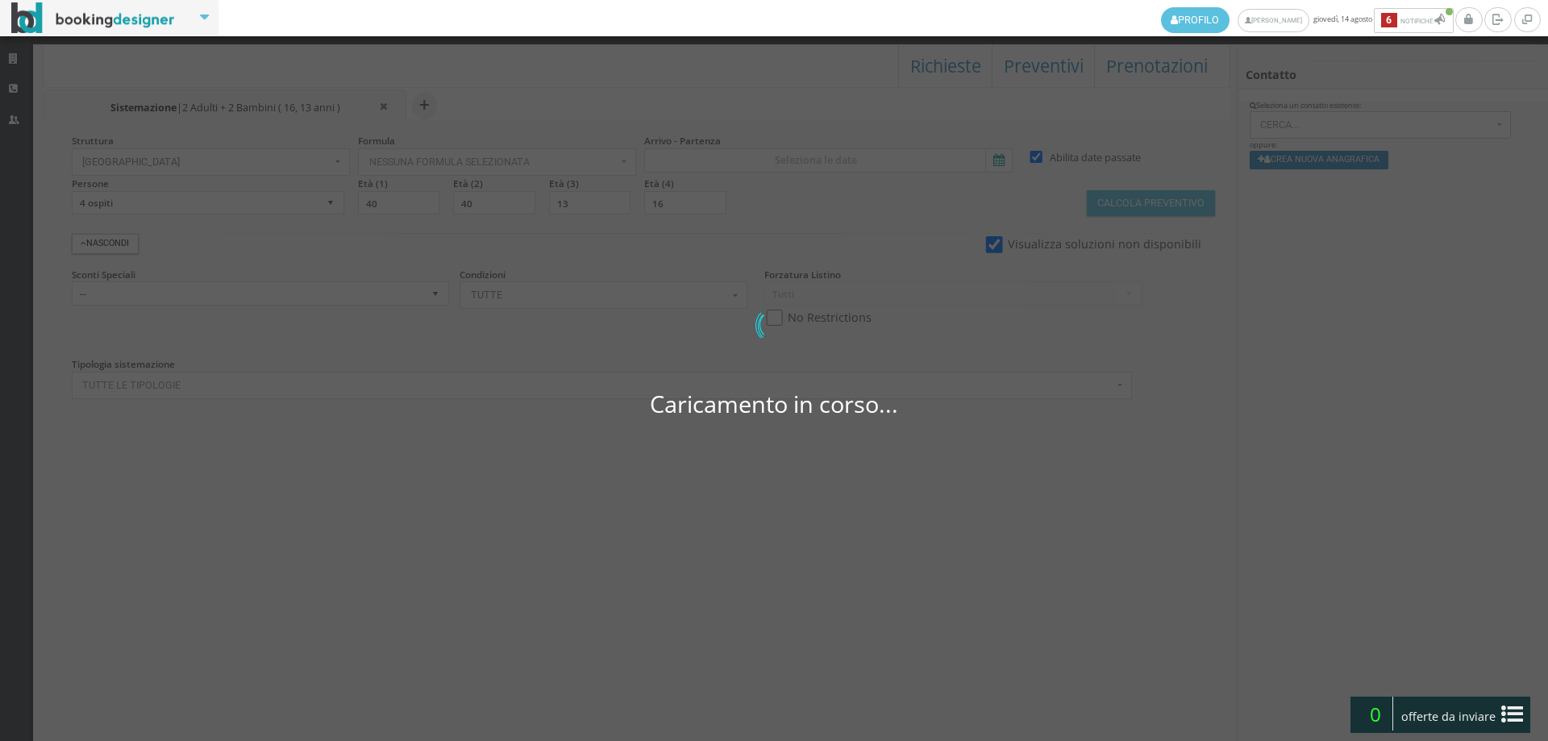
select select
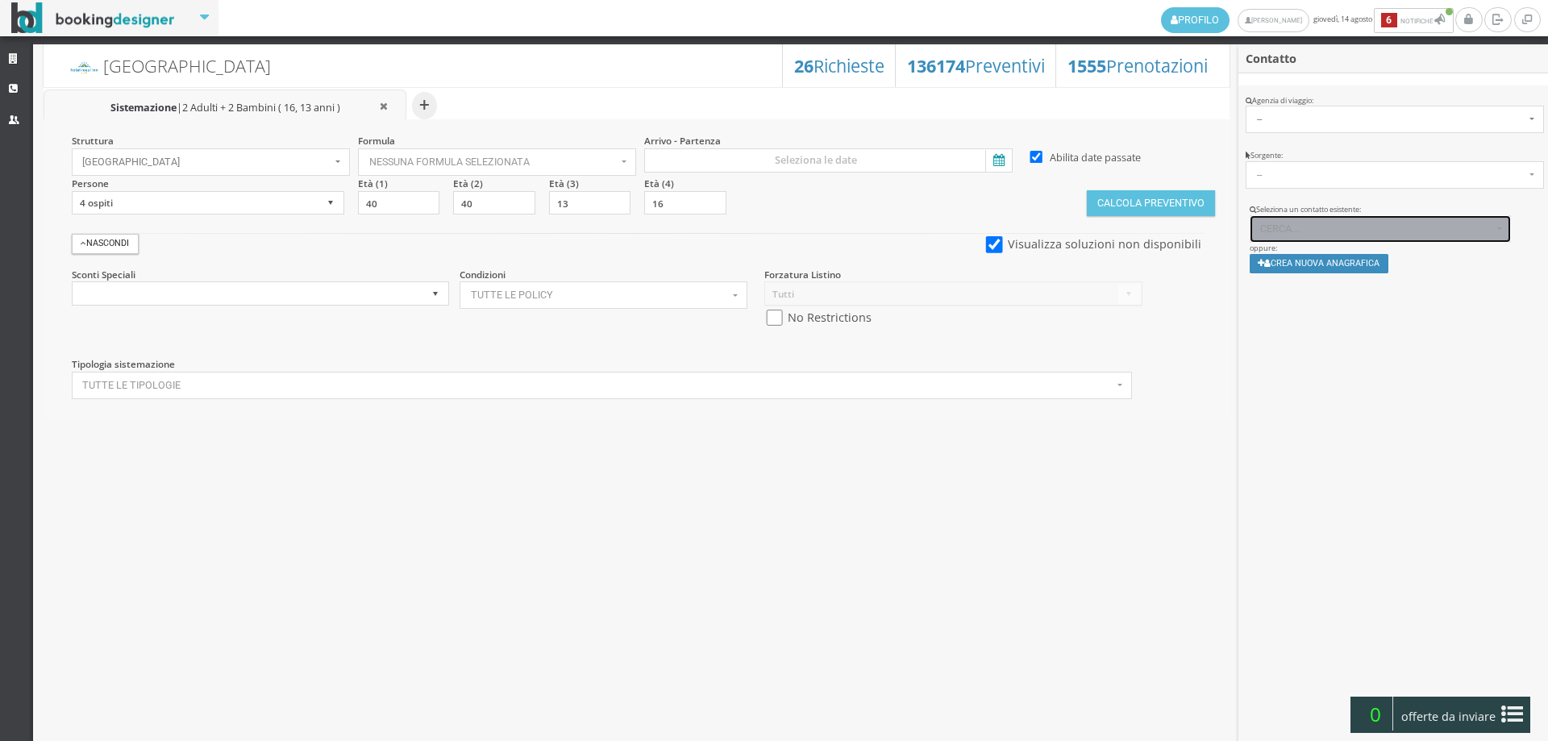
click at [1274, 235] on button "Cerca..." at bounding box center [1380, 228] width 262 height 27
paste input "sarapelucchi74@gmail.com"
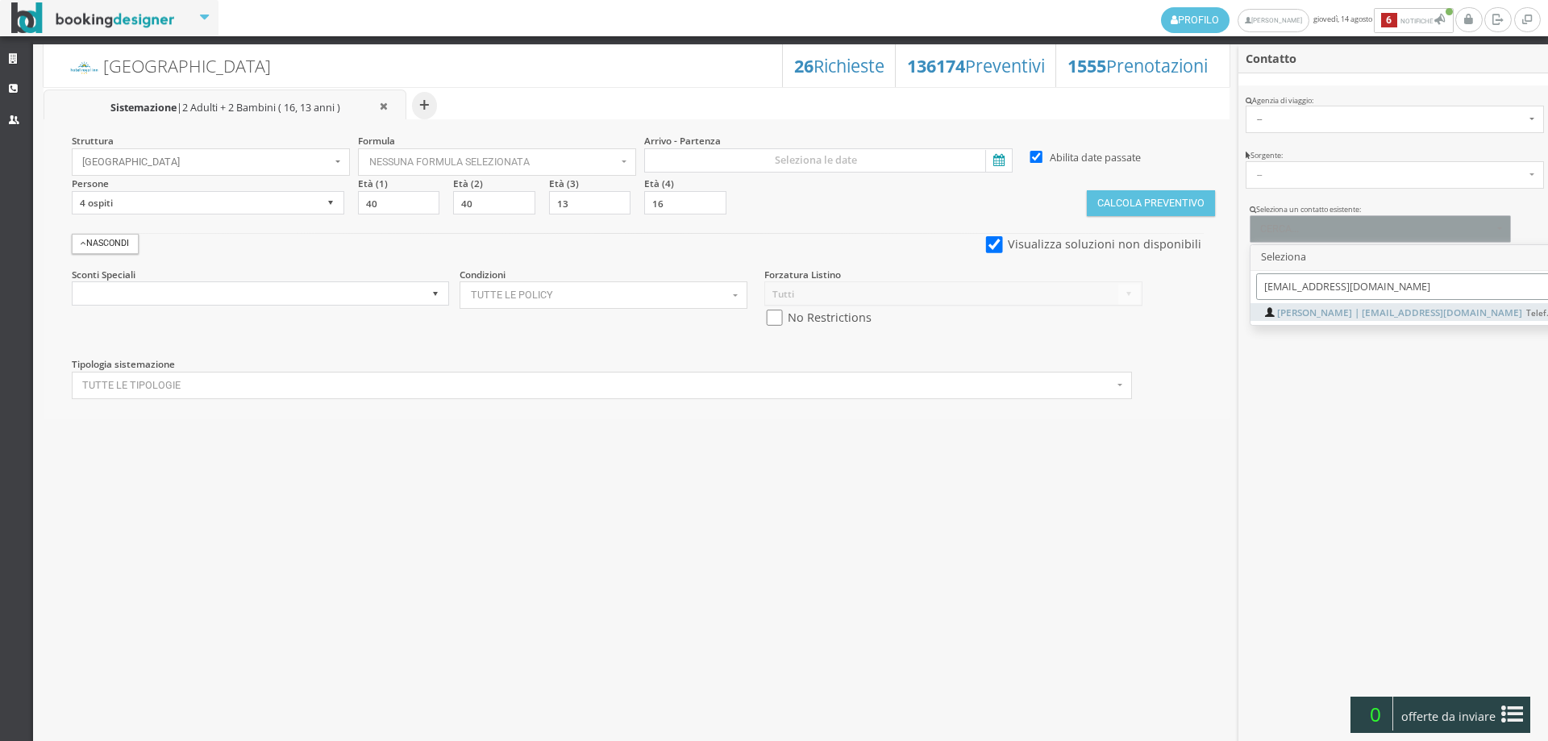
type input "sarapelucchi74@gmail.com"
click at [1293, 313] on span "Sara Pelucchi | sarapelucchi74@gmail.com Telef.: null" at bounding box center [1422, 313] width 291 height 14
select select "82d658e6788111f0bcd50aeaebb5e02f"
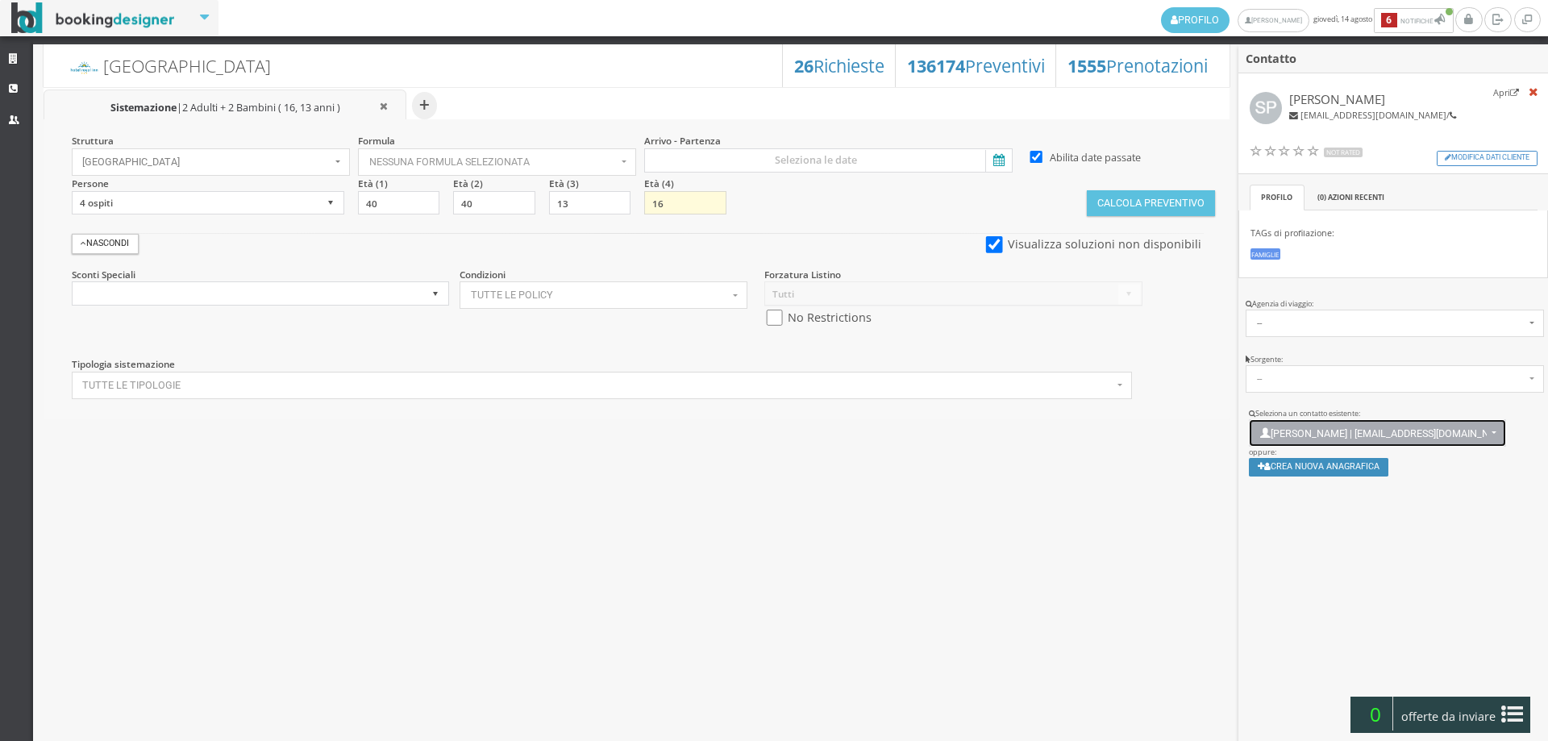
scroll to position [11, 0]
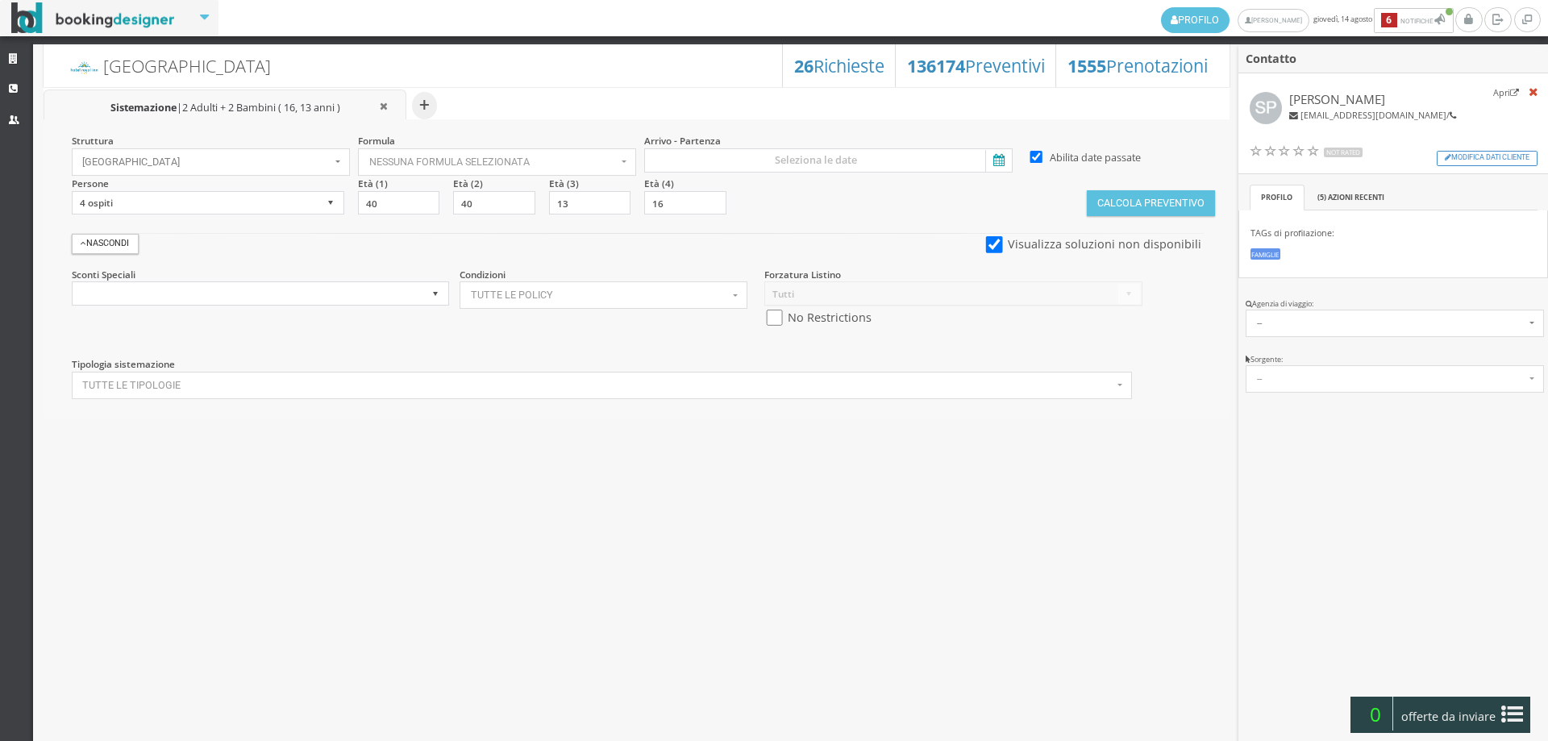
click at [986, 154] on icon at bounding box center [997, 161] width 24 height 22
click at [986, 154] on input at bounding box center [828, 160] width 368 height 24
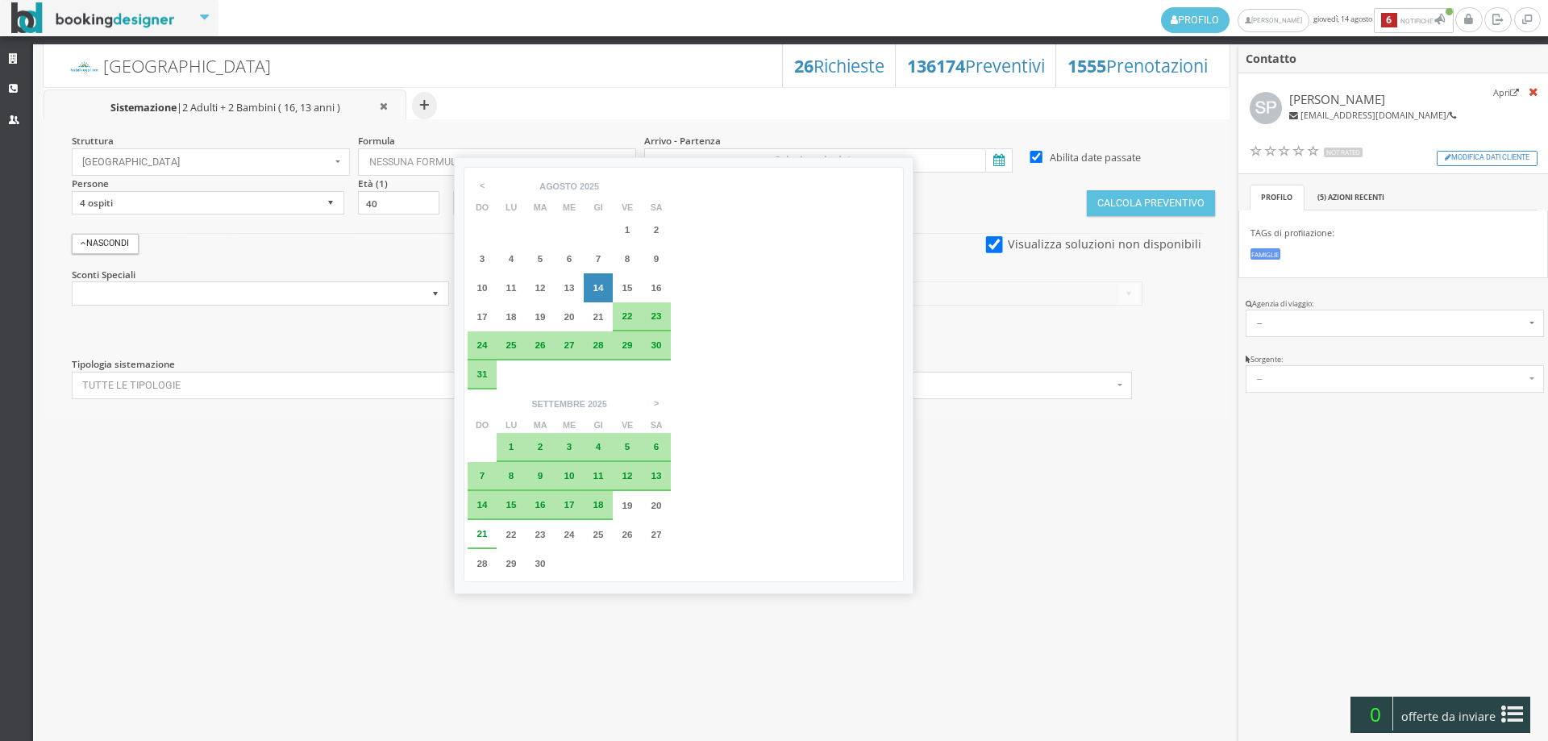
click at [629, 318] on span "22" at bounding box center [627, 315] width 10 height 10
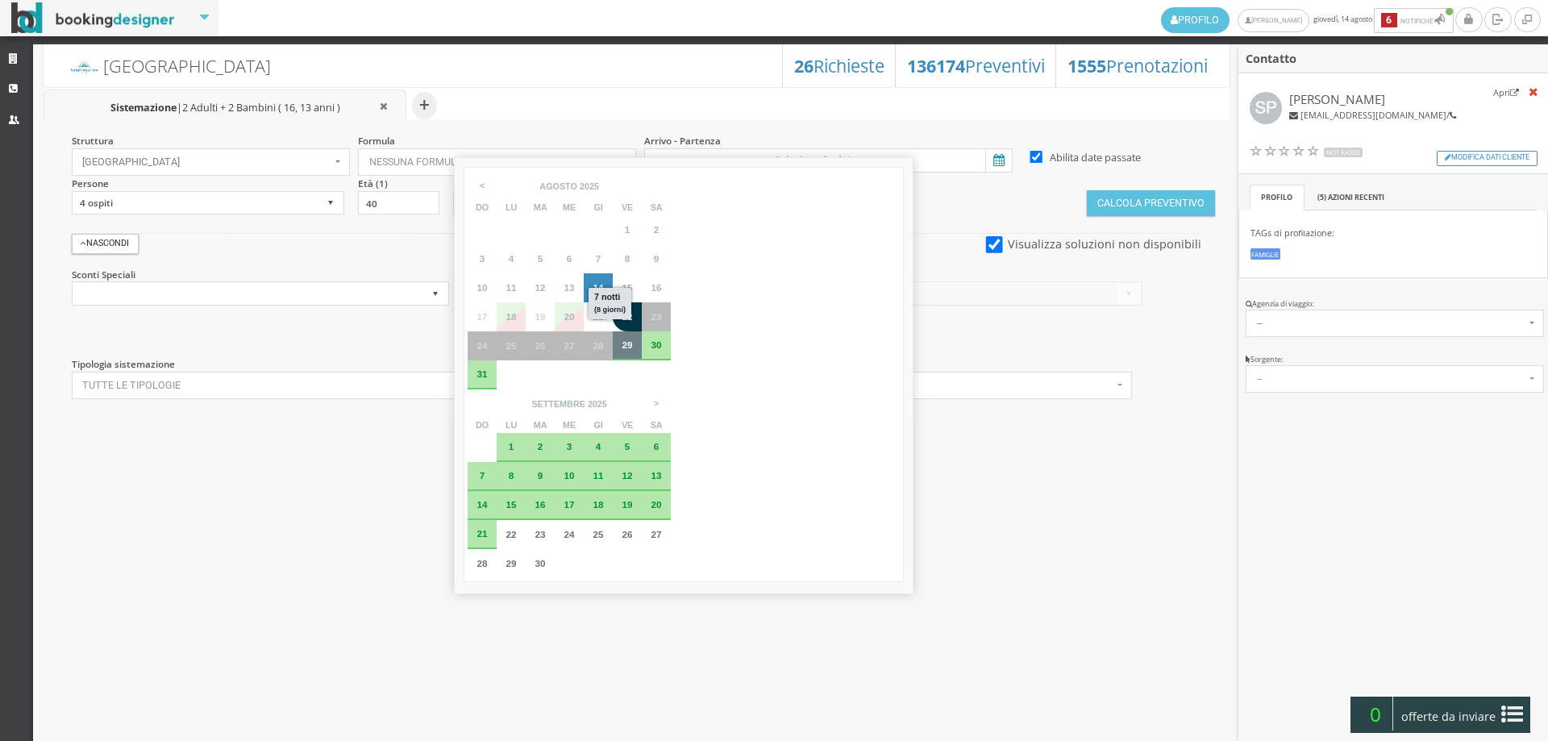
click at [629, 353] on div "29" at bounding box center [627, 345] width 29 height 29
type input "22 ago 2025 - 29 ago 2025"
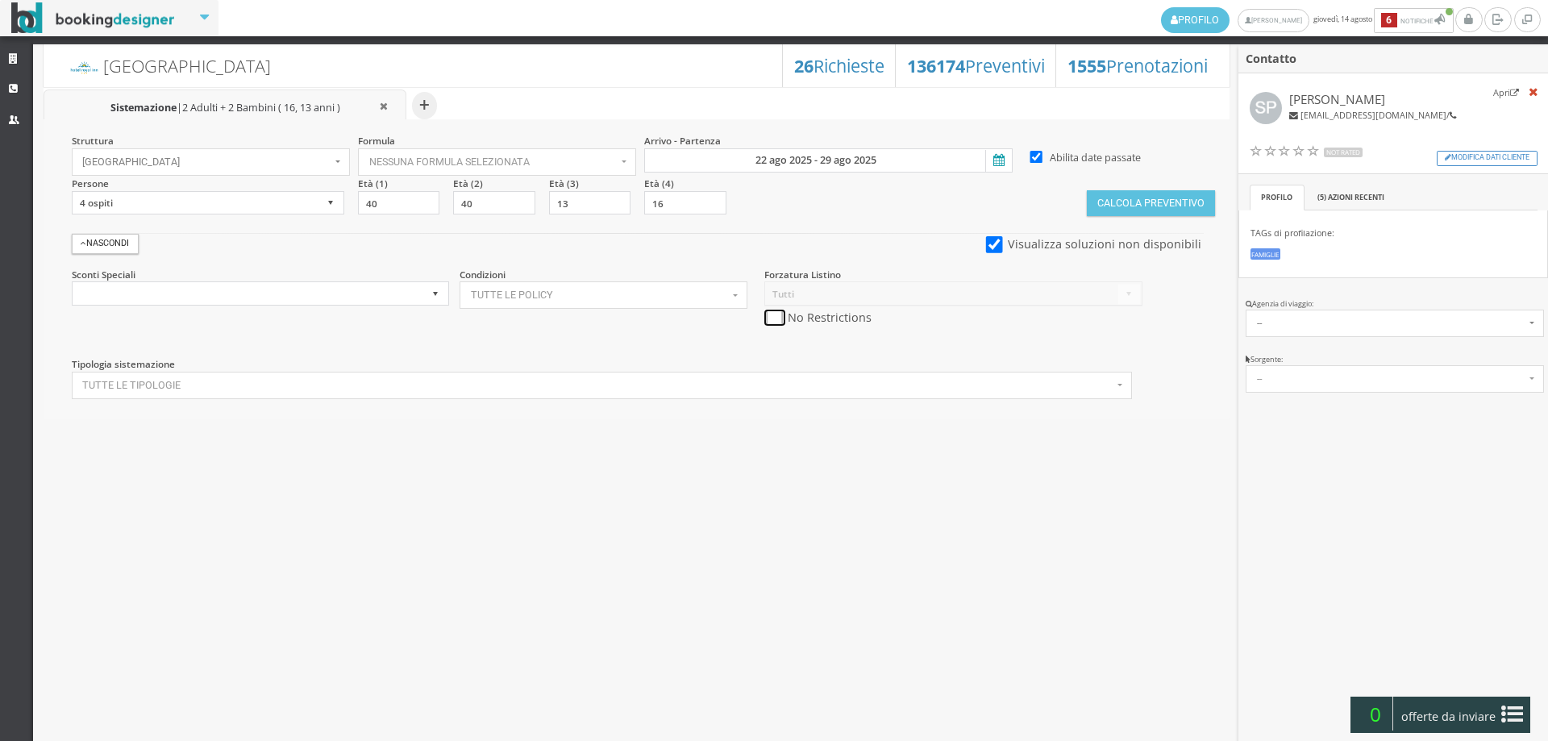
click at [775, 315] on input "checkbox" at bounding box center [774, 318] width 20 height 17
checkbox input "true"
click at [1112, 208] on button "Calcola Preventivo" at bounding box center [1150, 203] width 127 height 26
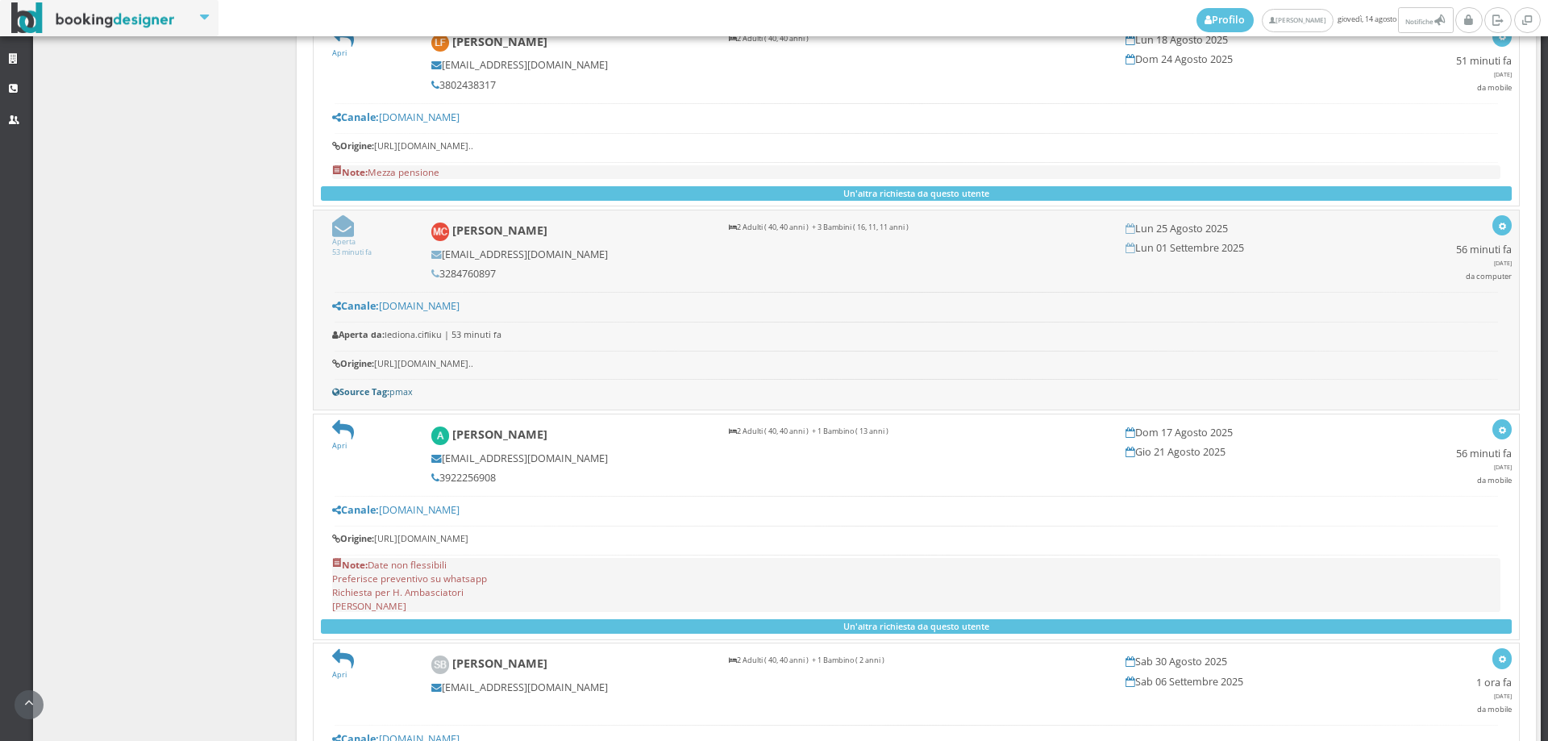
scroll to position [1612, 0]
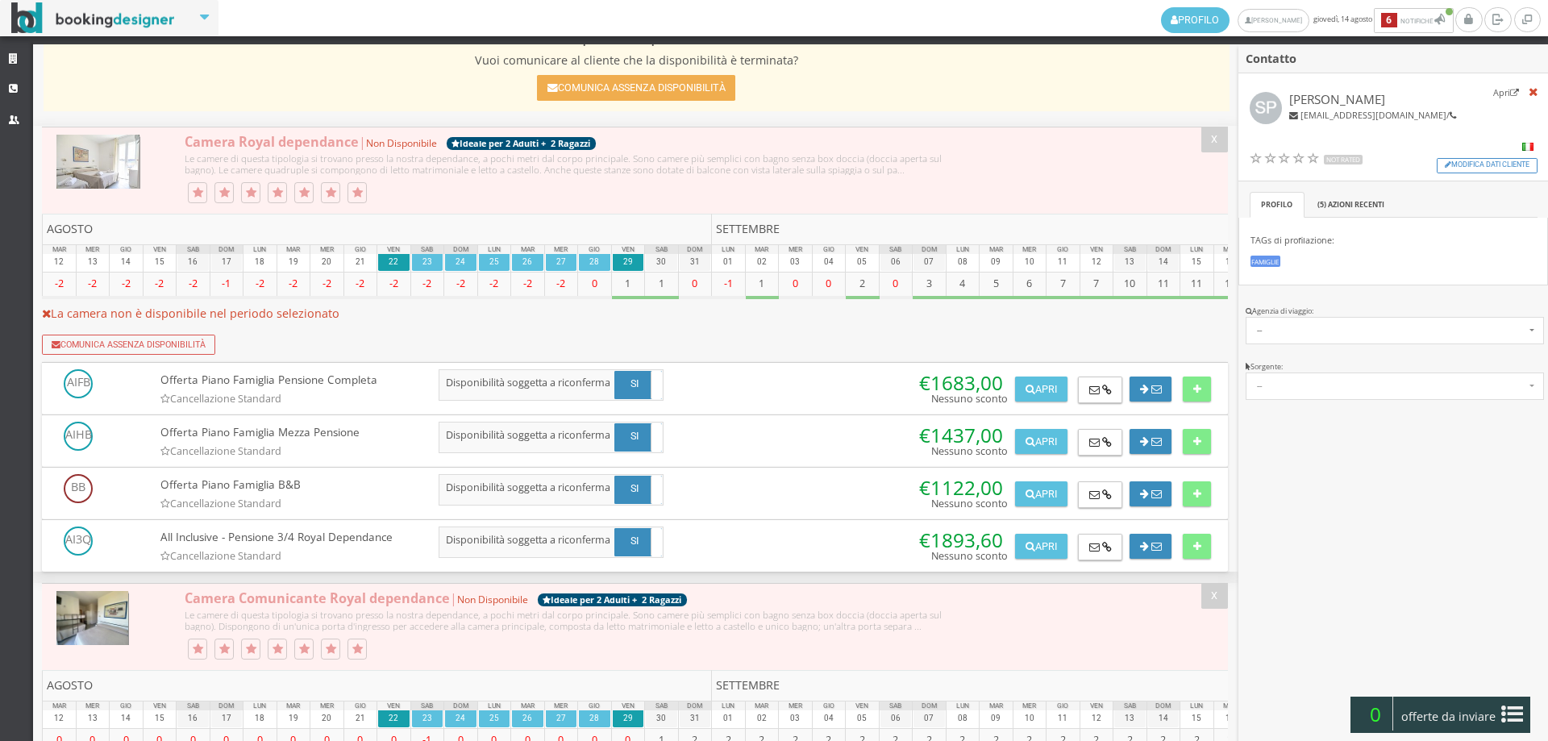
scroll to position [179, 0]
click at [1193, 393] on icon at bounding box center [1197, 390] width 8 height 10
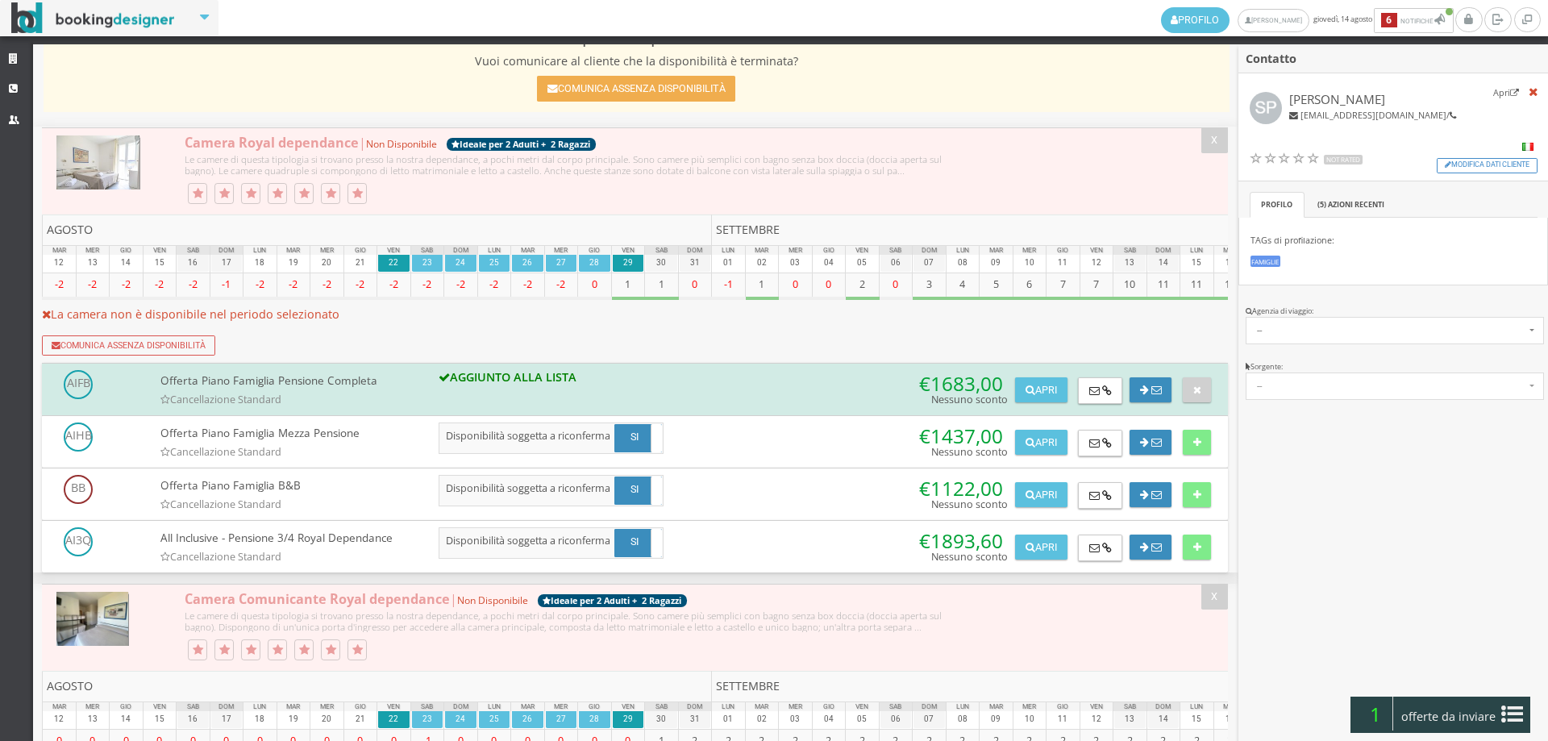
click at [1504, 722] on icon at bounding box center [1512, 714] width 22 height 26
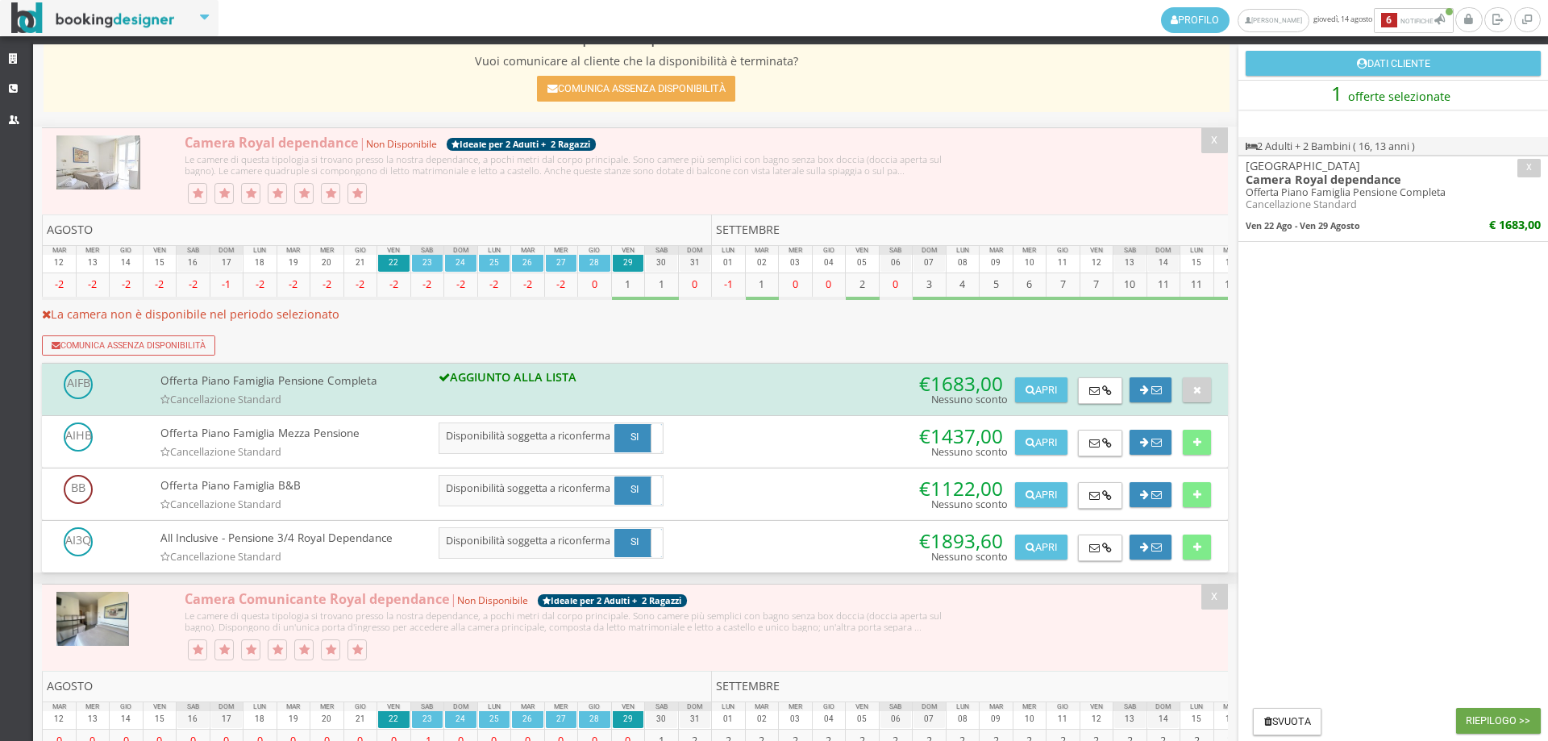
click at [1504, 722] on button "Riepilogo >>" at bounding box center [1498, 721] width 85 height 26
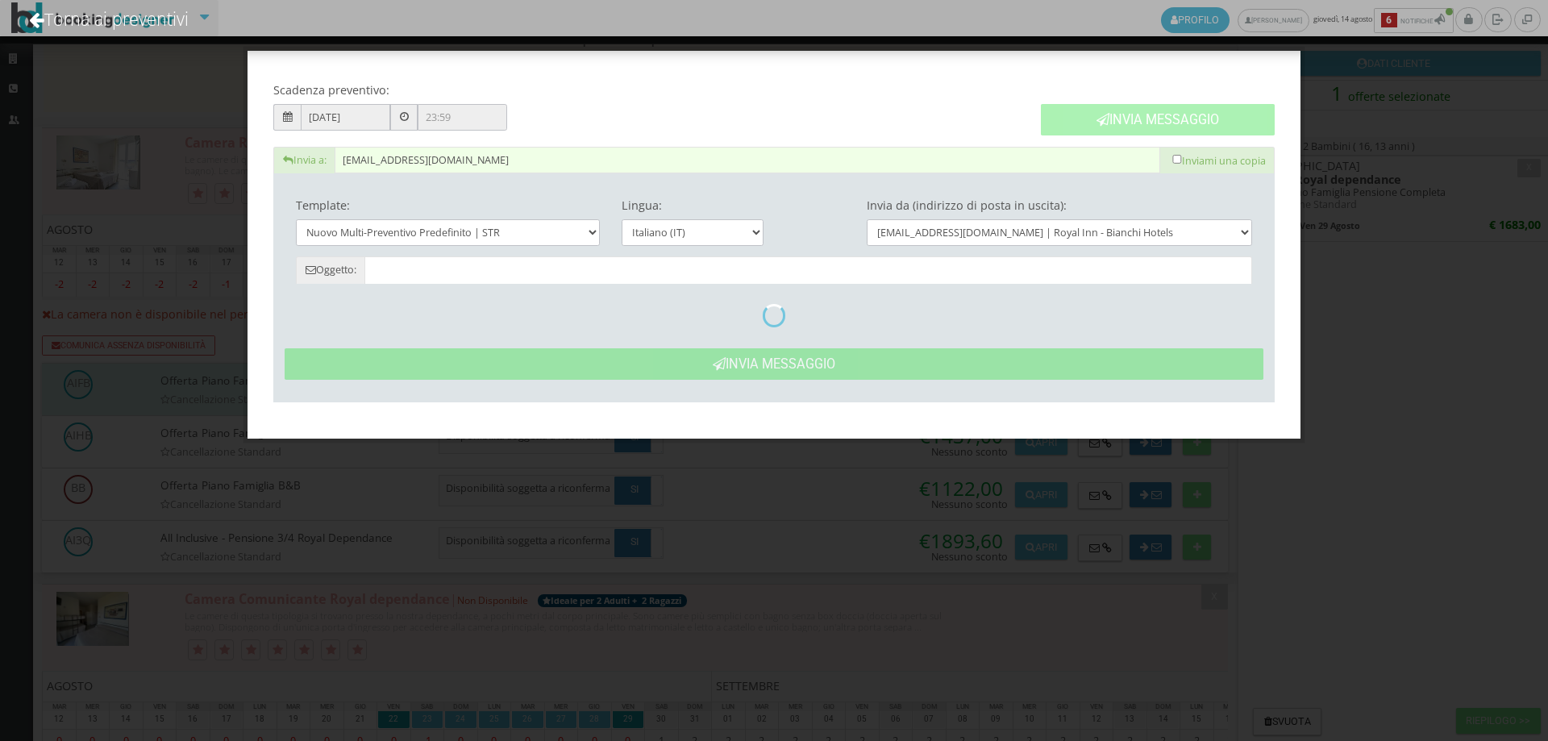
type input "Nuovo Preventivo - Sara Pelucchi dal 22/08/2025 al 29/08/2025"
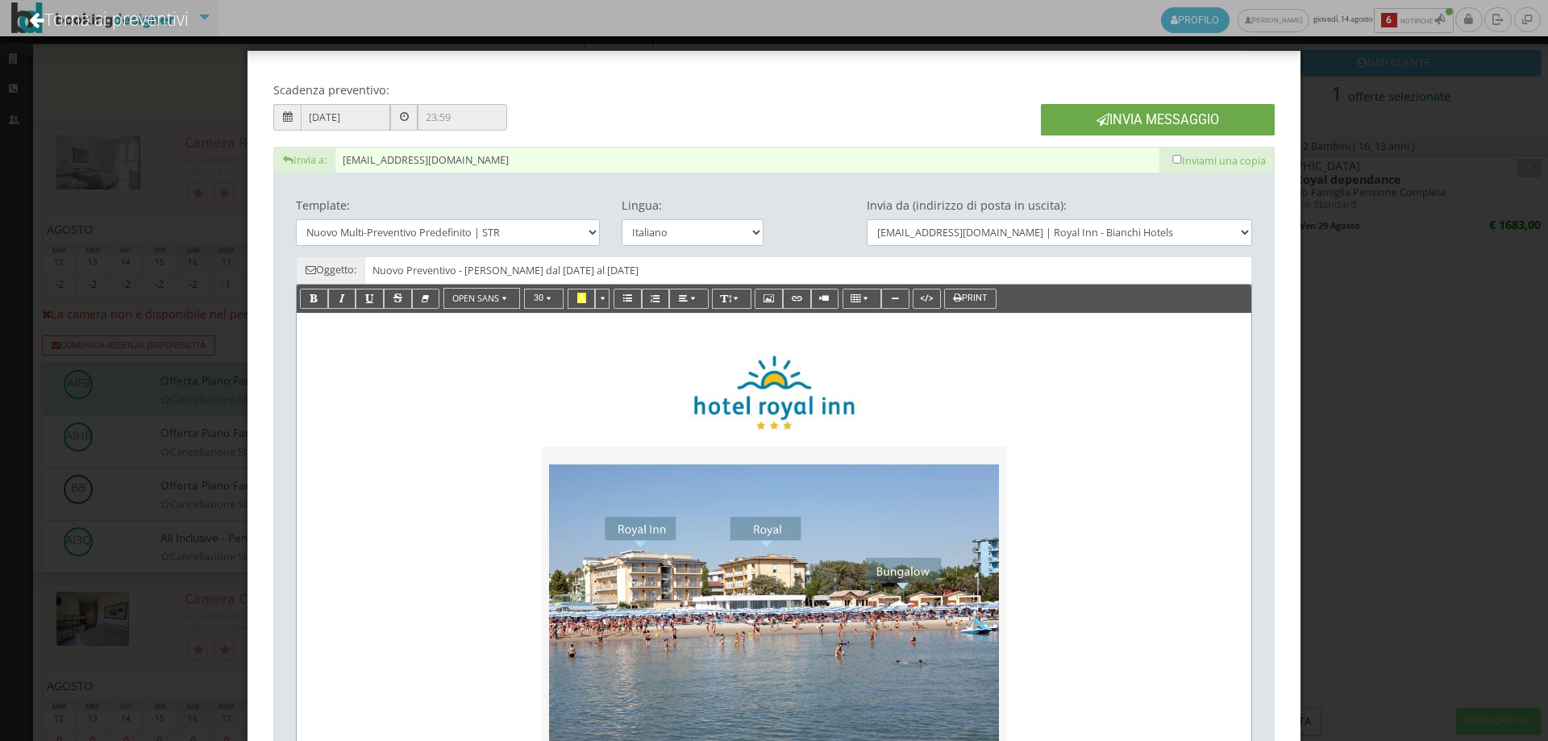
click at [1155, 118] on button "Invia Messaggio" at bounding box center [1158, 119] width 234 height 31
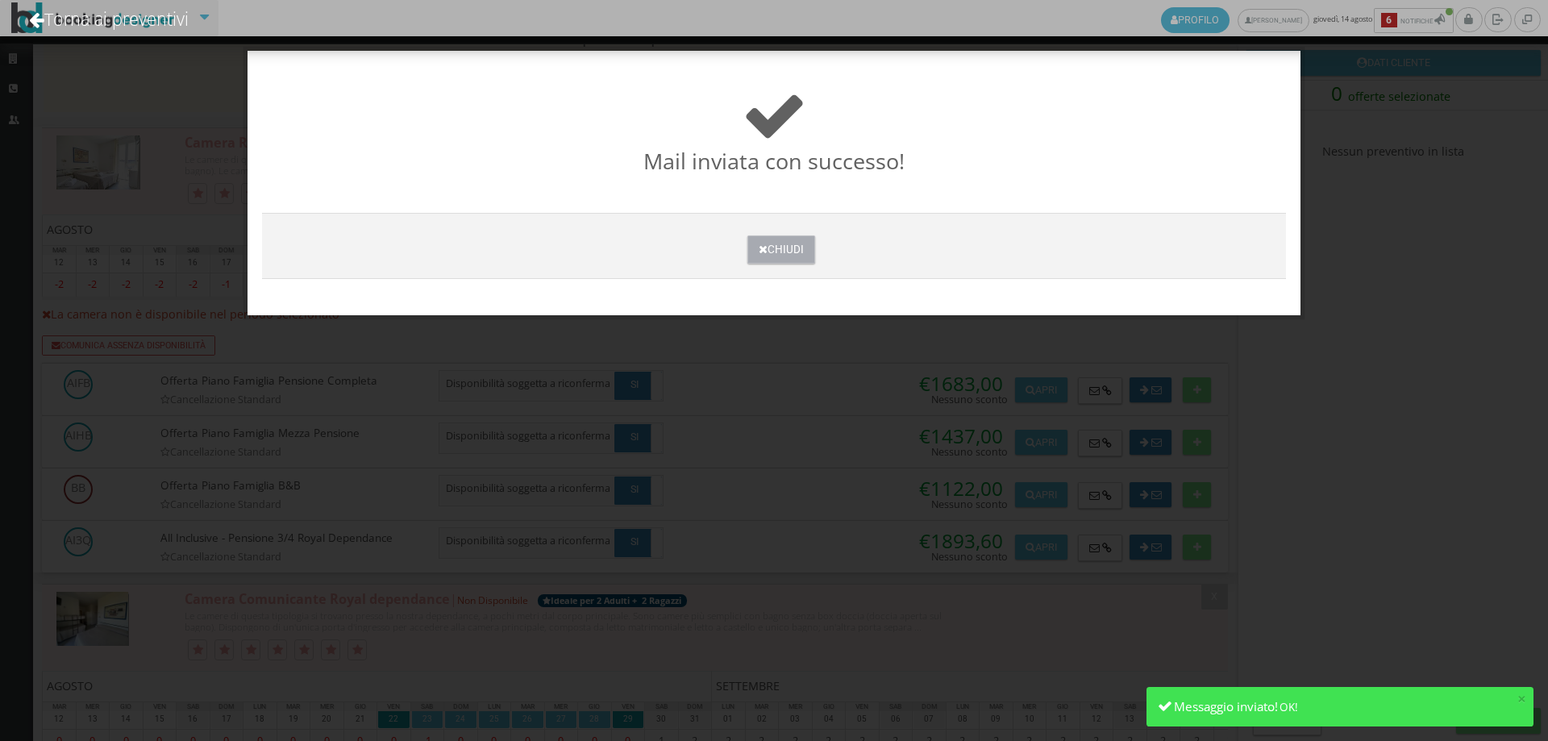
click at [775, 247] on button "Chiudi" at bounding box center [780, 249] width 67 height 28
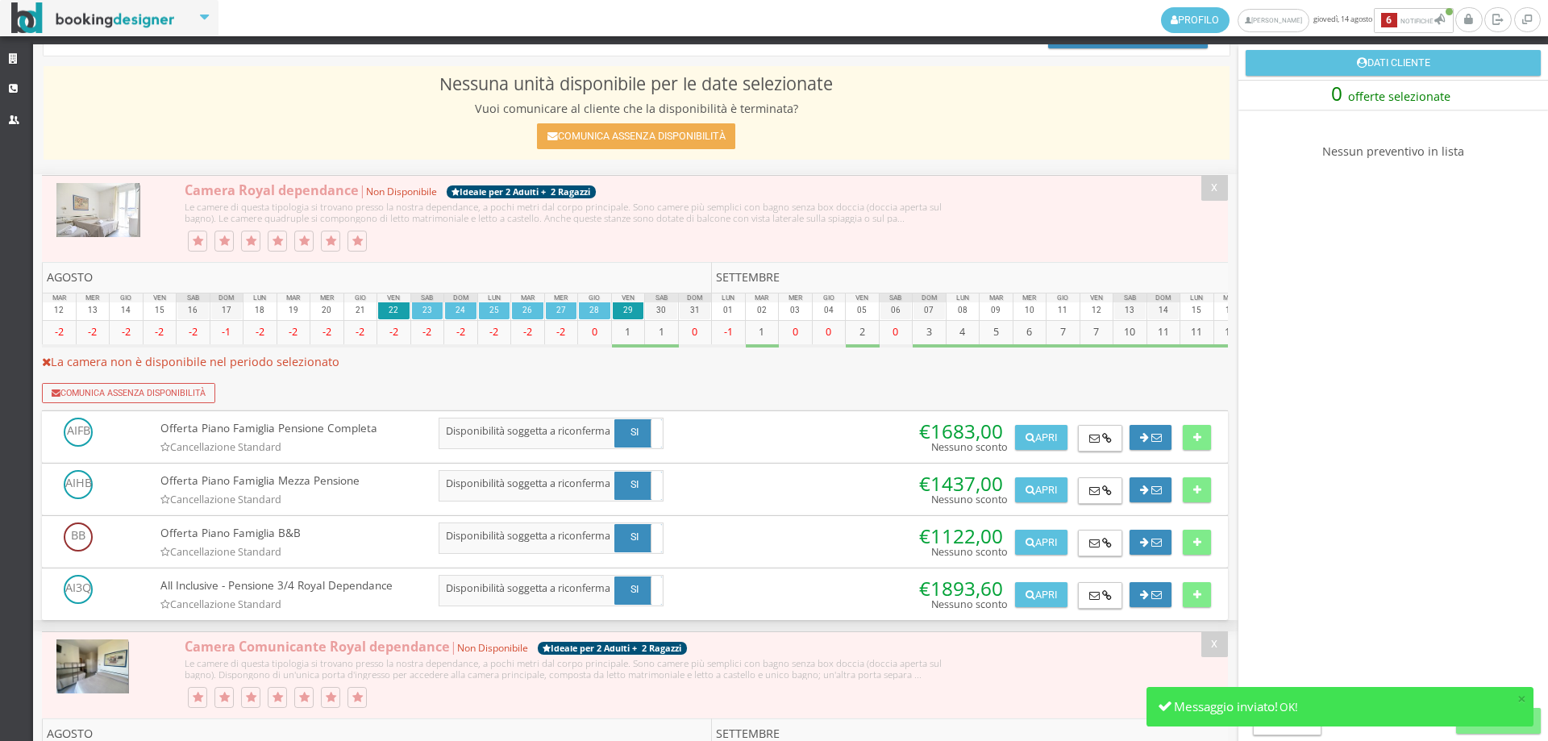
scroll to position [0, 0]
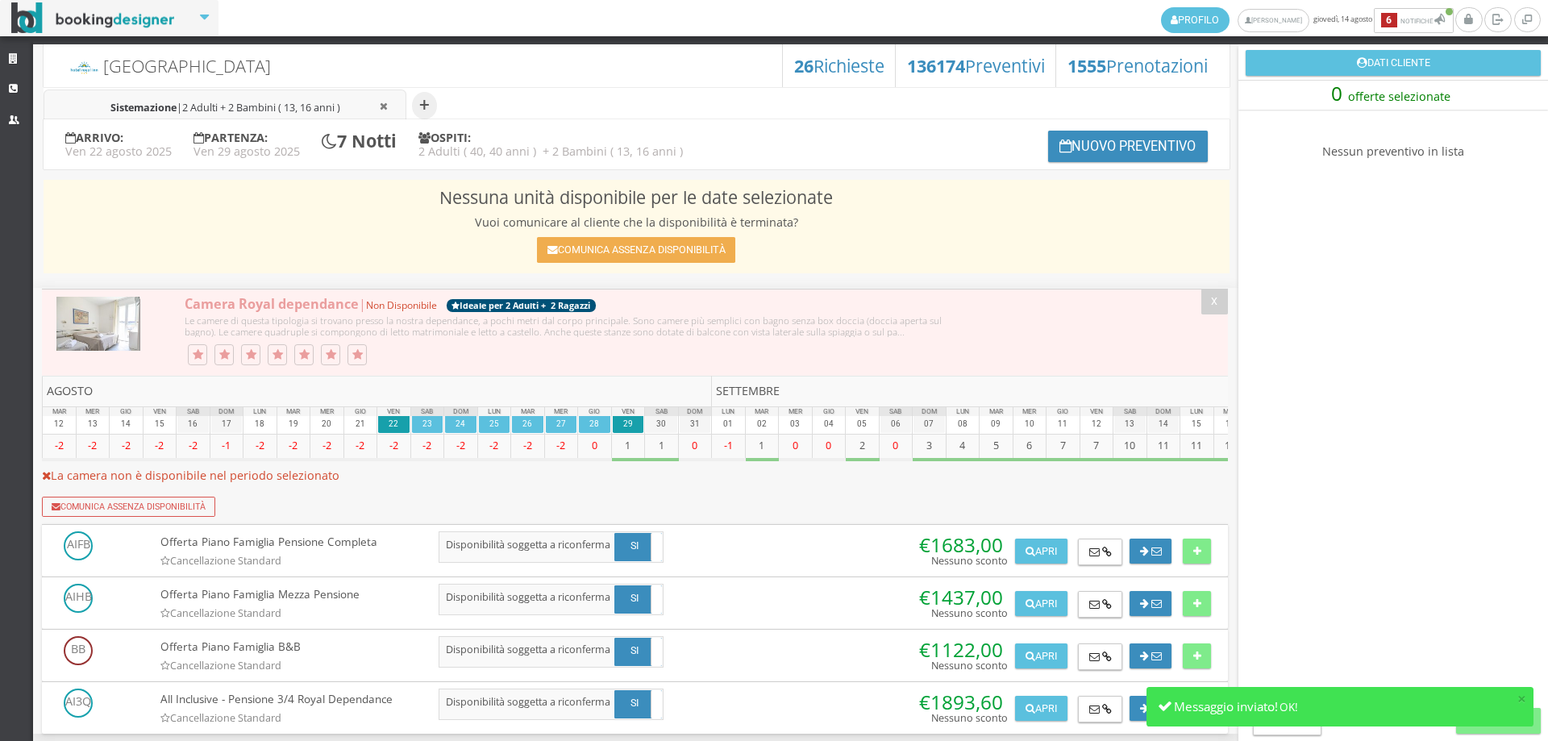
click at [801, 51] on div at bounding box center [637, 45] width 1208 height 15
click at [838, 64] on h3 "26 Richieste" at bounding box center [839, 66] width 90 height 21
